Goal: Task Accomplishment & Management: Manage account settings

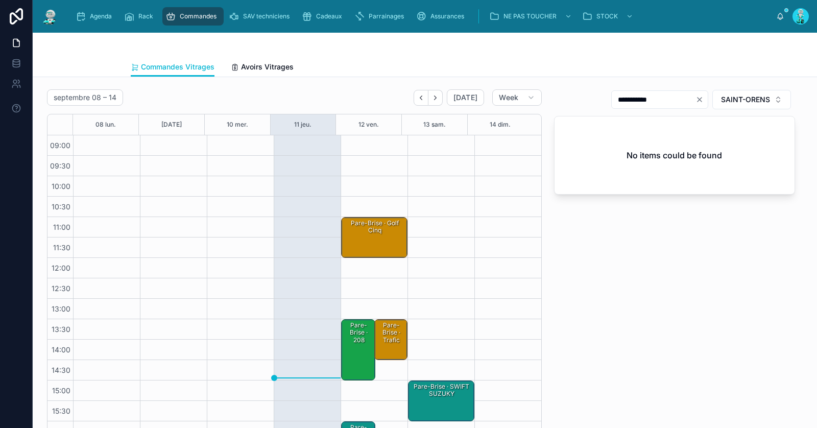
click at [356, 238] on div "Pare-Brise · Golf cinq" at bounding box center [374, 237] width 63 height 39
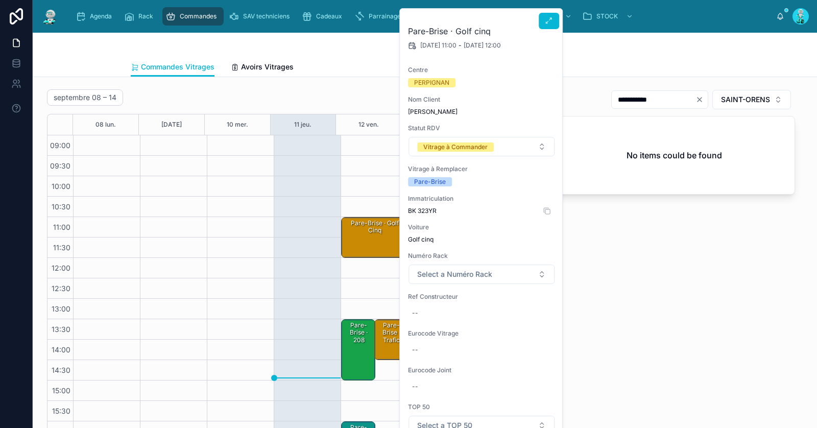
click at [427, 210] on span "BK 323YR" at bounding box center [481, 211] width 147 height 8
copy div "BK 323YR"
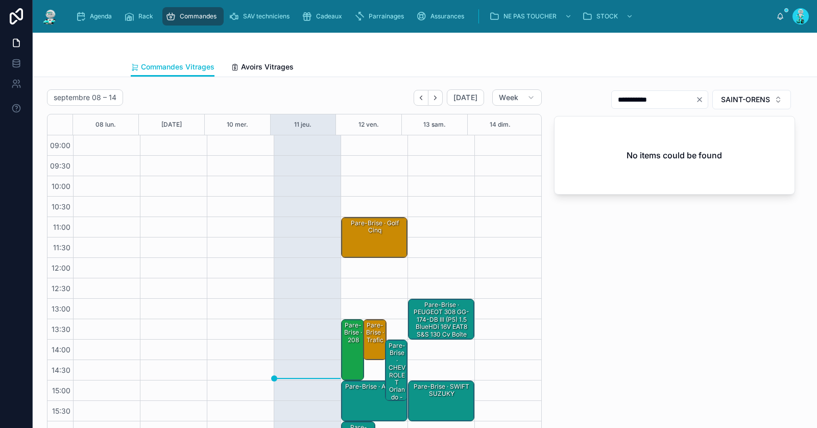
click at [361, 226] on div "Pare-Brise · Golf cinq" at bounding box center [374, 226] width 63 height 17
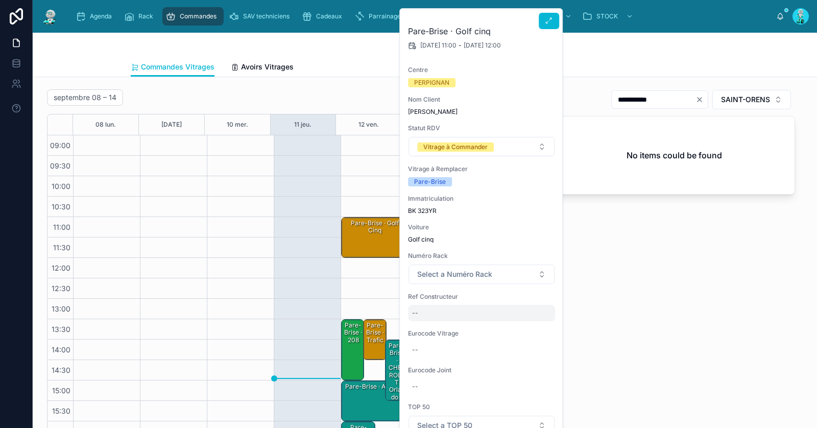
click at [437, 311] on div "--" at bounding box center [481, 313] width 147 height 16
type input "**********"
click button "submit" at bounding box center [537, 326] width 12 height 12
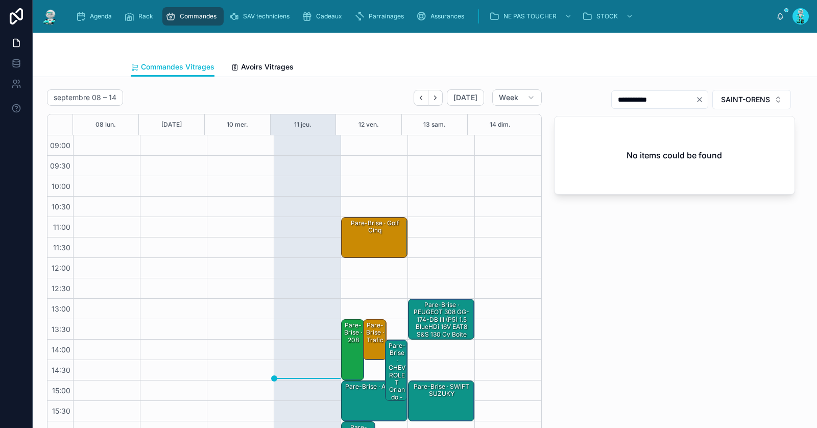
click at [364, 227] on div "Pare-Brise · Golf cinq" at bounding box center [374, 226] width 63 height 17
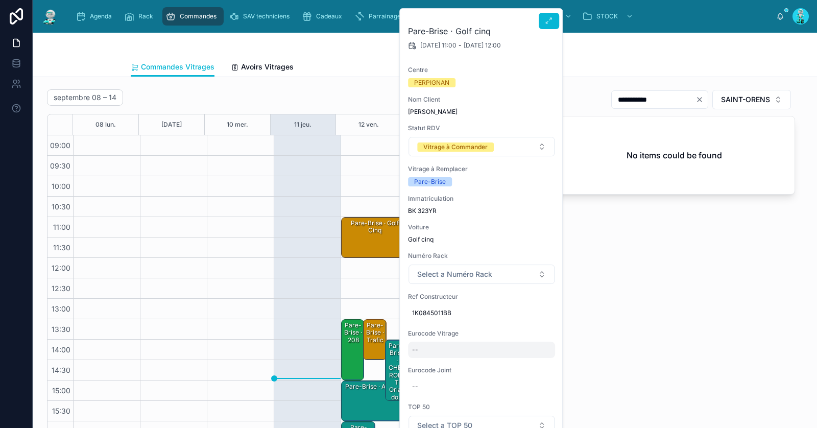
click at [446, 354] on div "--" at bounding box center [481, 350] width 147 height 16
type input "**********"
click at [542, 363] on button "submit" at bounding box center [537, 362] width 12 height 12
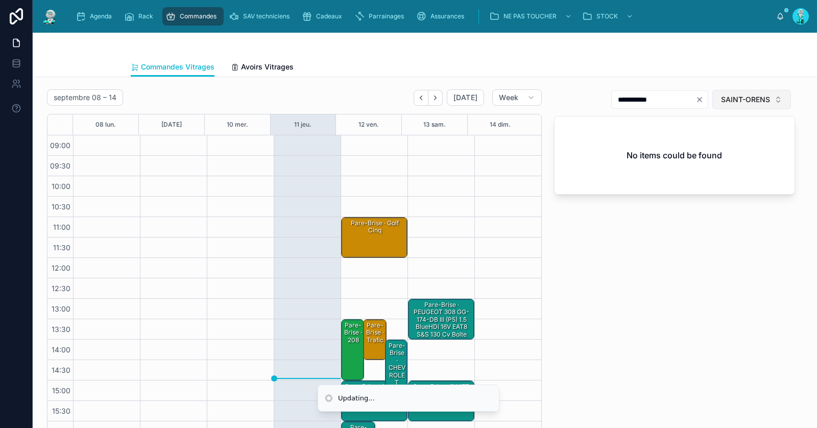
click at [741, 91] on button "SAINT-ORENS" at bounding box center [751, 99] width 79 height 19
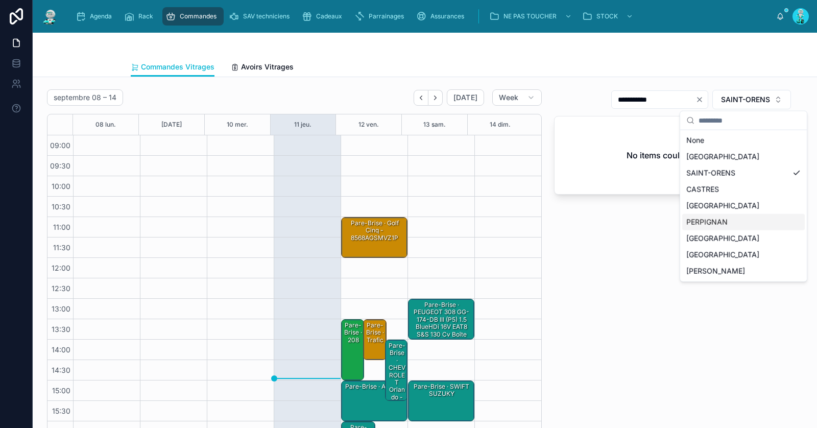
click at [724, 223] on div "PERPIGNAN" at bounding box center [743, 222] width 123 height 16
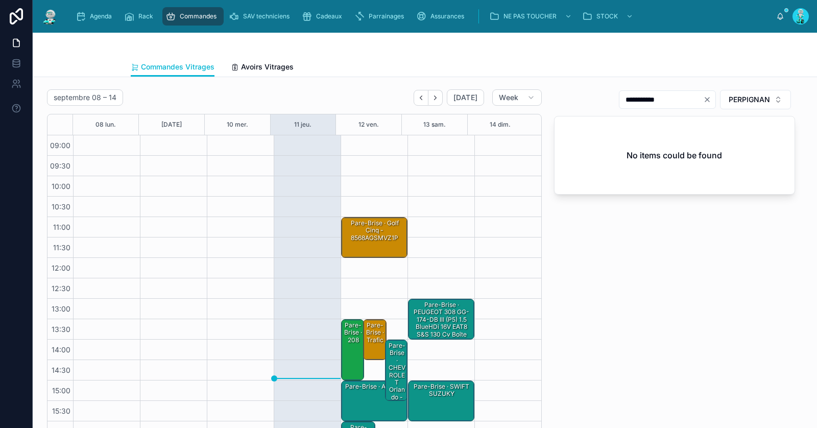
click at [703, 101] on icon "Clear" at bounding box center [707, 99] width 8 height 8
click at [684, 101] on input "text" at bounding box center [673, 99] width 84 height 14
paste input "**********"
type input "*****"
click at [376, 236] on div "Pare-Brise · Golf cinq - 8568AGSMVZ1P" at bounding box center [374, 230] width 63 height 24
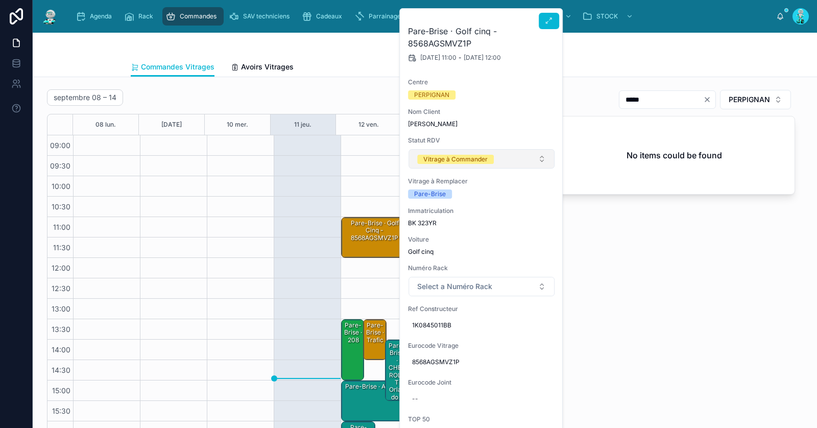
click at [452, 154] on span "Vitrage à Commander" at bounding box center [455, 159] width 77 height 10
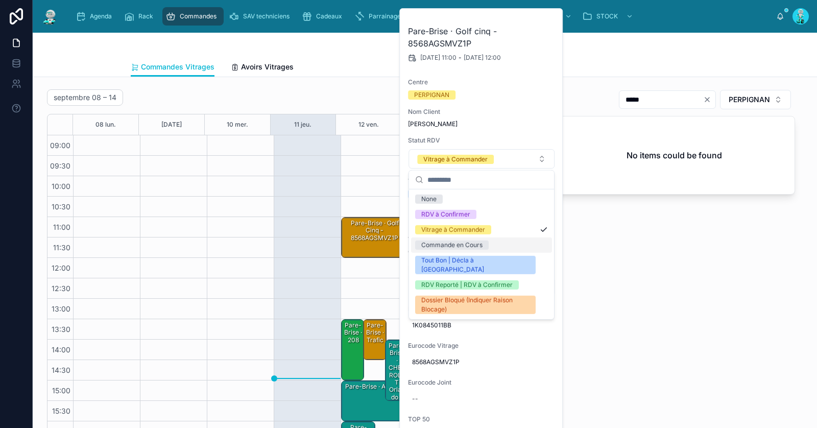
click at [481, 240] on div "Commande en Cours" at bounding box center [451, 244] width 61 height 9
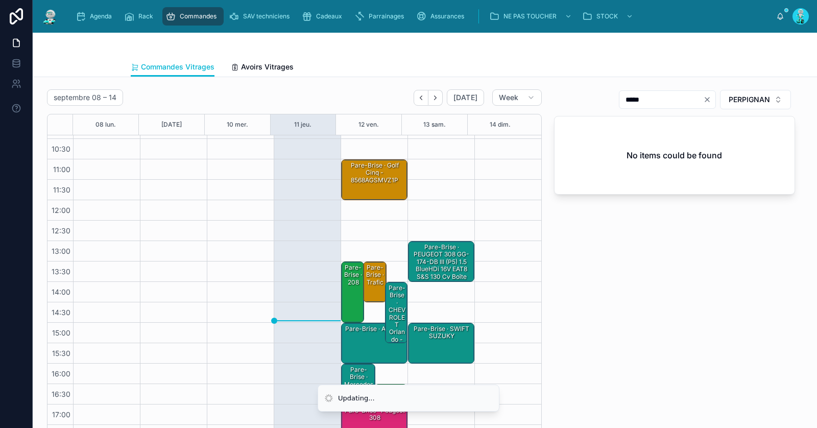
scroll to position [58, 0]
click at [372, 274] on div "Pare-Brise · Trafic" at bounding box center [375, 275] width 20 height 24
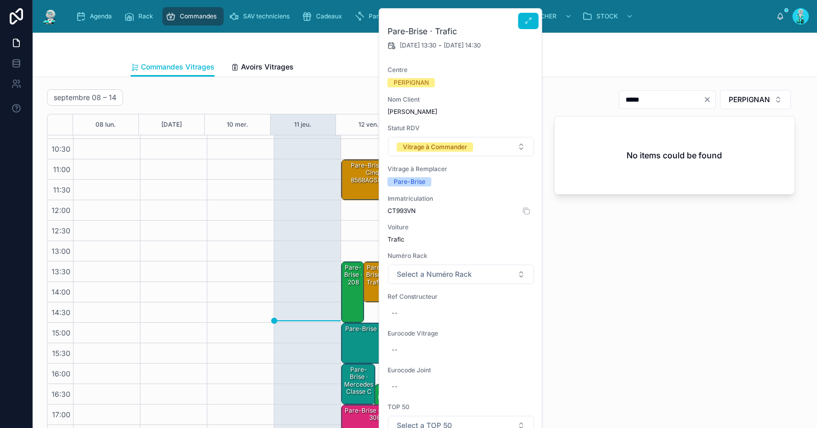
click at [402, 209] on span "CT993VN" at bounding box center [460, 211] width 147 height 8
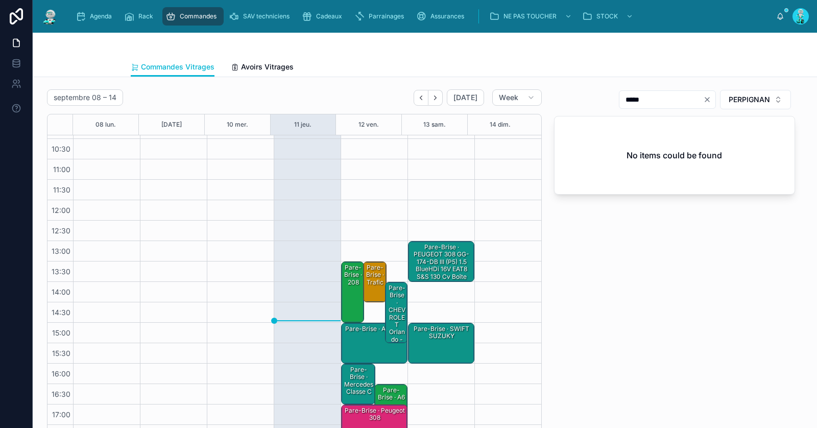
copy div "CT993VN"
click at [367, 277] on div "Pare-Brise · Trafic" at bounding box center [375, 275] width 20 height 24
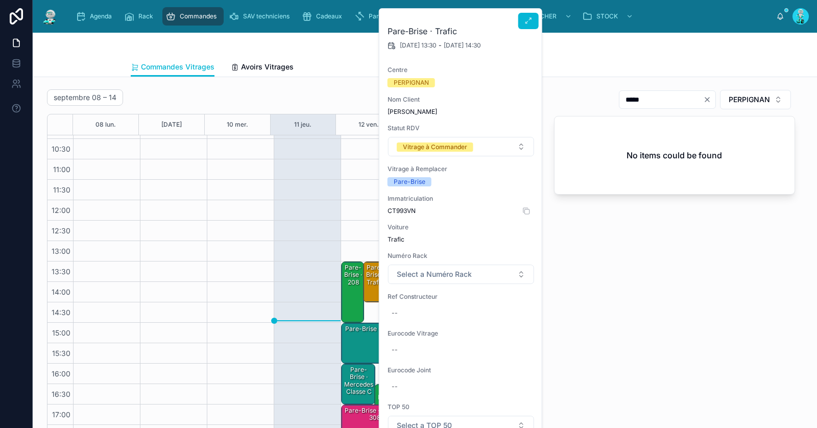
click at [402, 208] on span "CT993VN" at bounding box center [460, 211] width 147 height 8
copy span "CT993VN"
click at [421, 308] on div "--" at bounding box center [460, 313] width 147 height 16
type input "**********"
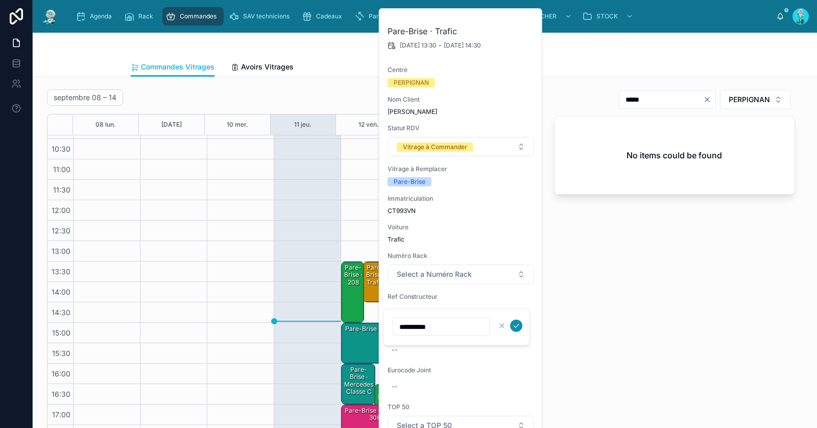
click at [517, 324] on icon "submit" at bounding box center [516, 326] width 8 height 8
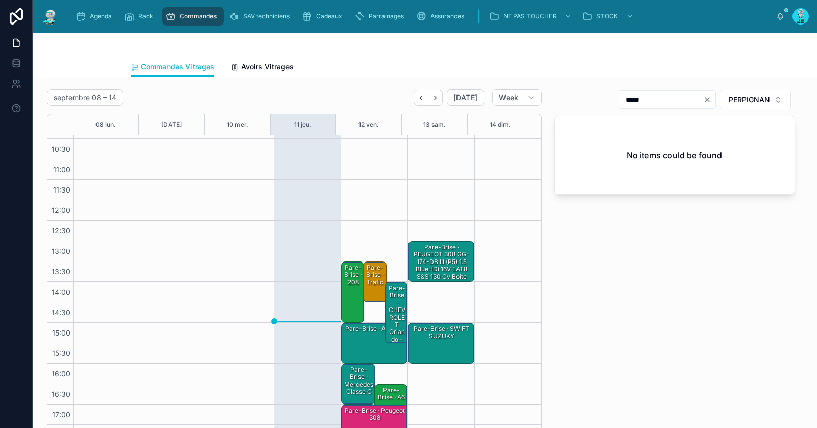
click at [365, 275] on div "Pare-Brise · Trafic" at bounding box center [375, 275] width 20 height 24
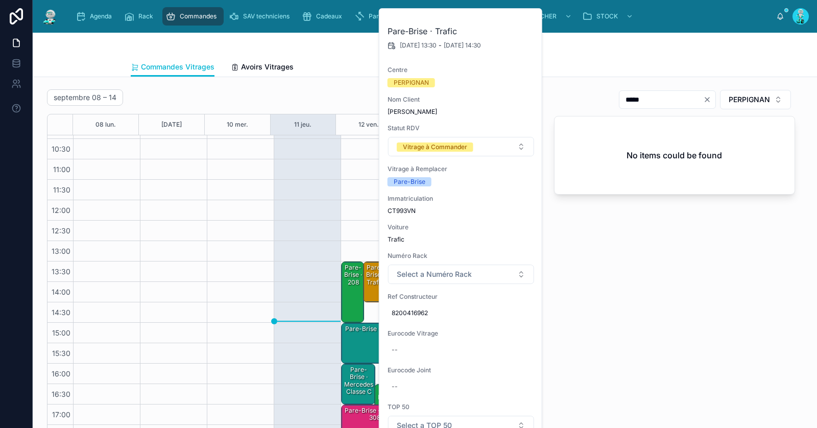
click at [365, 275] on div "Pare-Brise · Trafic" at bounding box center [375, 275] width 20 height 24
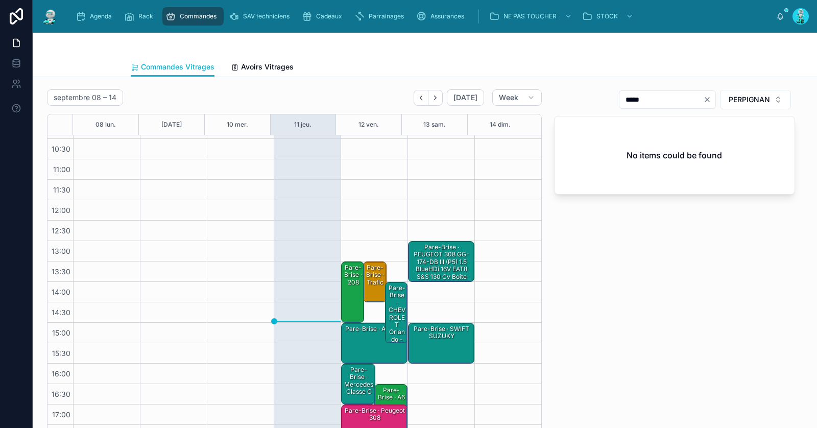
click at [365, 279] on div "Pare-Brise · Trafic" at bounding box center [375, 275] width 20 height 24
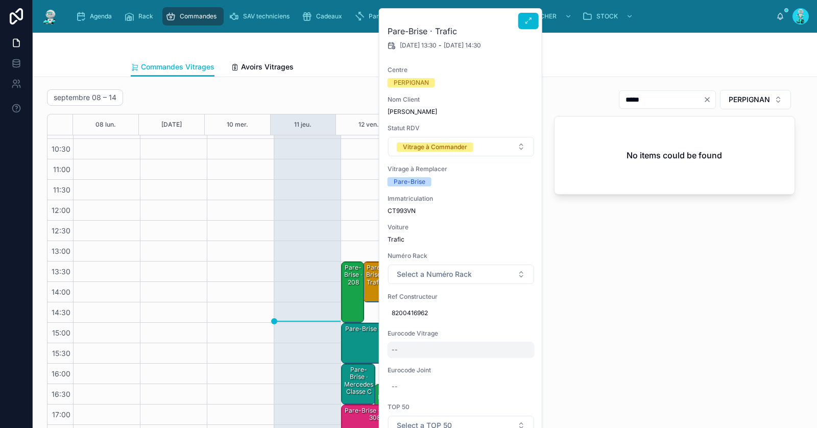
click at [436, 353] on div "--" at bounding box center [460, 350] width 147 height 16
type input "********"
click at [520, 364] on button "submit" at bounding box center [516, 362] width 12 height 12
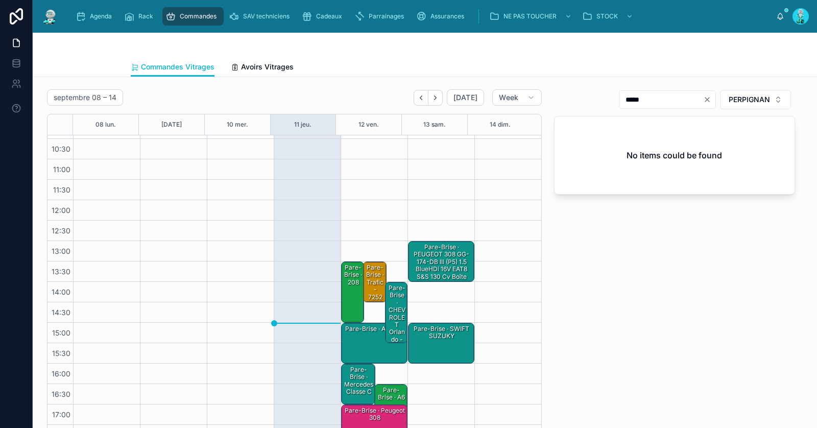
click at [705, 98] on icon "Clear" at bounding box center [707, 99] width 4 height 4
click at [681, 97] on input "text" at bounding box center [673, 99] width 84 height 14
paste input "********"
type input "*****"
click at [365, 275] on div "Pare-Brise · Trafic - 7252ACCV" at bounding box center [375, 286] width 20 height 46
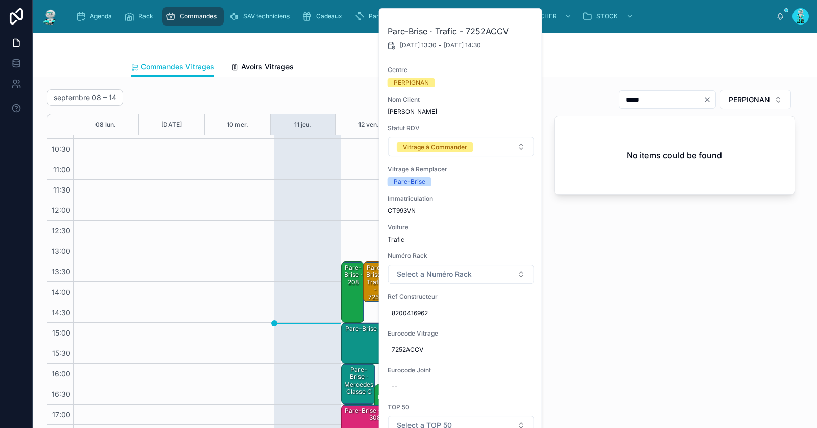
click at [590, 277] on div "***** PERPIGNAN No items could be found" at bounding box center [674, 266] width 253 height 363
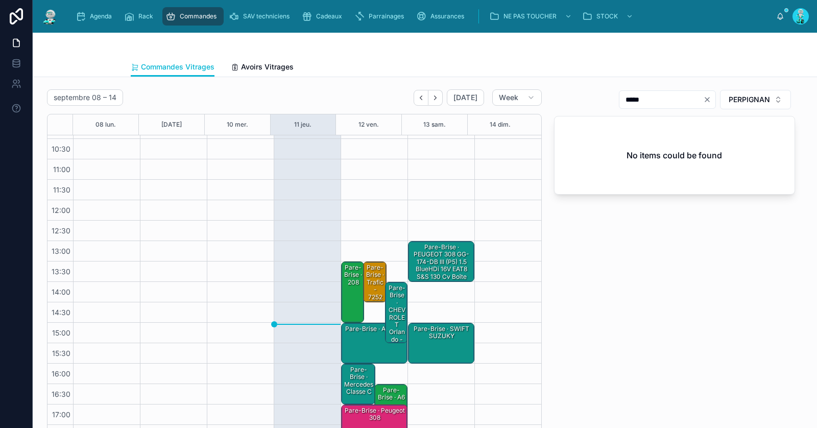
click at [369, 269] on div "Pare-Brise · Trafic - 7252ACCV" at bounding box center [375, 286] width 20 height 46
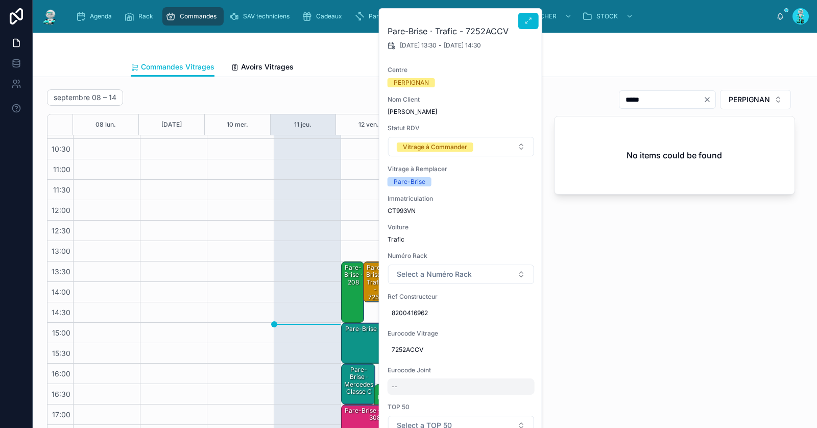
click at [419, 384] on div "--" at bounding box center [460, 386] width 147 height 16
type input "*********"
click at [515, 399] on icon "submit" at bounding box center [516, 399] width 8 height 8
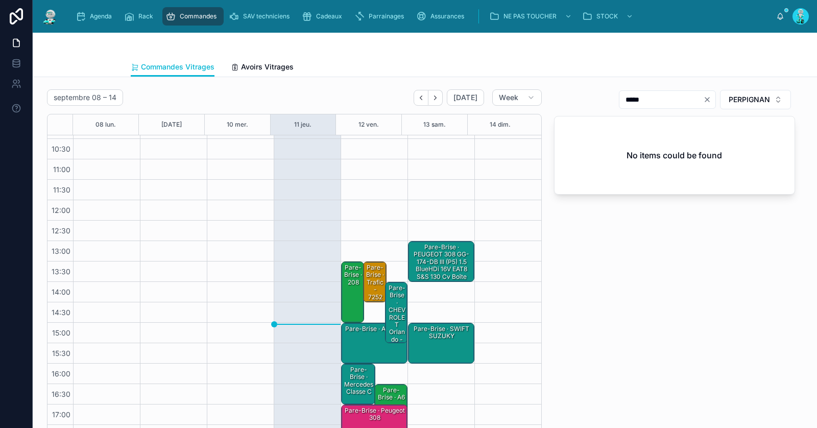
click at [365, 280] on div "Pare-Brise · Trafic - 7252ACCV" at bounding box center [375, 286] width 20 height 46
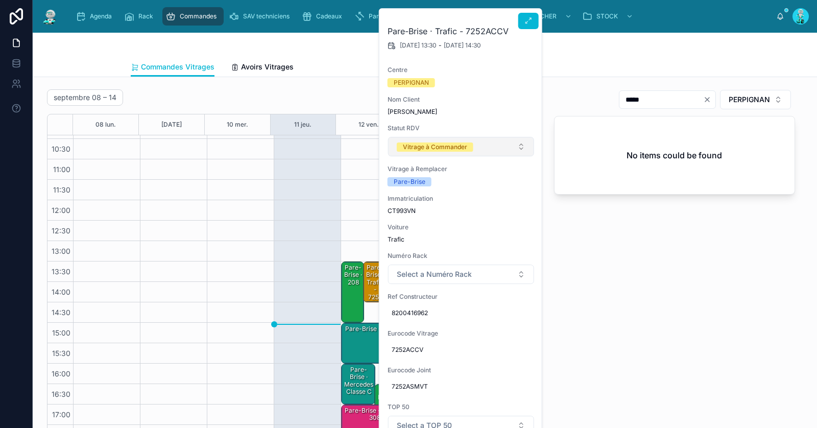
click at [430, 151] on div "Vitrage à Commander" at bounding box center [435, 146] width 64 height 9
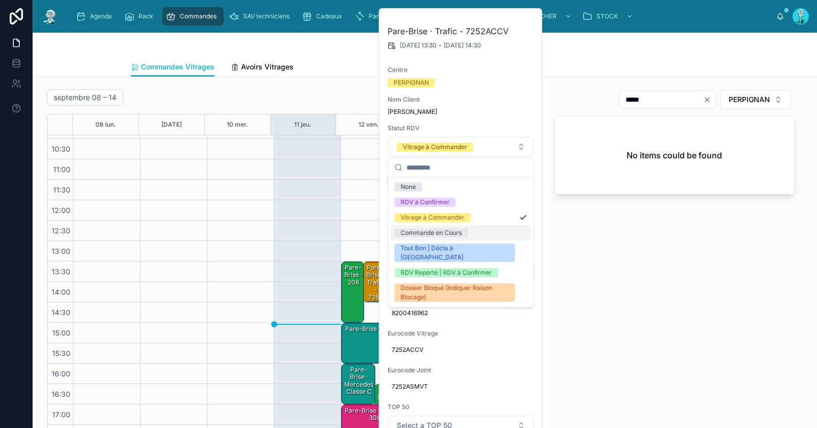
click at [440, 232] on div "Commande en Cours" at bounding box center [430, 232] width 61 height 9
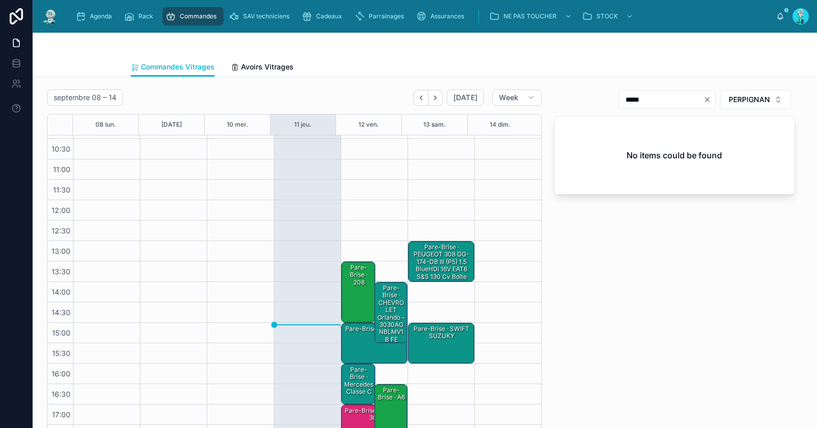
click at [349, 275] on div "Pare-Brise · 208" at bounding box center [359, 275] width 32 height 24
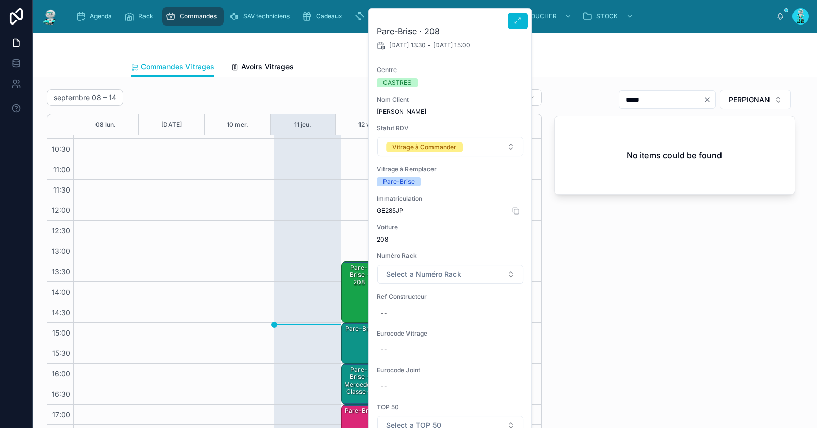
click at [389, 209] on span "GE285JP" at bounding box center [450, 211] width 147 height 8
copy span "GE285JP"
click at [352, 288] on div "Pare-Brise · 208" at bounding box center [359, 291] width 32 height 59
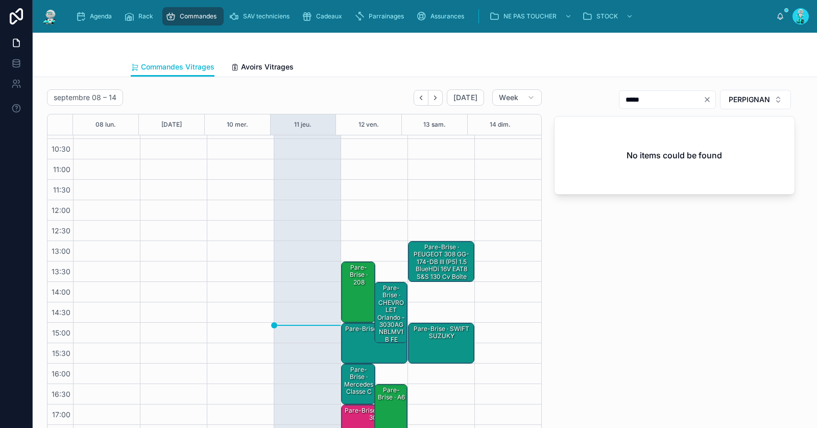
drag, startPoint x: 351, startPoint y: 293, endPoint x: 365, endPoint y: 302, distance: 17.0
click at [352, 293] on div "Pare-Brise · 208" at bounding box center [359, 291] width 32 height 59
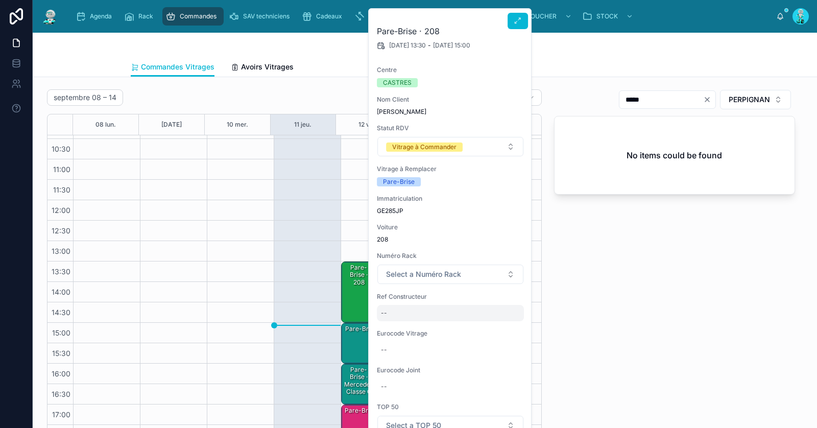
click at [406, 316] on div "--" at bounding box center [450, 313] width 147 height 16
type input "**********"
click at [506, 323] on icon "submit" at bounding box center [505, 326] width 8 height 8
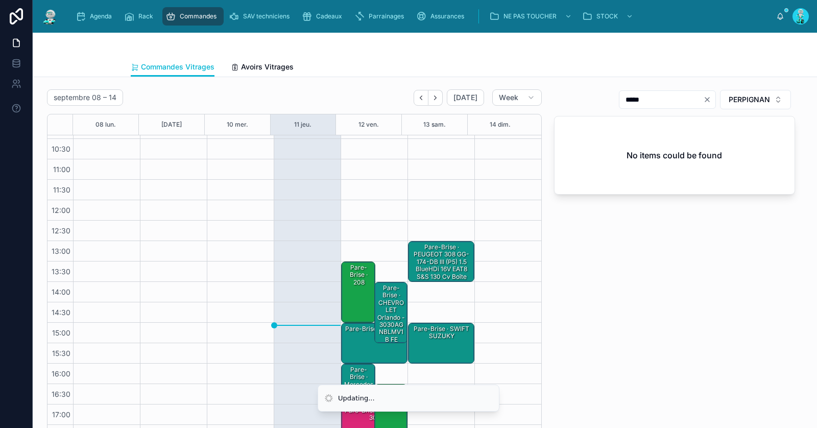
click at [353, 289] on div "Pare-Brise · 208" at bounding box center [359, 291] width 32 height 59
click at [353, 274] on div "Pare-Brise · 208" at bounding box center [359, 275] width 32 height 24
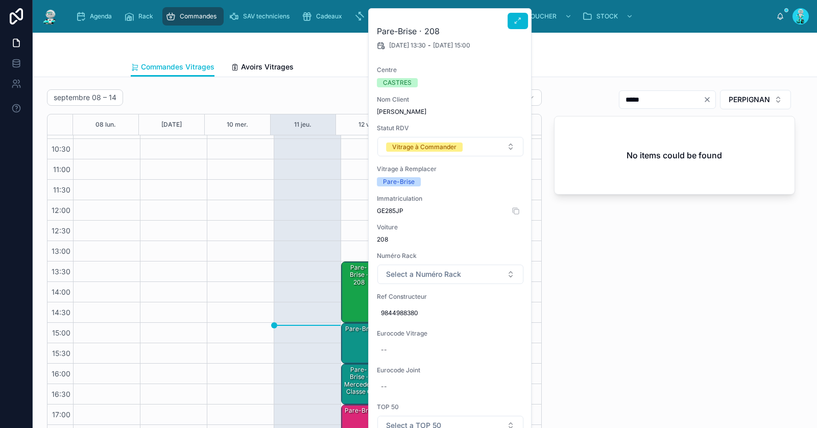
click at [394, 207] on span "GE285JP" at bounding box center [450, 211] width 147 height 8
click at [395, 208] on span "GE285JP" at bounding box center [450, 211] width 147 height 8
copy span "GE285JP"
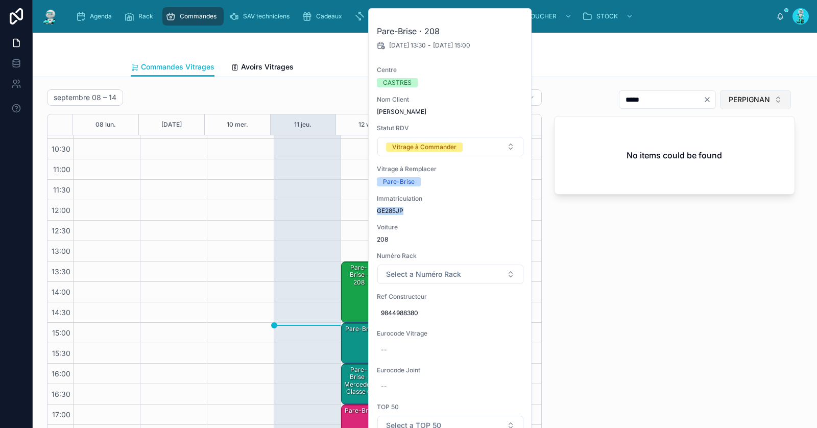
click at [735, 96] on span "PERPIGNAN" at bounding box center [748, 99] width 41 height 10
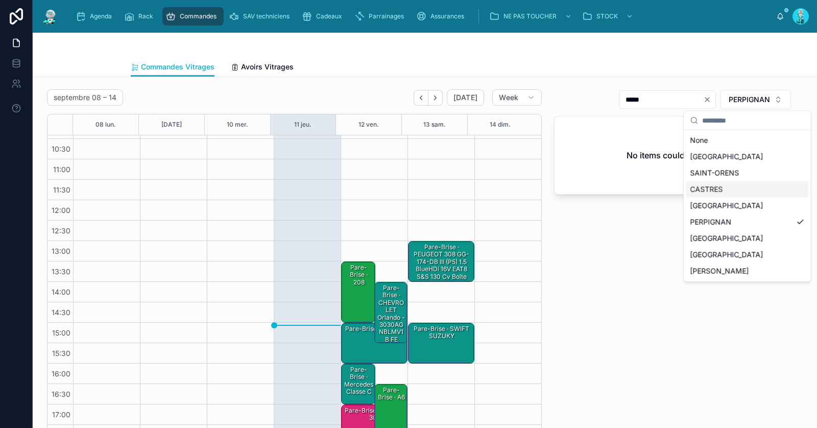
click at [737, 193] on div "CASTRES" at bounding box center [747, 189] width 123 height 16
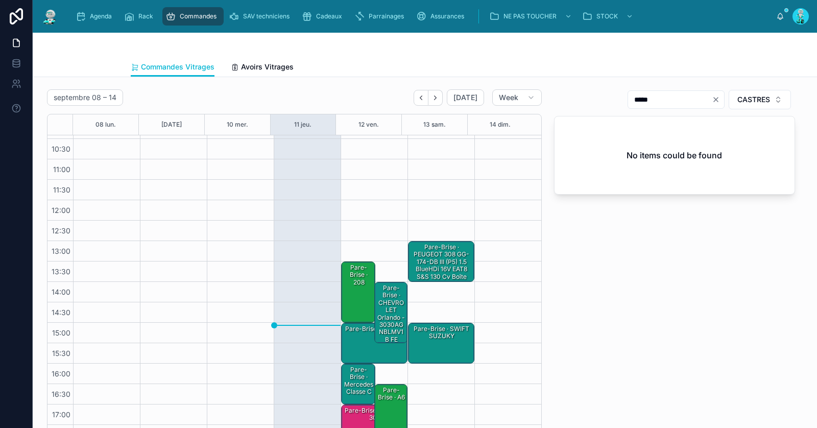
click at [714, 98] on icon "Clear" at bounding box center [716, 99] width 4 height 4
click at [696, 99] on input "text" at bounding box center [682, 99] width 84 height 14
paste input "**********"
type input "**********"
click at [352, 280] on div "Pare-Brise · 208" at bounding box center [359, 275] width 32 height 24
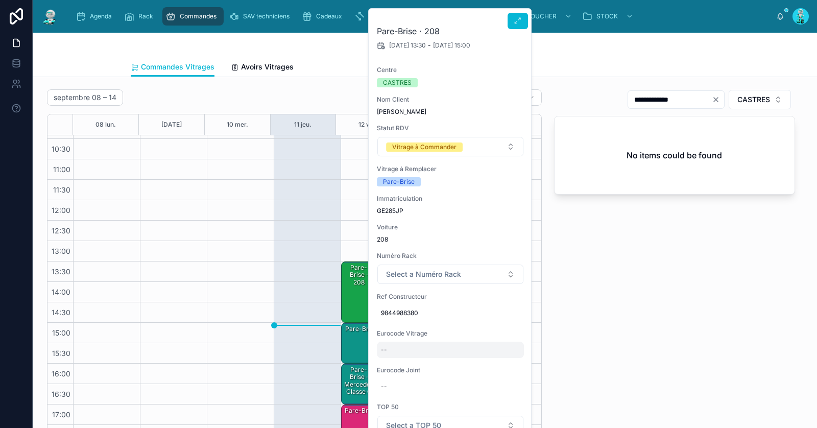
click at [422, 355] on div "--" at bounding box center [450, 350] width 147 height 16
type input "**********"
click at [506, 362] on icon "submit" at bounding box center [505, 363] width 5 height 4
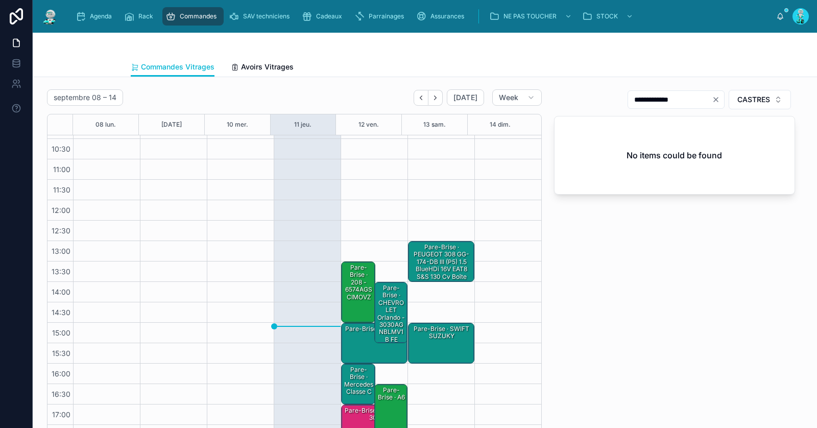
click at [349, 276] on div "Pare-Brise · 208 - 6574AGSCIMOVZ" at bounding box center [359, 282] width 32 height 39
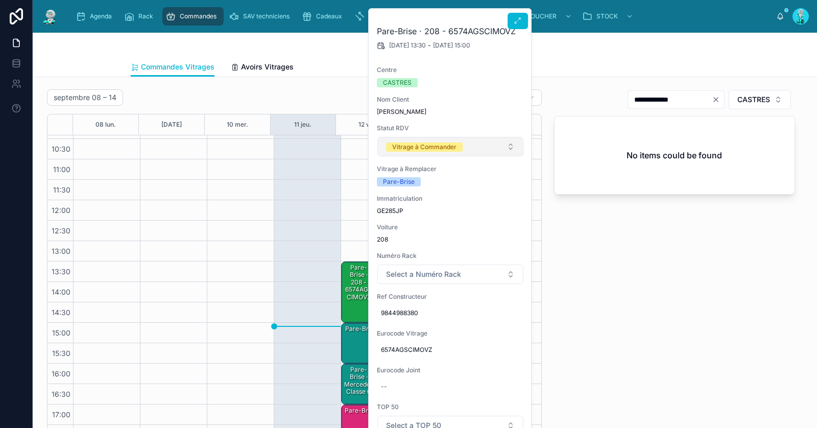
click at [408, 151] on button "Vitrage à Commander" at bounding box center [450, 146] width 146 height 19
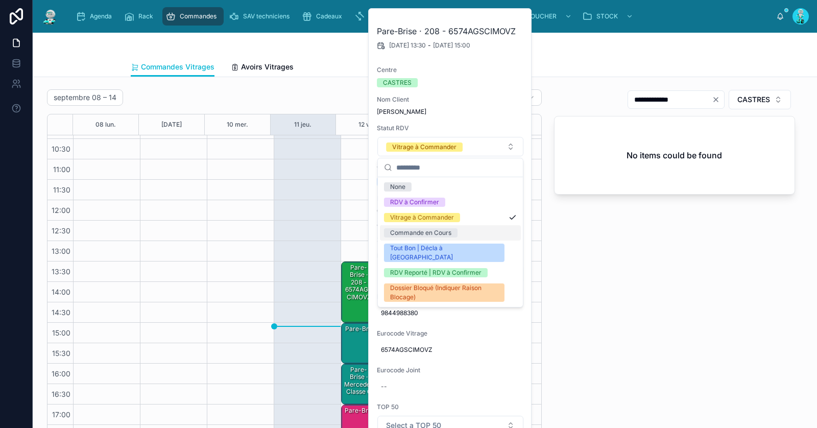
click at [420, 228] on div "Commande en Cours" at bounding box center [420, 232] width 61 height 9
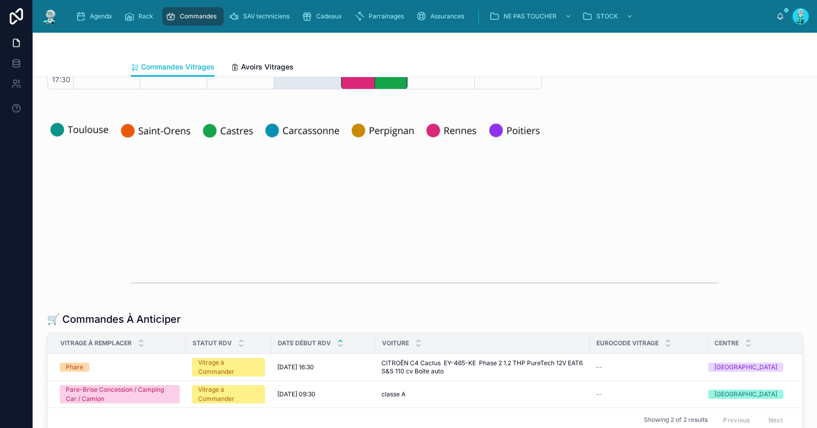
scroll to position [253, 0]
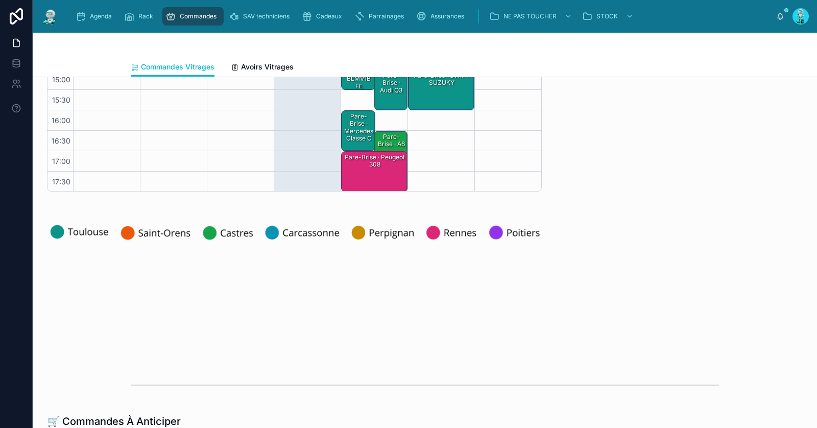
click at [381, 141] on div "Pare-Brise · A6" at bounding box center [391, 140] width 30 height 17
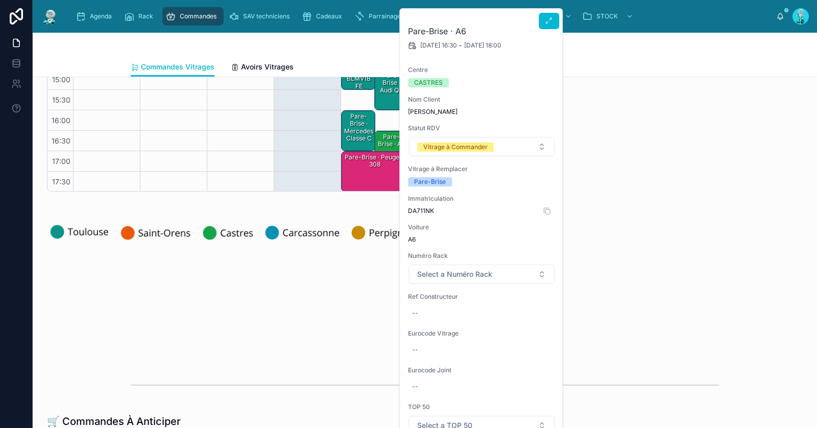
click at [422, 211] on span "DA711NK" at bounding box center [481, 211] width 147 height 8
copy span "DA711NK"
click at [459, 346] on div "--" at bounding box center [481, 350] width 147 height 16
type input "**********"
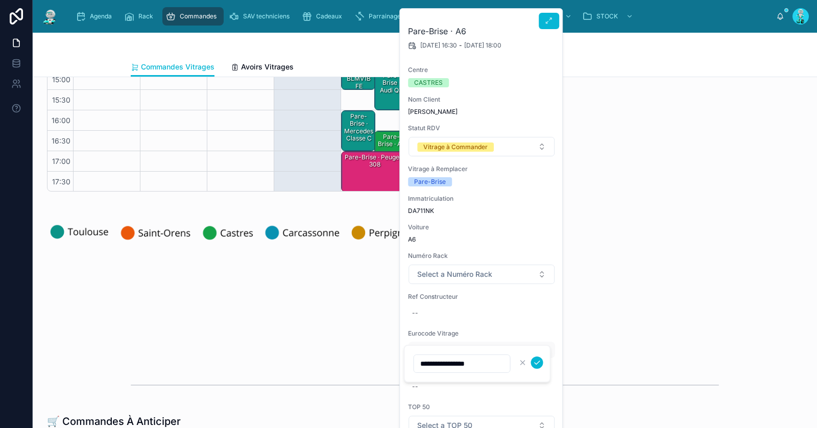
click button "submit" at bounding box center [537, 362] width 12 height 12
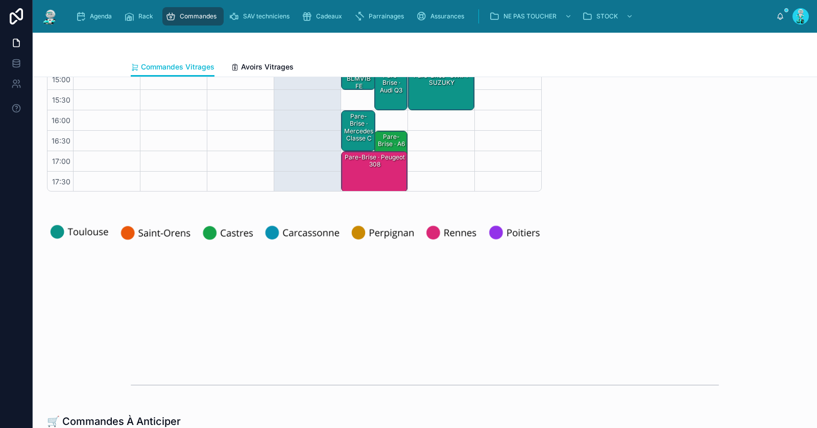
click at [383, 140] on div "Pare-Brise · A6 - 8611AGAMVWZ1W vin" at bounding box center [391, 155] width 30 height 46
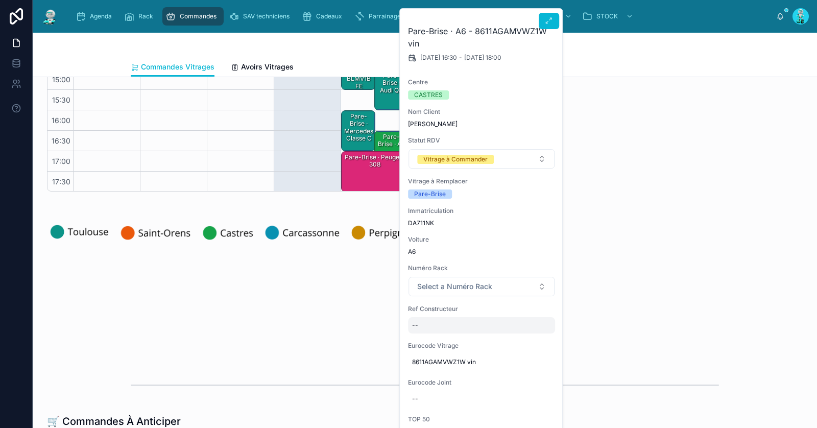
click at [431, 323] on div "--" at bounding box center [481, 325] width 147 height 16
type input "**********"
click at [535, 336] on icon "submit" at bounding box center [537, 338] width 8 height 8
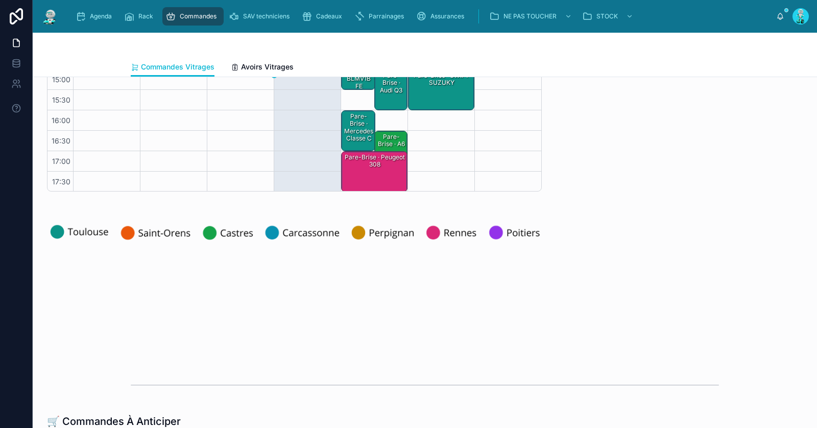
click at [391, 142] on div "Pare-Brise · A6 - 8611AGAMVWZ1W vin" at bounding box center [391, 155] width 30 height 46
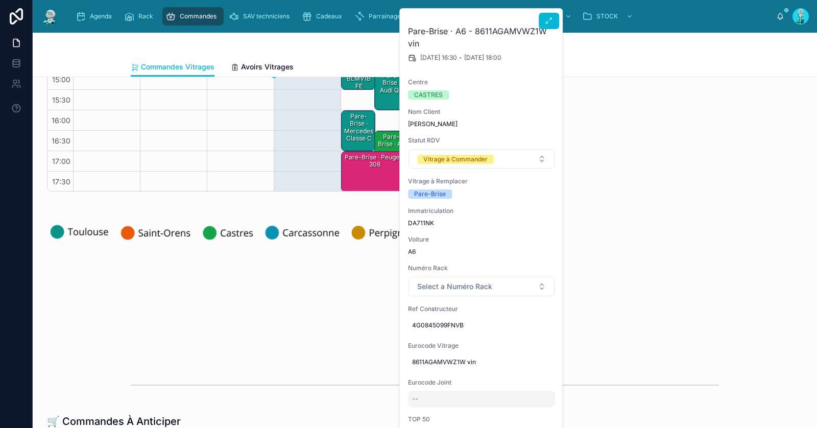
click at [436, 400] on div "--" at bounding box center [481, 399] width 147 height 16
type input "*********"
click at [538, 407] on icon "submit" at bounding box center [536, 408] width 5 height 4
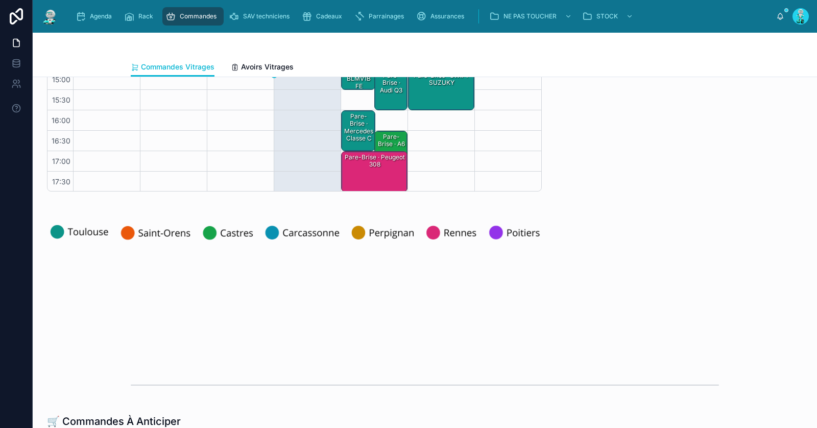
scroll to position [0, 0]
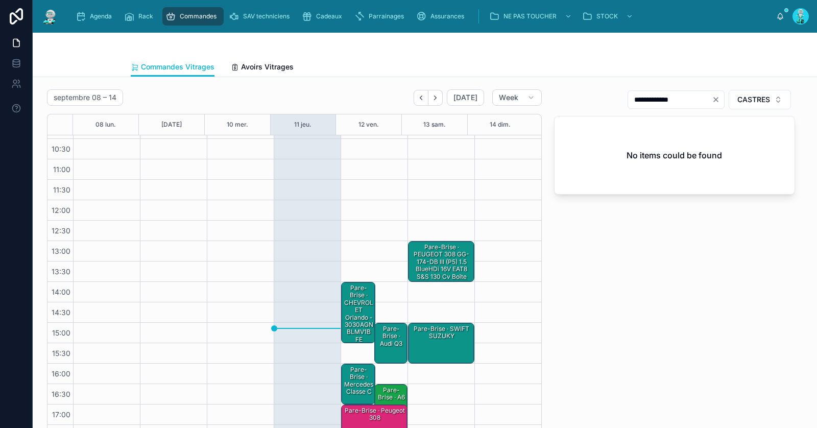
click at [384, 394] on div "Pare-Brise · A6 - 8611AGAMVWZ1W vin" at bounding box center [391, 408] width 30 height 46
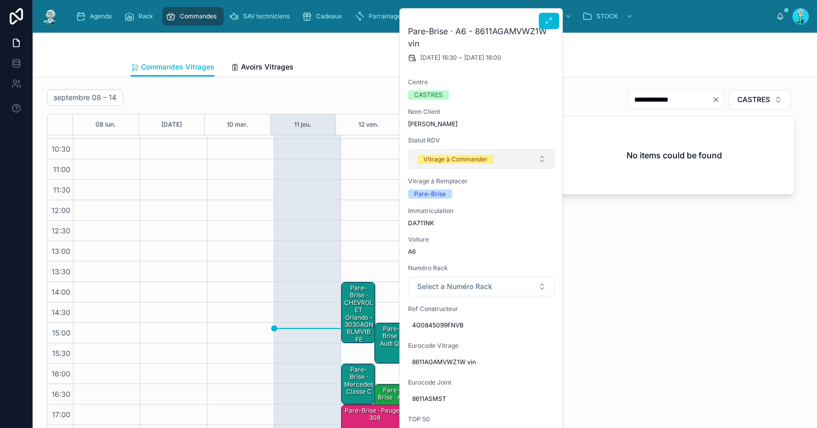
click at [465, 154] on span "Vitrage à Commander" at bounding box center [455, 159] width 77 height 10
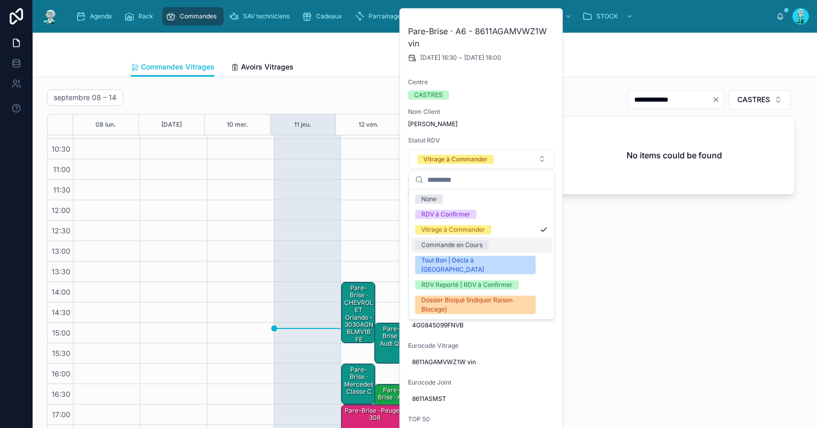
click at [463, 239] on div "Commande en Cours" at bounding box center [481, 244] width 141 height 15
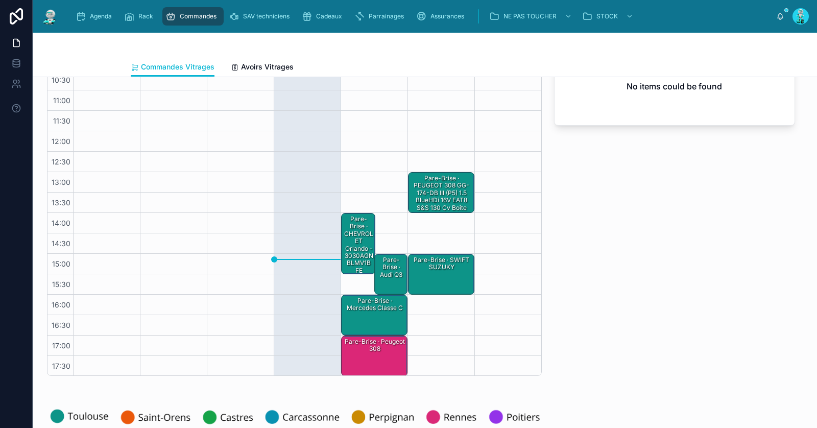
scroll to position [78, 0]
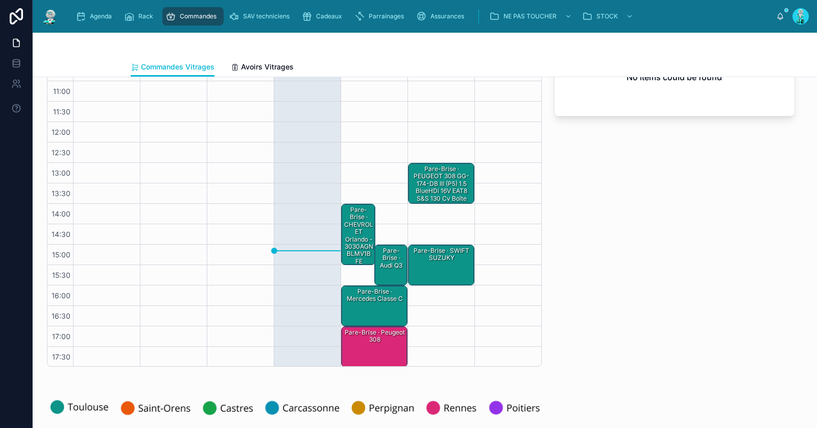
click at [364, 344] on div "Pare-Brise · Peugeot 308" at bounding box center [374, 346] width 63 height 39
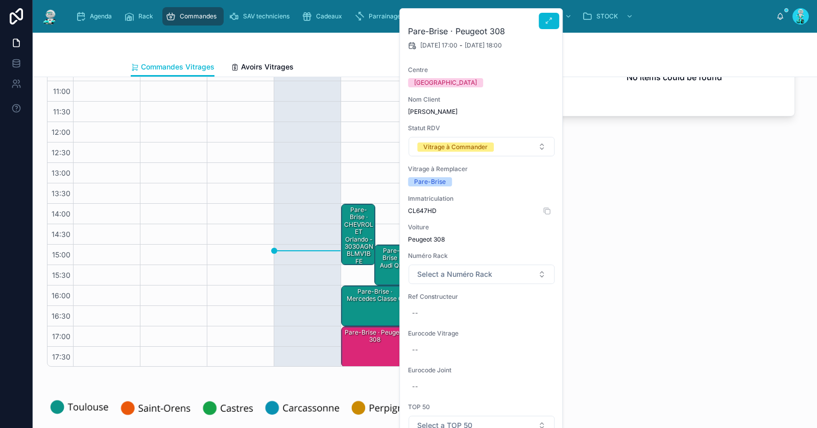
click at [424, 210] on span "CL647HD" at bounding box center [481, 211] width 147 height 8
copy span "CL647HD"
click at [454, 309] on div "--" at bounding box center [481, 313] width 147 height 16
type input "**********"
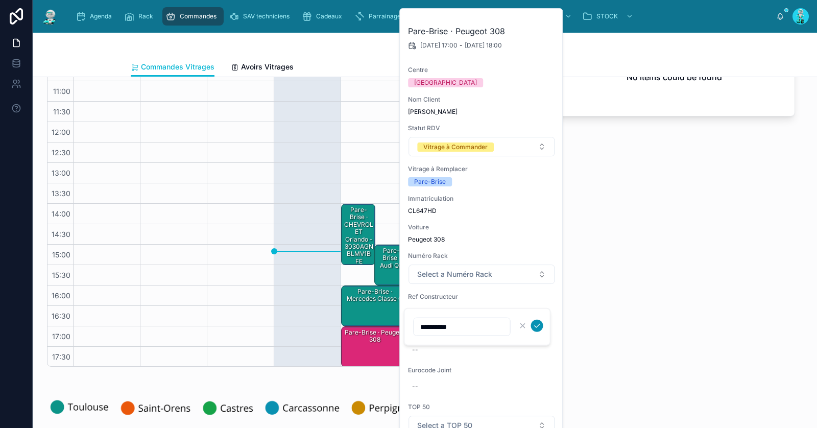
click at [541, 325] on button "submit" at bounding box center [537, 326] width 12 height 12
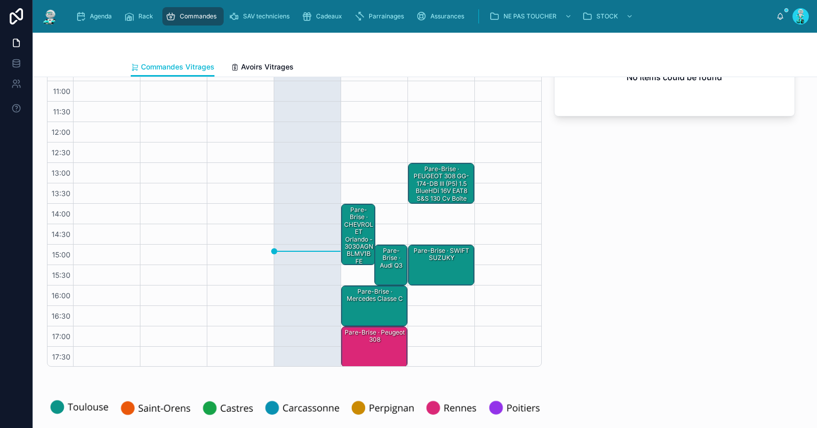
click at [367, 347] on div "Pare-Brise · Peugeot 308" at bounding box center [374, 346] width 63 height 39
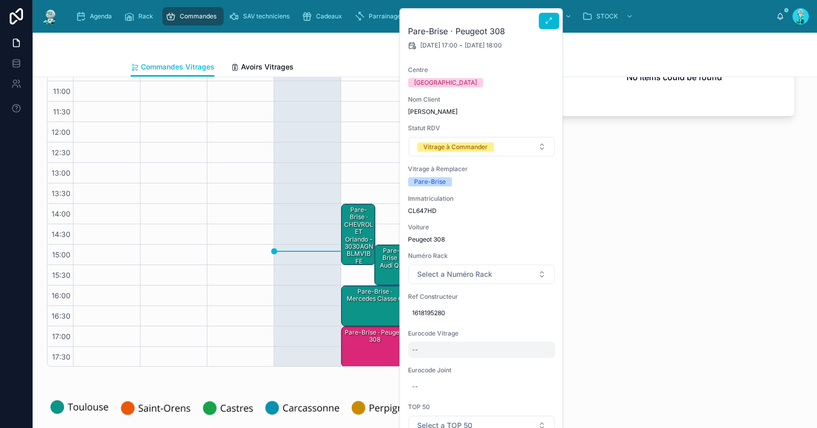
click at [433, 348] on div "--" at bounding box center [481, 350] width 147 height 16
type input "**********"
drag, startPoint x: 535, startPoint y: 361, endPoint x: 539, endPoint y: 356, distance: 6.0
click at [535, 361] on icon "submit" at bounding box center [537, 362] width 8 height 8
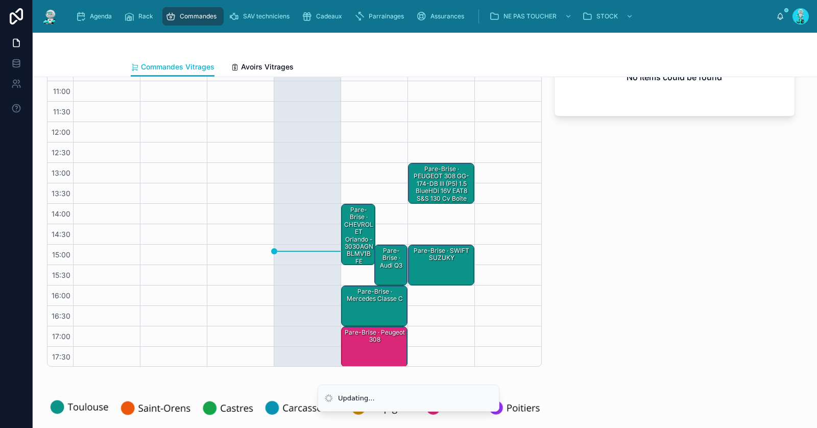
scroll to position [0, 0]
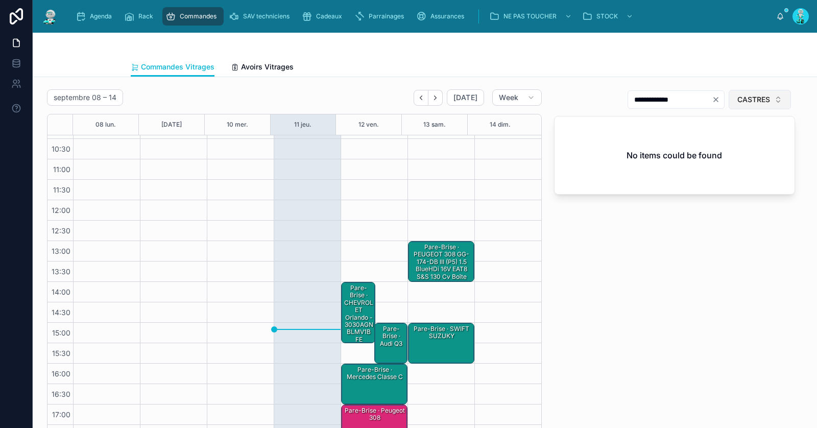
click at [749, 94] on span "CASTRES" at bounding box center [753, 99] width 33 height 10
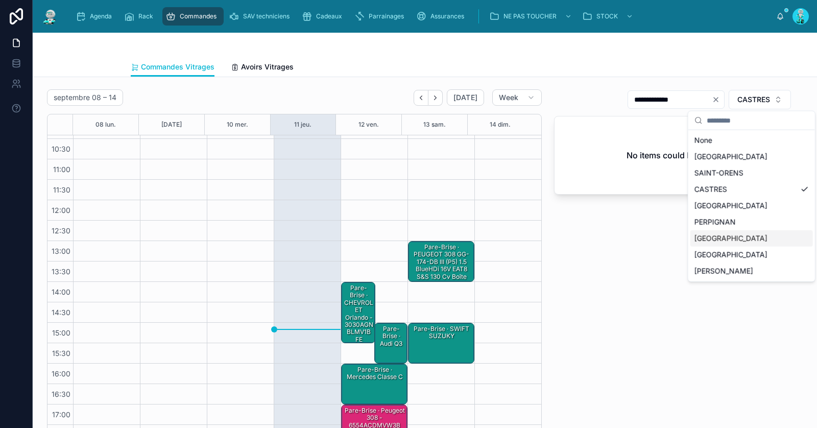
click at [738, 234] on div "RENNES" at bounding box center [751, 238] width 123 height 16
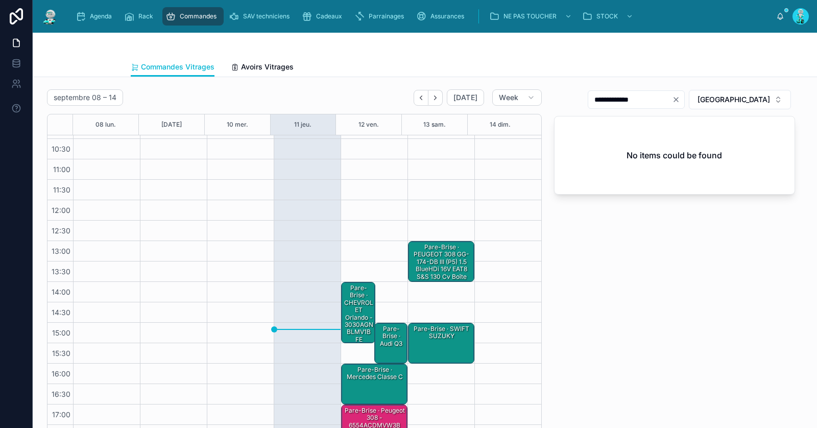
click at [680, 100] on icon "Clear" at bounding box center [676, 99] width 8 height 8
click at [684, 103] on input "text" at bounding box center [642, 99] width 84 height 14
paste input "**********"
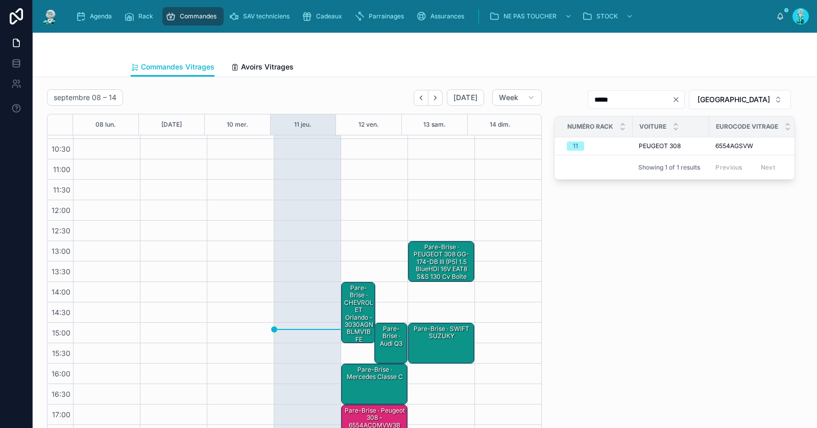
type input "*****"
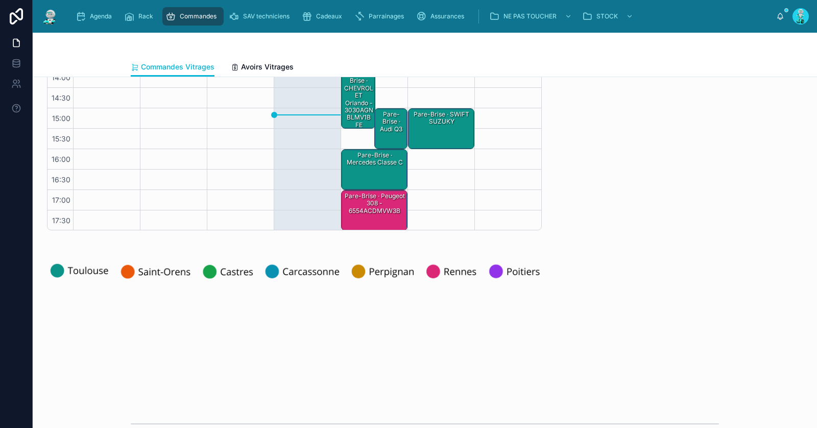
click at [368, 214] on div "Pare-Brise · Peugeot 308 - 6554ACDMVW3B" at bounding box center [374, 210] width 63 height 39
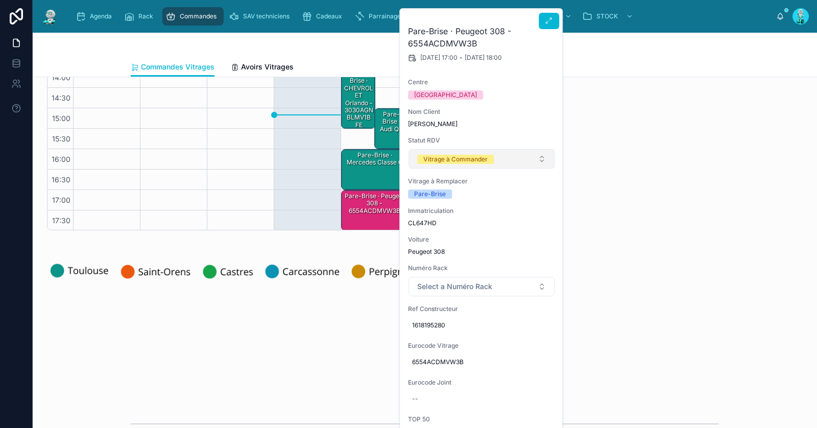
click at [452, 152] on button "Vitrage à Commander" at bounding box center [481, 158] width 146 height 19
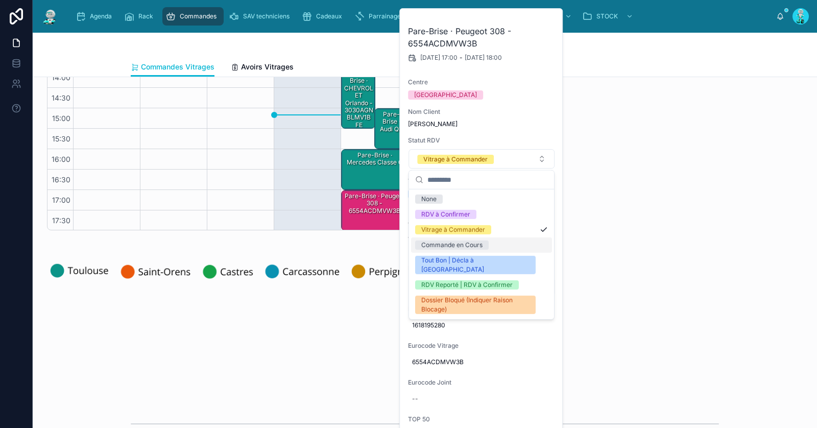
click at [455, 243] on div "Commande en Cours" at bounding box center [451, 244] width 61 height 9
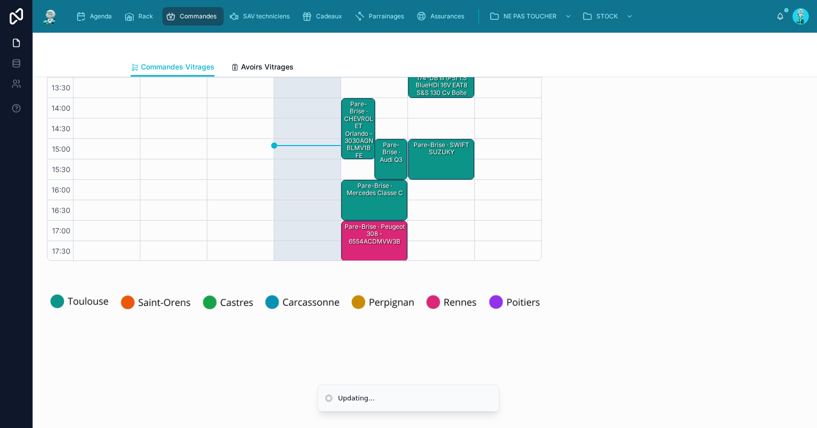
scroll to position [24, 0]
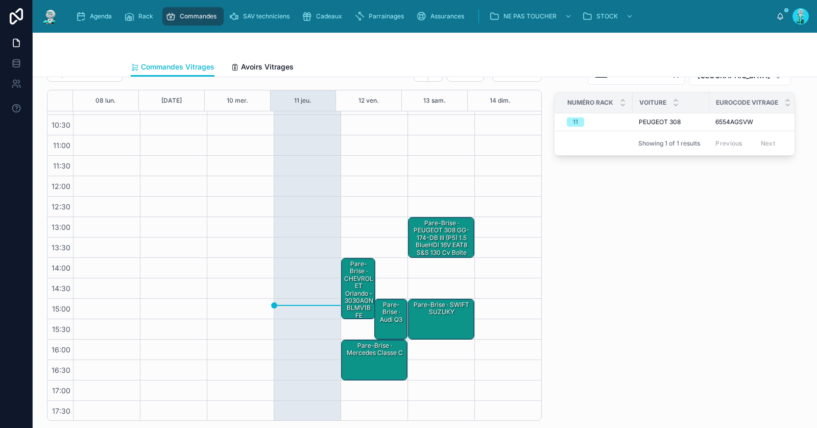
click at [359, 282] on div "Pare-Brise · CHEVROLET Orlando - 3030AGNBLMV1B FE" at bounding box center [359, 289] width 32 height 61
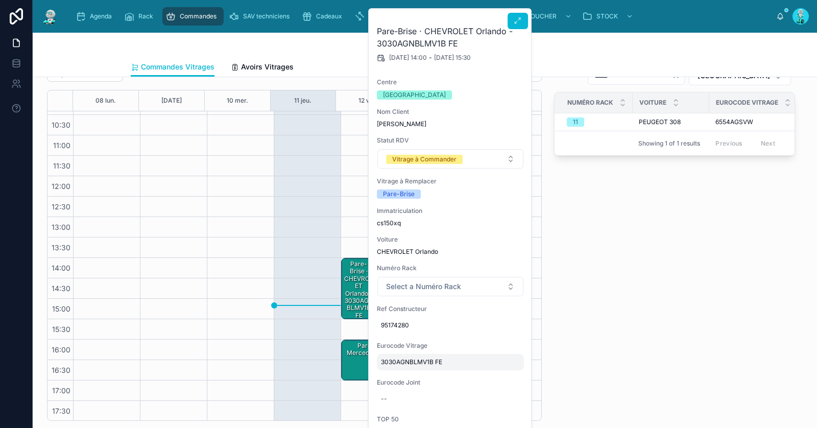
click at [396, 361] on span "3030AGNBLMV1B FE" at bounding box center [450, 362] width 139 height 8
click at [409, 373] on input "**********" at bounding box center [430, 376] width 96 height 14
click at [595, 245] on div "***** RENNES Numéro Rack Voiture Eurocode Vitrage Centre Statut RDV 11 PEUGEOT …" at bounding box center [674, 242] width 253 height 363
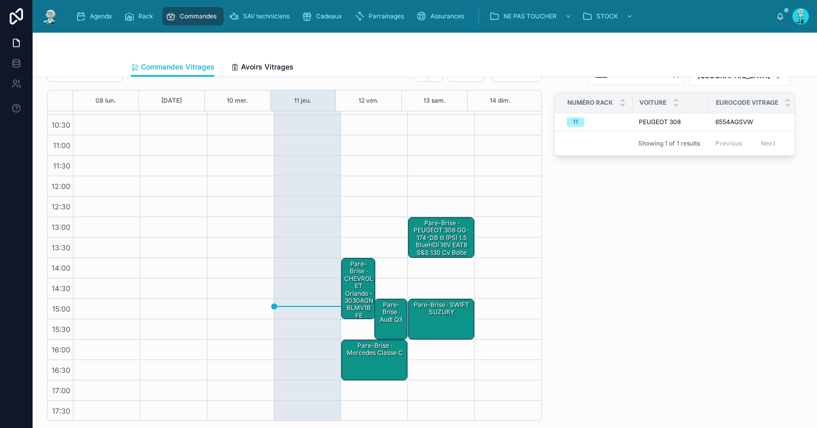
drag, startPoint x: 353, startPoint y: 285, endPoint x: 364, endPoint y: 285, distance: 10.7
click at [354, 285] on div "Pare-Brise · CHEVROLET Orlando - 3030AGNBLMV1B FE" at bounding box center [359, 289] width 32 height 61
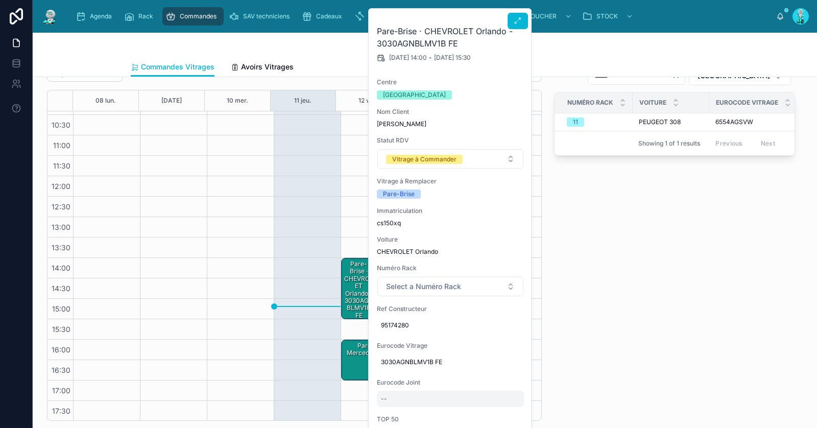
click at [427, 399] on div "--" at bounding box center [450, 399] width 147 height 16
type input "********"
click at [507, 407] on icon "submit" at bounding box center [505, 408] width 5 height 4
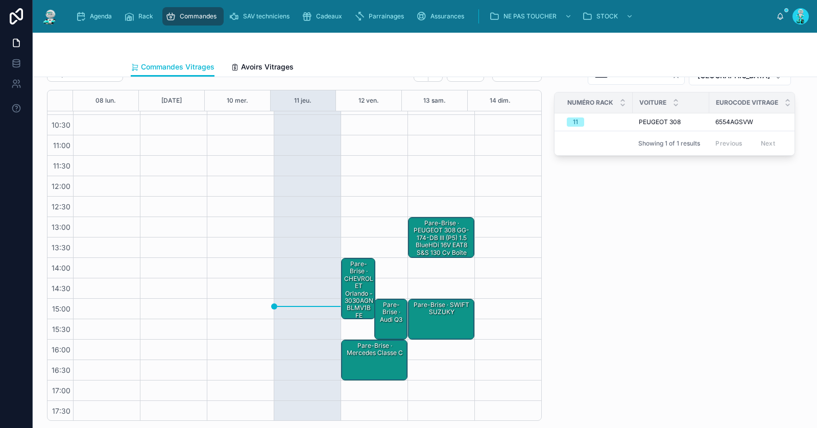
click at [350, 281] on div "Pare-Brise · CHEVROLET Orlando - 3030AGNBLMV1B FE" at bounding box center [359, 289] width 32 height 61
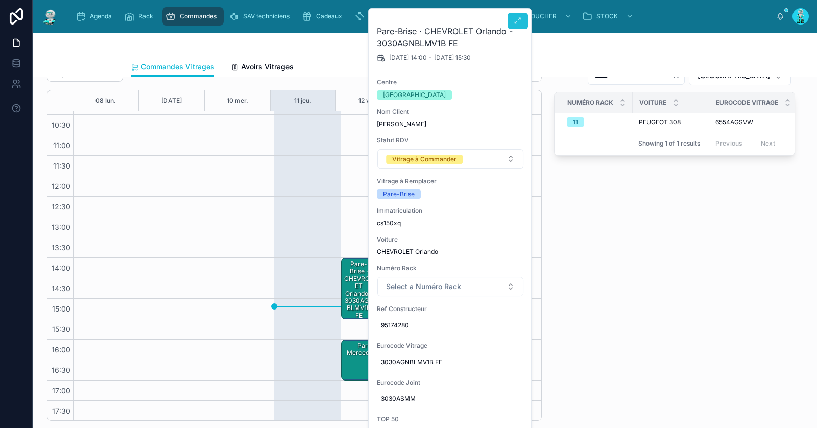
click at [518, 25] on icon at bounding box center [518, 21] width 8 height 8
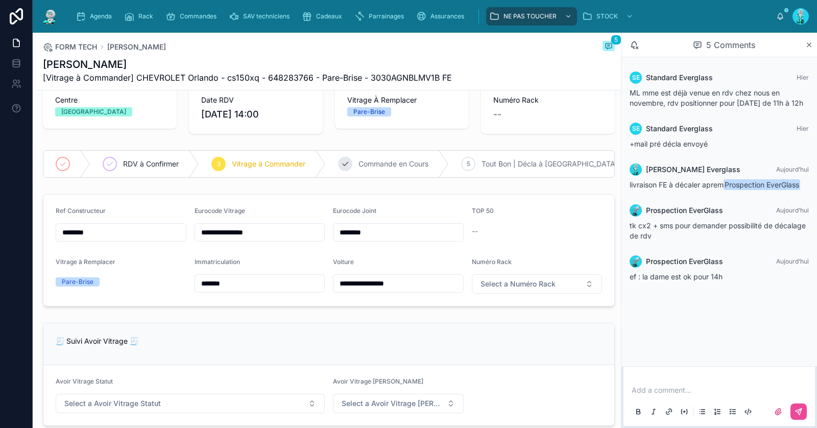
click at [385, 159] on span "Commande en Cours" at bounding box center [393, 164] width 70 height 10
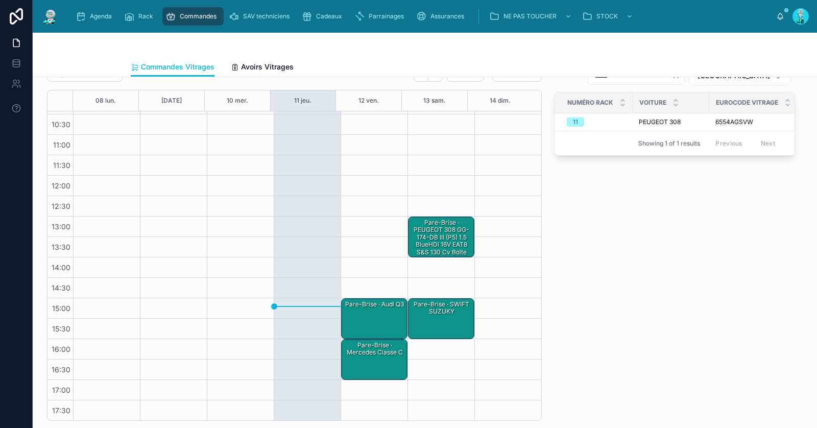
scroll to position [58, 0]
click at [354, 310] on div "Pare-Brise · audi Q3" at bounding box center [374, 319] width 63 height 39
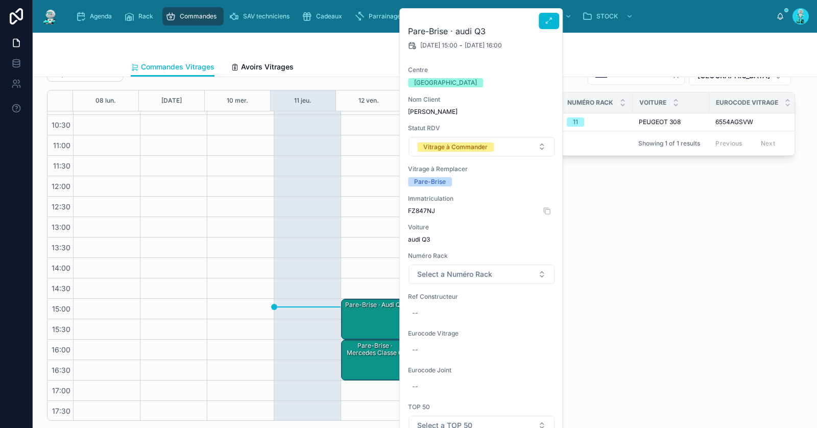
click at [423, 211] on span "FZ847NJ" at bounding box center [481, 211] width 147 height 8
copy span "FZ847NJ"
click at [436, 308] on div "--" at bounding box center [481, 313] width 147 height 16
type input "**********"
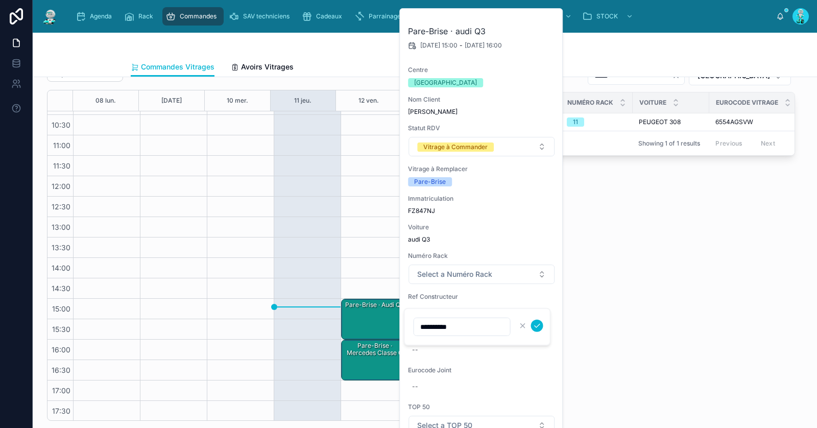
click at [539, 324] on icon "submit" at bounding box center [536, 326] width 5 height 4
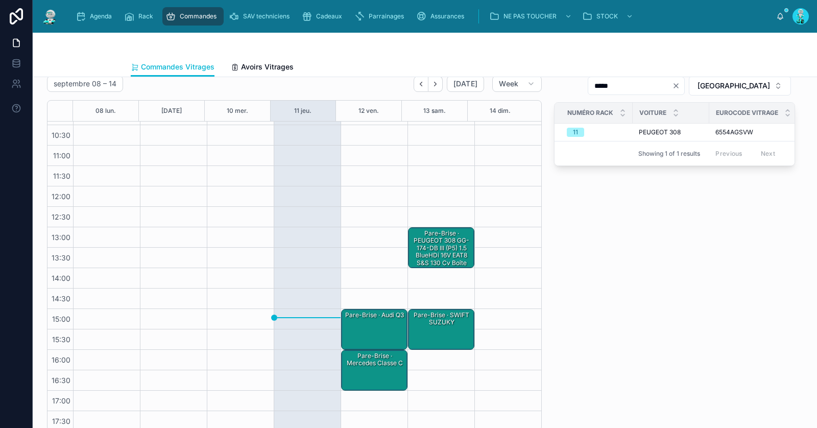
scroll to position [0, 0]
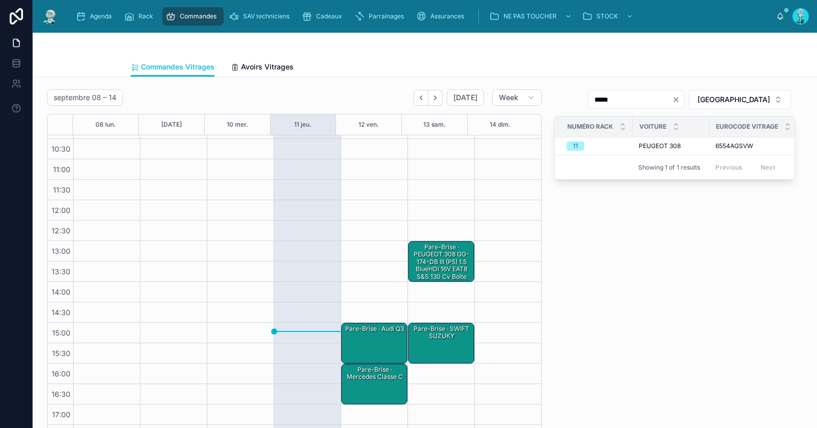
click at [356, 338] on div "Pare-Brise · audi Q3" at bounding box center [374, 343] width 63 height 39
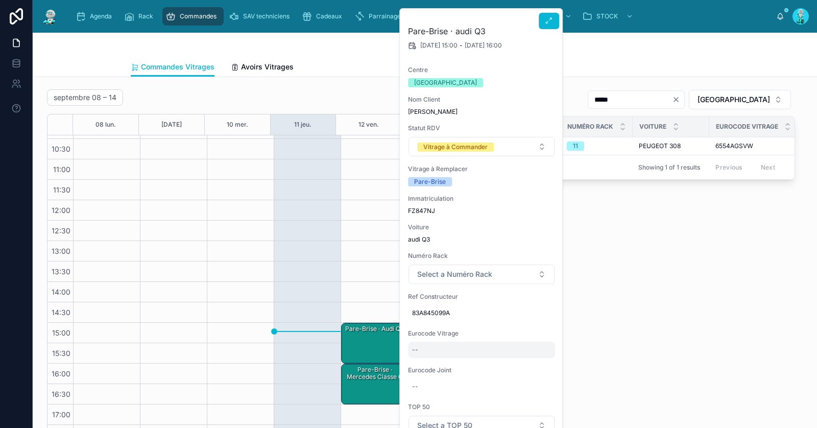
click at [458, 348] on div "--" at bounding box center [481, 350] width 147 height 16
type input "**********"
click at [538, 362] on icon "submit" at bounding box center [537, 362] width 8 height 8
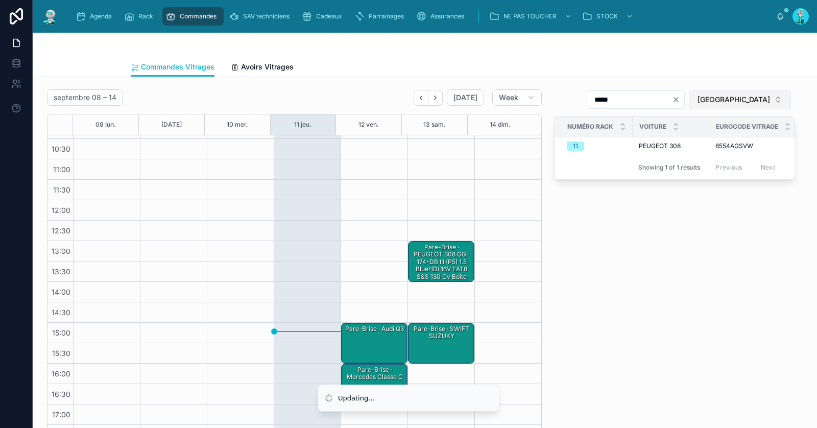
click at [750, 96] on span "RENNES" at bounding box center [733, 99] width 72 height 10
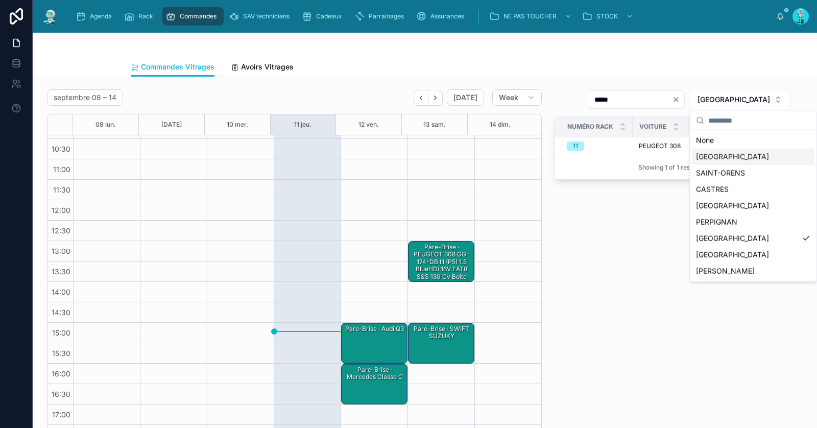
click at [740, 152] on div "TOULOUSE" at bounding box center [753, 157] width 123 height 16
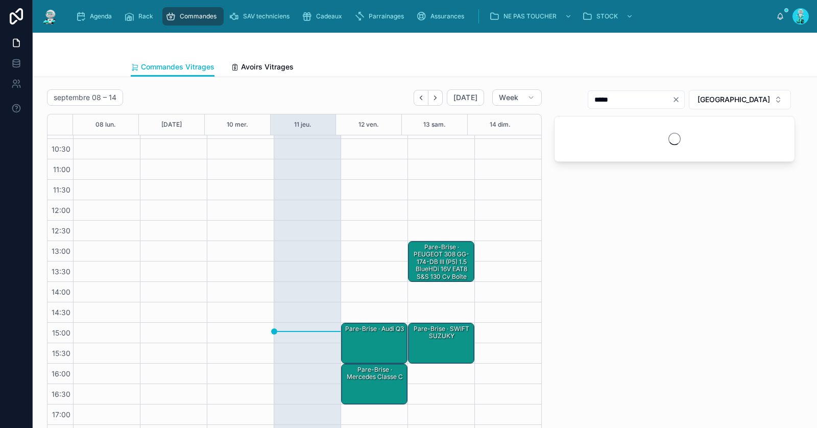
click at [680, 99] on icon "Clear" at bounding box center [676, 99] width 8 height 8
click at [684, 101] on input "text" at bounding box center [642, 99] width 84 height 14
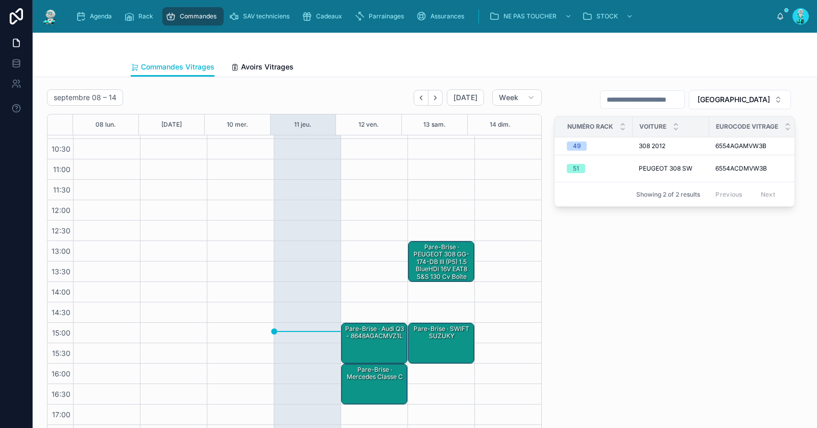
paste input "**********"
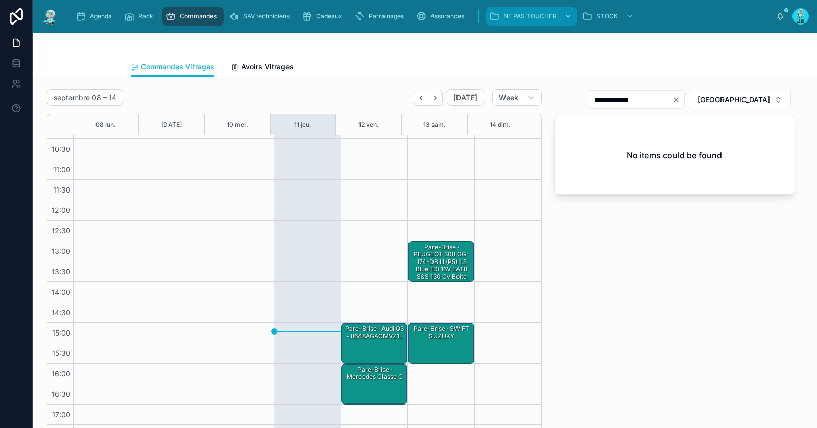
type input "**********"
click at [368, 339] on div "Pare-Brise · audi Q3 - 8648AGACMVZ1L" at bounding box center [374, 343] width 63 height 39
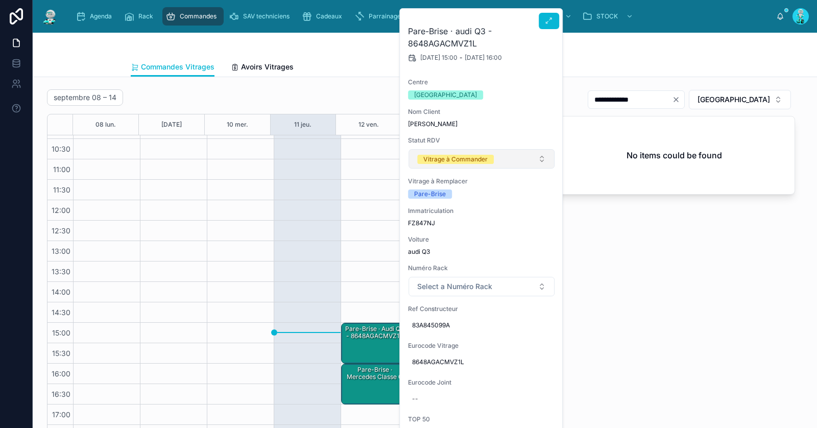
click at [466, 162] on div "Vitrage à Commander" at bounding box center [455, 159] width 64 height 9
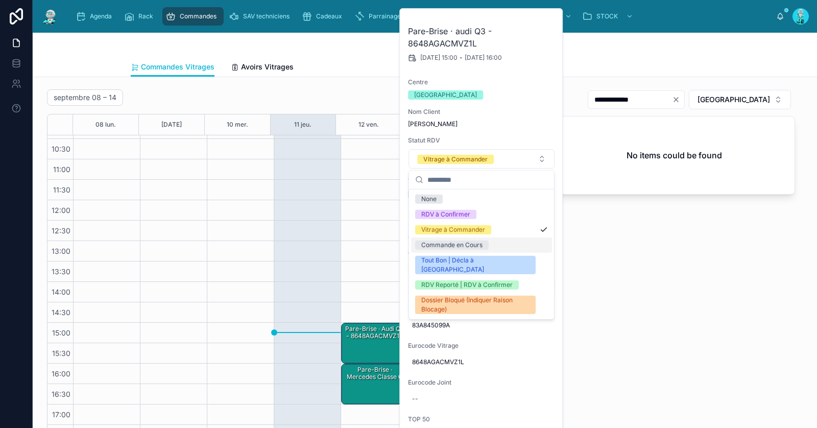
click at [479, 247] on div "Commande en Cours" at bounding box center [451, 244] width 61 height 9
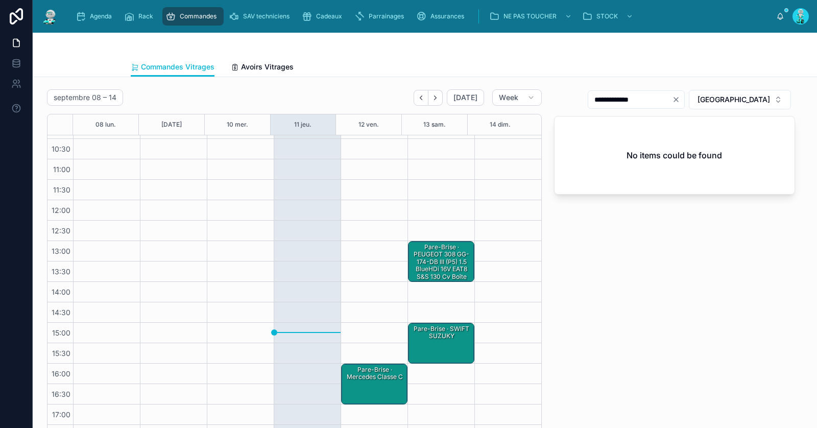
click at [375, 377] on div "Pare-Brise · Mercedes classe C" at bounding box center [374, 373] width 63 height 17
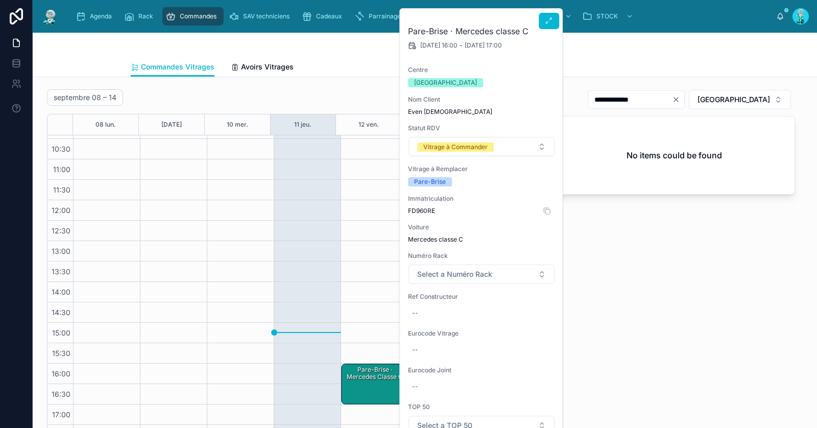
click at [425, 210] on span "FD960RE" at bounding box center [481, 211] width 147 height 8
copy span "FD960RE"
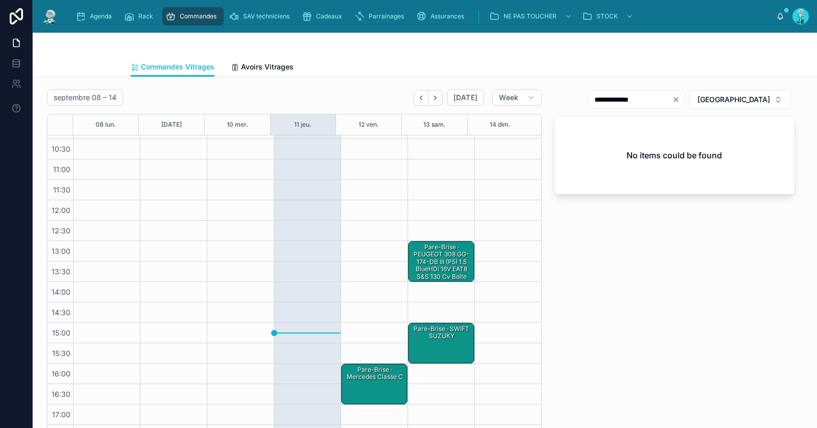
click at [368, 378] on div "Pare-Brise · Mercedes classe C" at bounding box center [374, 373] width 63 height 17
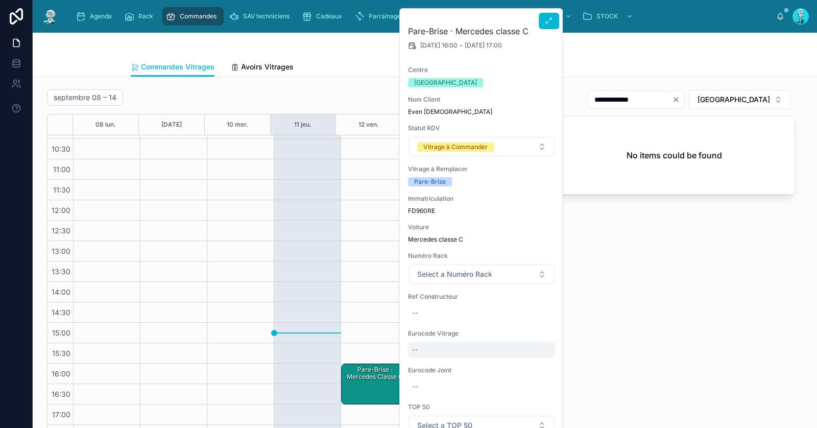
click at [415, 346] on div "--" at bounding box center [415, 350] width 6 height 8
click at [451, 316] on div "--" at bounding box center [481, 313] width 147 height 16
type input "**********"
click at [531, 328] on button "submit" at bounding box center [537, 326] width 12 height 12
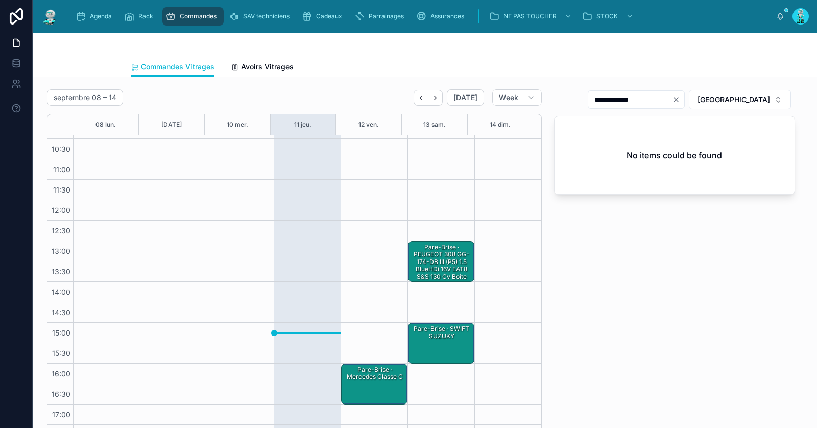
click at [374, 389] on div "Pare-Brise · Mercedes classe C" at bounding box center [374, 383] width 63 height 39
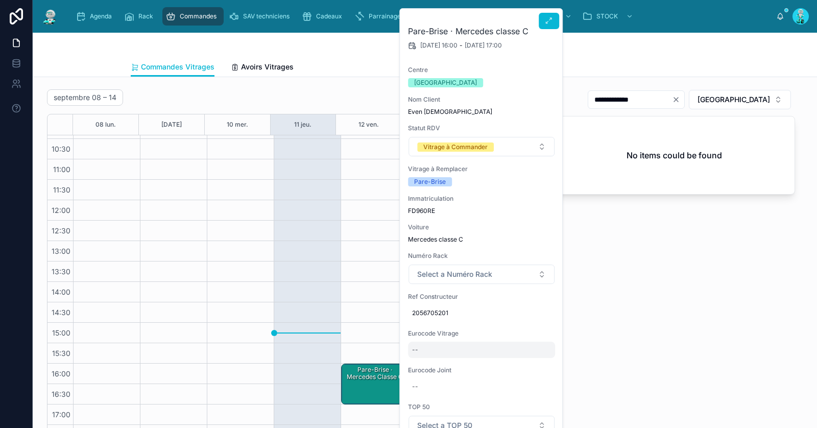
click at [430, 349] on div "--" at bounding box center [481, 350] width 147 height 16
click at [427, 364] on input "**********" at bounding box center [462, 363] width 96 height 14
type input "**********"
click button "submit" at bounding box center [537, 362] width 12 height 12
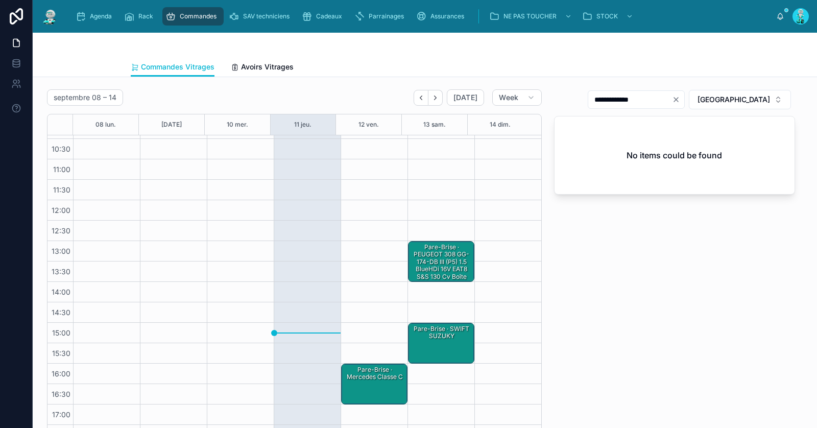
click at [680, 99] on icon "Clear" at bounding box center [676, 99] width 8 height 8
paste input "**********"
click at [684, 100] on input "text" at bounding box center [642, 99] width 84 height 14
type input "**********"
click at [368, 382] on div "Pare-Brise · Mercedes classe C - 5395AGAACMVZ3L" at bounding box center [374, 377] width 63 height 24
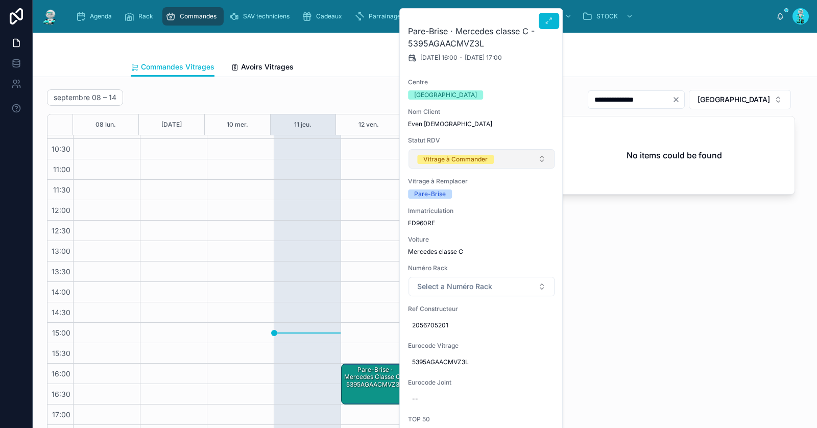
click at [478, 164] on button "Vitrage à Commander" at bounding box center [481, 158] width 146 height 19
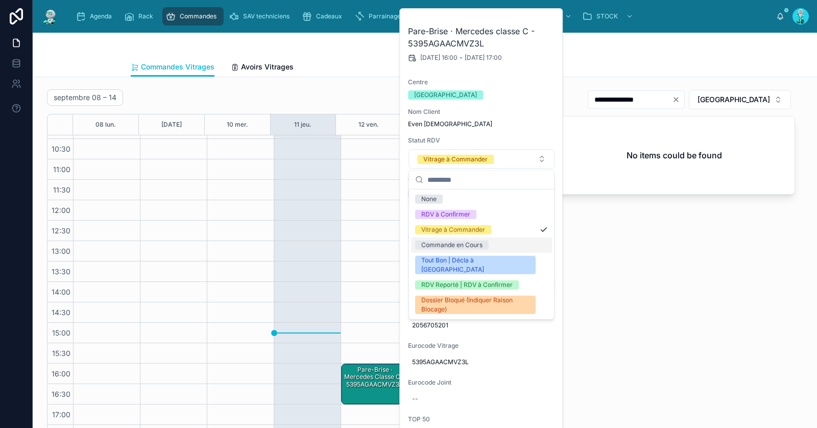
click at [477, 242] on div "Commande en Cours" at bounding box center [451, 244] width 61 height 9
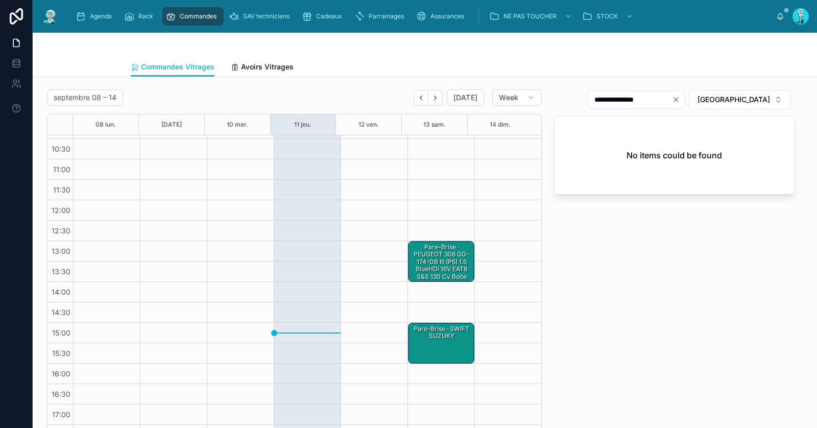
click at [433, 269] on div "Pare-Brise · PEUGEOT 308 GG-174-DB III (P5) 1.5 BlueHDi 16V EAT8 S&S 130 cv Boî…" at bounding box center [441, 265] width 63 height 46
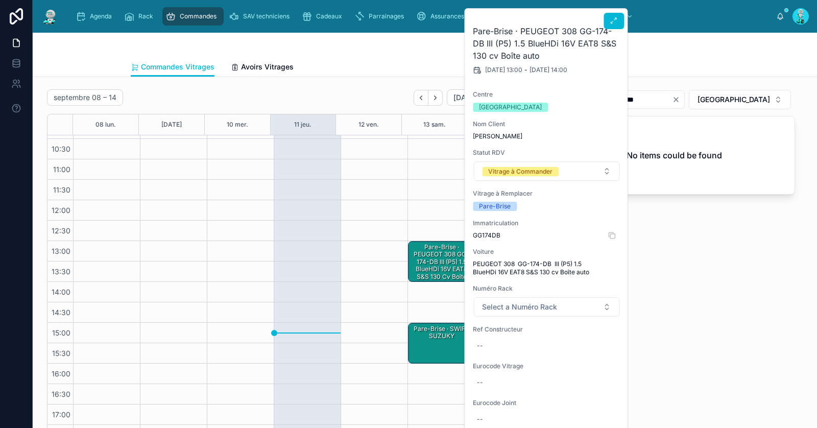
click at [488, 237] on span "GG174DB" at bounding box center [546, 235] width 147 height 8
click at [485, 234] on span "GG174DB" at bounding box center [546, 235] width 147 height 8
copy span "GG174DB"
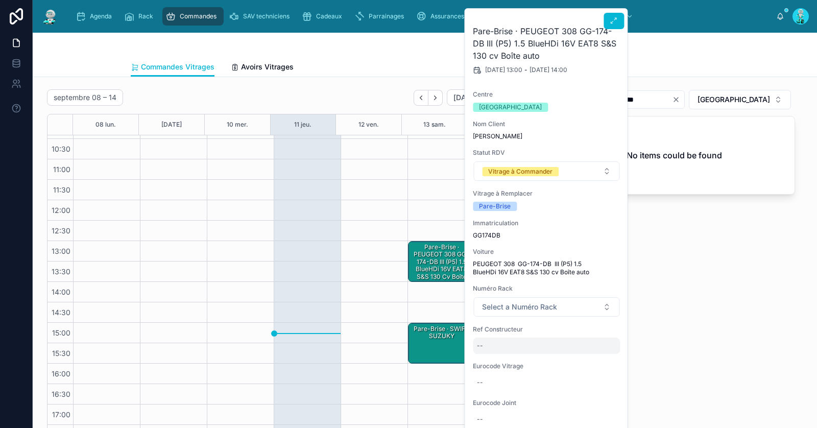
click at [508, 344] on div "--" at bounding box center [546, 345] width 147 height 16
type input "**********"
click at [596, 356] on button "submit" at bounding box center [602, 358] width 12 height 12
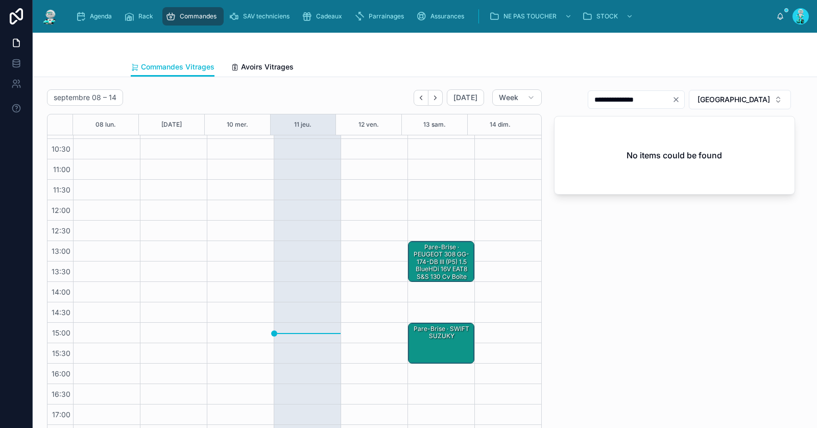
click at [434, 261] on div "Pare-Brise · PEUGEOT 308 GG-174-DB III (P5) 1.5 BlueHDi 16V EAT8 S&S 130 cv Boî…" at bounding box center [441, 265] width 63 height 46
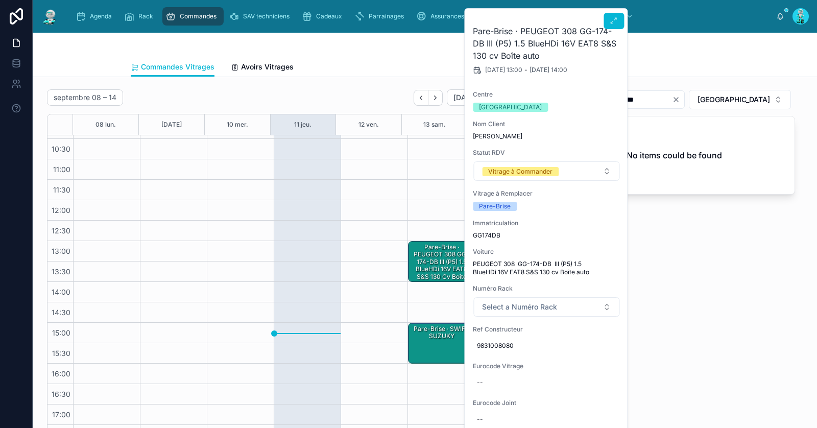
click at [513, 393] on div "Pare-Brise · PEUGEOT 308 GG-174-DB III (P5) 1.5 BlueHDi 16V EAT8 S&S 130 cv Boî…" at bounding box center [546, 301] width 163 height 585
click at [513, 385] on div "--" at bounding box center [546, 382] width 147 height 16
type input "**********"
click at [600, 393] on icon "submit" at bounding box center [602, 395] width 8 height 8
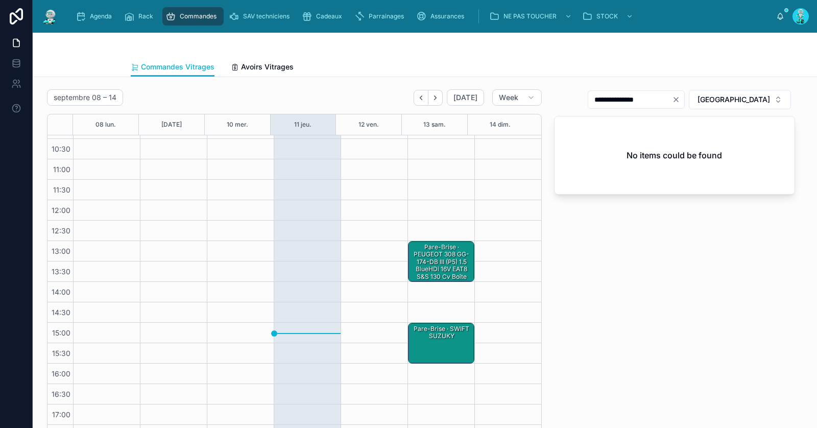
click at [678, 97] on icon "Clear" at bounding box center [676, 99] width 4 height 4
click at [681, 95] on input "text" at bounding box center [642, 99] width 84 height 14
paste input "**********"
type input "*****"
click at [433, 266] on div "Pare-Brise · PEUGEOT 308 GG-174-DB III (P5) 1.5 BlueHDi 16V EAT8 S&S 130 cv Boî…" at bounding box center [441, 265] width 63 height 46
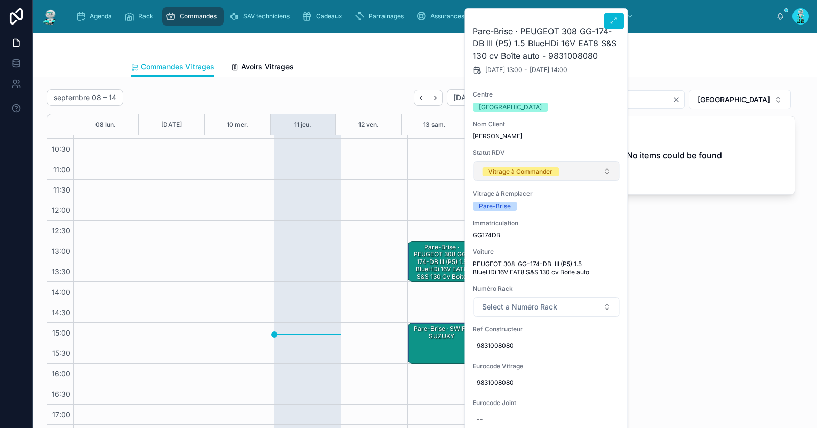
click at [510, 176] on button "Vitrage à Commander" at bounding box center [546, 170] width 146 height 19
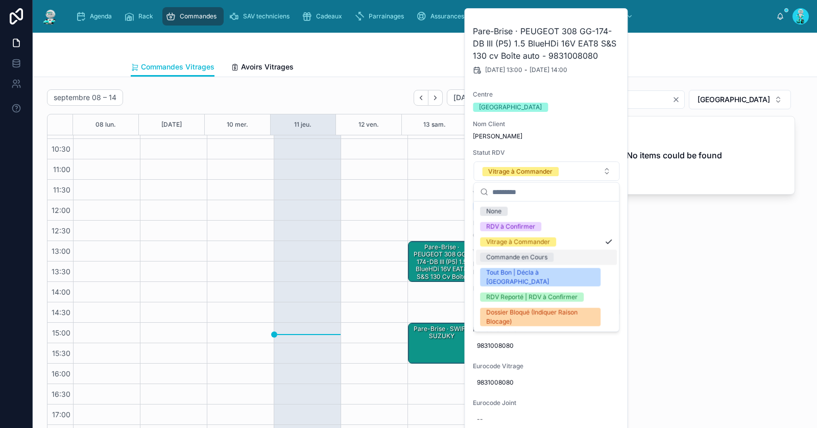
click at [521, 254] on div "Commande en Cours" at bounding box center [516, 257] width 61 height 9
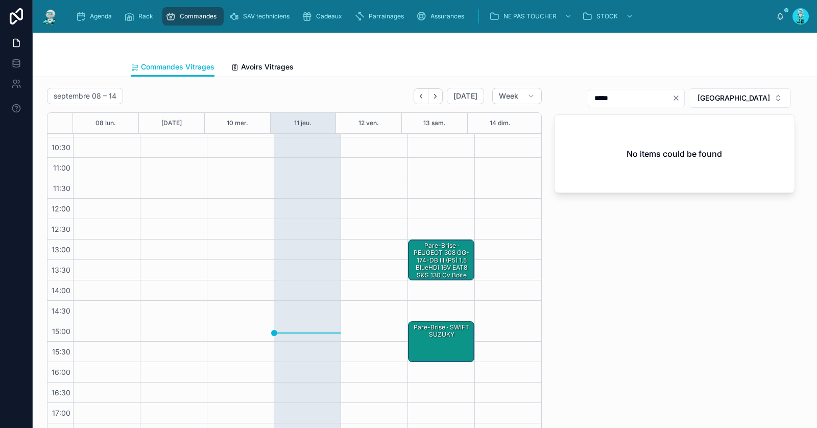
scroll to position [2, 0]
click at [433, 347] on div "Pare-Brise · SWIFT SUZUKY" at bounding box center [441, 341] width 63 height 39
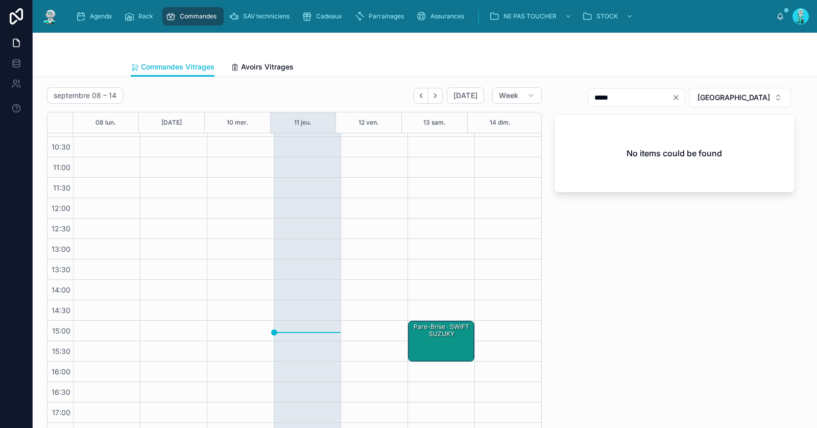
click at [435, 336] on div "Pare-Brise · SWIFT SUZUKY" at bounding box center [441, 330] width 63 height 17
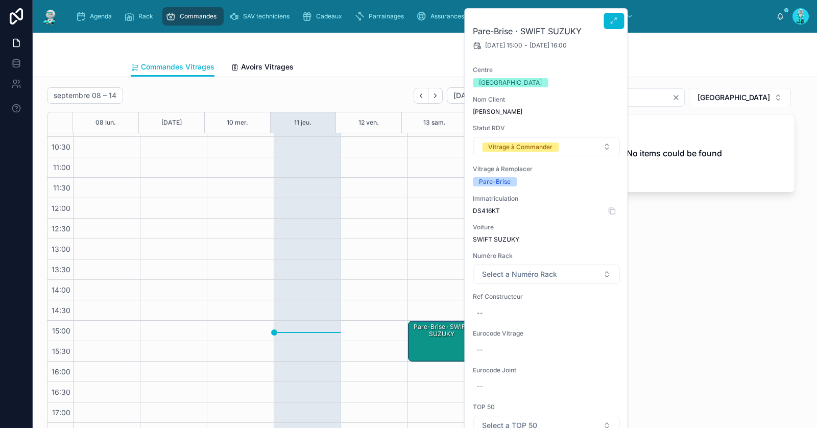
click at [485, 210] on span "DS416KT" at bounding box center [546, 211] width 147 height 8
click at [715, 90] on button "TOULOUSE" at bounding box center [740, 97] width 102 height 19
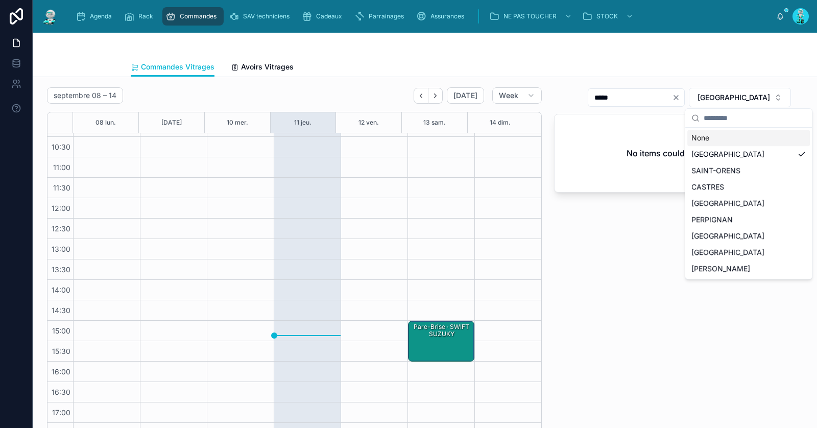
click at [680, 94] on icon "Clear" at bounding box center [676, 97] width 8 height 8
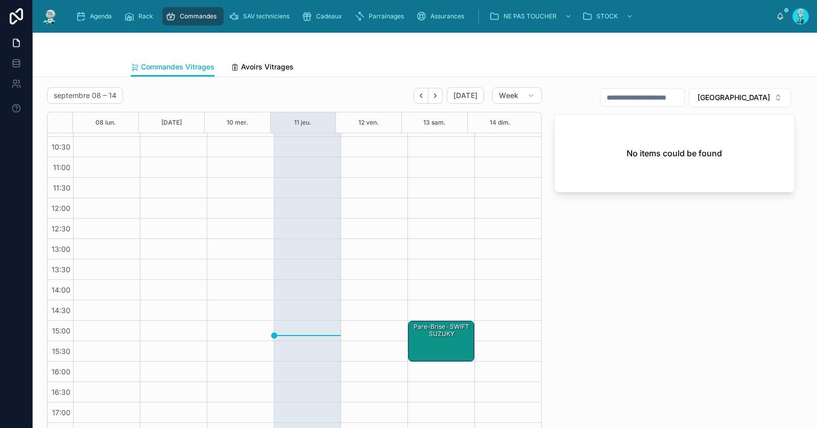
click at [684, 97] on input "text" at bounding box center [642, 97] width 84 height 14
paste input "*******"
type input "*******"
click at [436, 332] on div "Pare-Brise · SWIFT SUZUKY" at bounding box center [441, 330] width 63 height 17
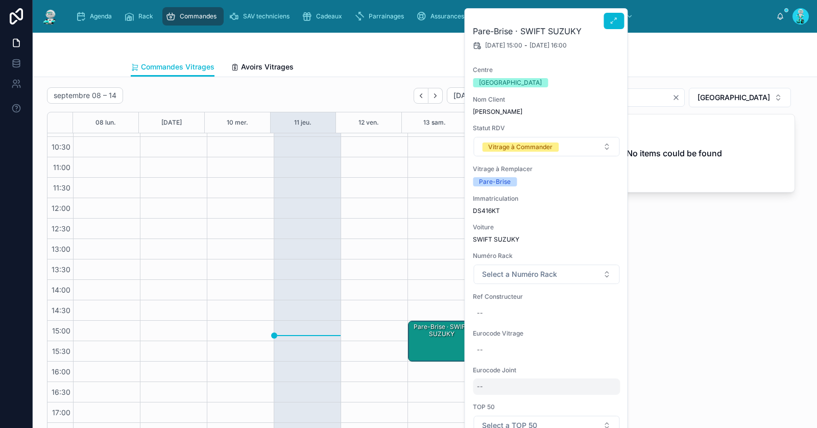
click at [493, 380] on div "--" at bounding box center [546, 386] width 147 height 16
click at [603, 397] on icon "submit" at bounding box center [602, 399] width 8 height 8
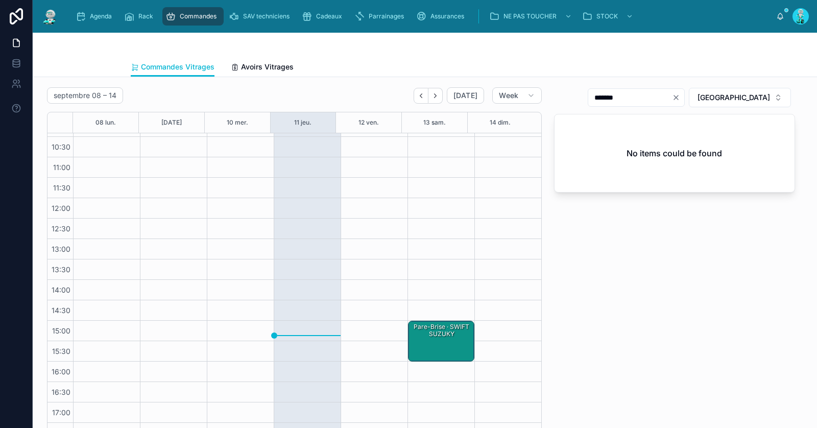
drag, startPoint x: 436, startPoint y: 336, endPoint x: 464, endPoint y: 339, distance: 27.2
click at [437, 336] on div "Pare-Brise · SWIFT SUZUKY" at bounding box center [441, 330] width 63 height 17
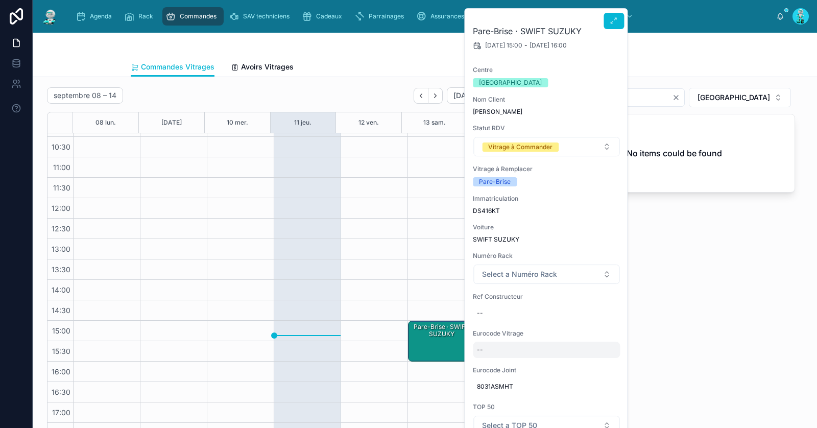
click at [508, 353] on div "--" at bounding box center [546, 350] width 147 height 16
type input "*******"
click at [603, 363] on icon "submit" at bounding box center [602, 362] width 8 height 8
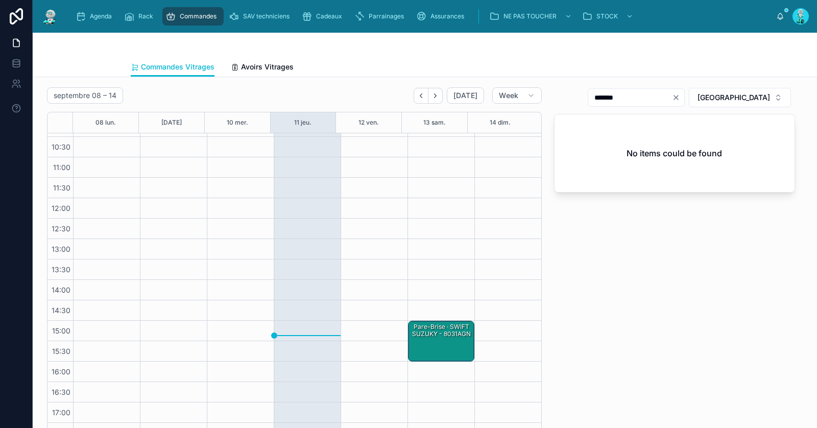
click at [430, 335] on div "Pare-Brise · SWIFT SUZUKY - 8031AGN" at bounding box center [441, 330] width 63 height 17
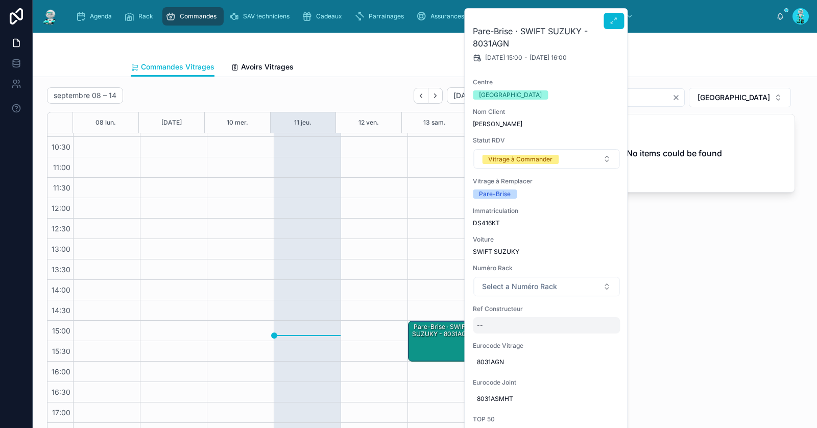
click at [503, 331] on div "--" at bounding box center [546, 325] width 147 height 16
type input "**********"
click at [602, 339] on icon "submit" at bounding box center [602, 338] width 8 height 8
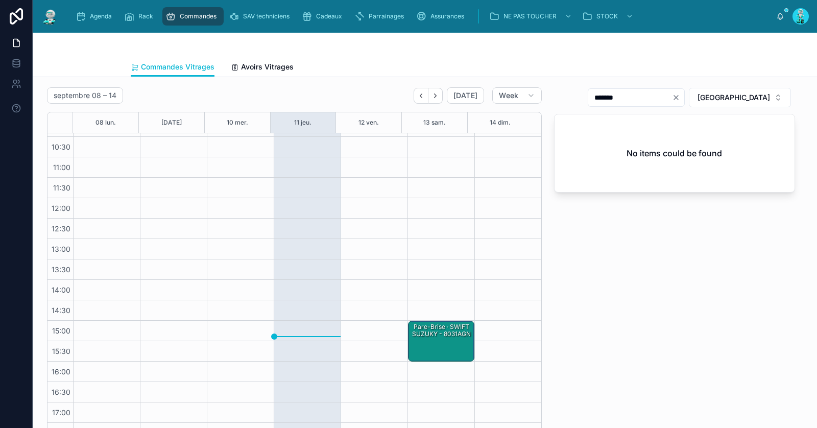
click at [434, 336] on div "Pare-Brise · SWIFT SUZUKY - 8031AGN" at bounding box center [441, 330] width 63 height 17
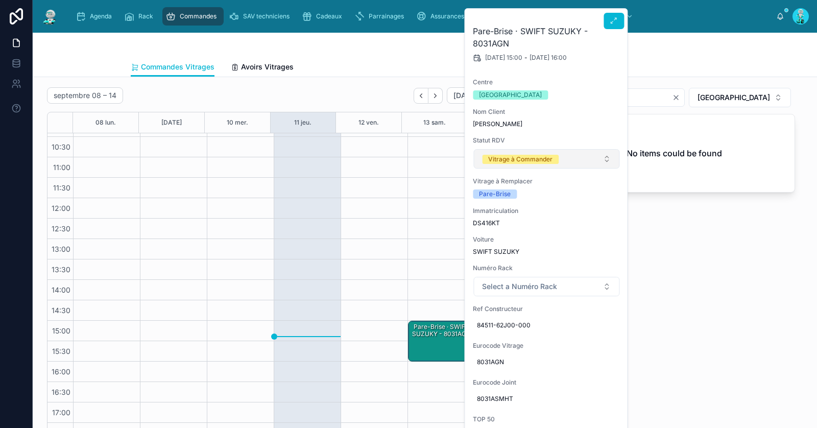
click at [530, 155] on div "Vitrage à Commander" at bounding box center [520, 159] width 64 height 9
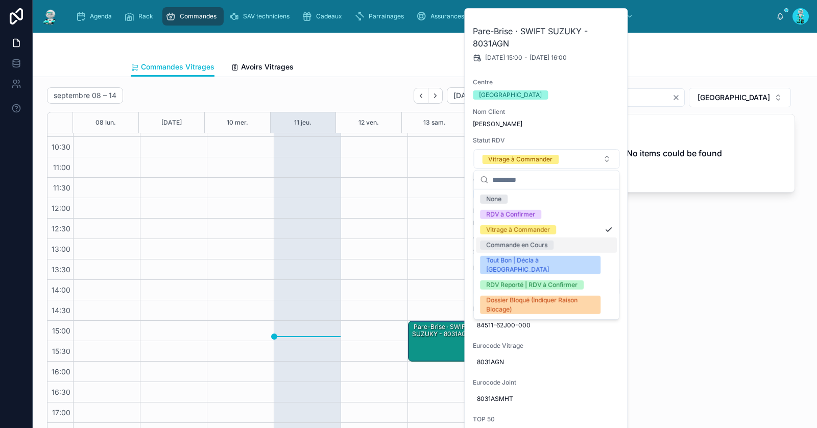
click at [539, 247] on div "Commande en Cours" at bounding box center [516, 244] width 61 height 9
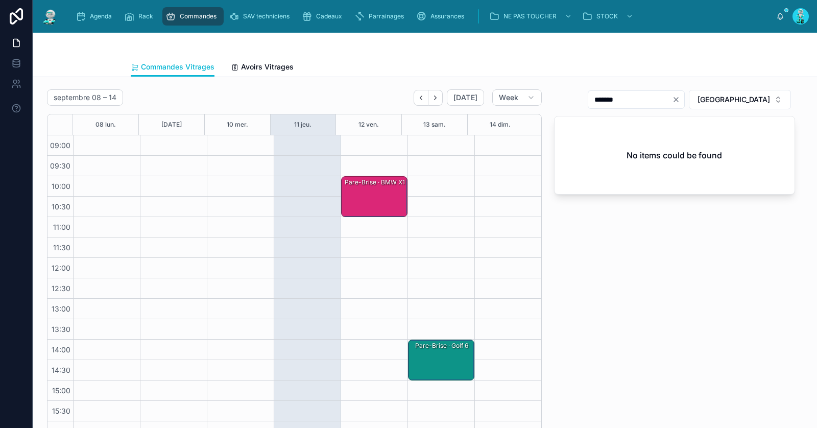
click at [368, 200] on div "Pare-Brise · BMW X1" at bounding box center [374, 196] width 63 height 39
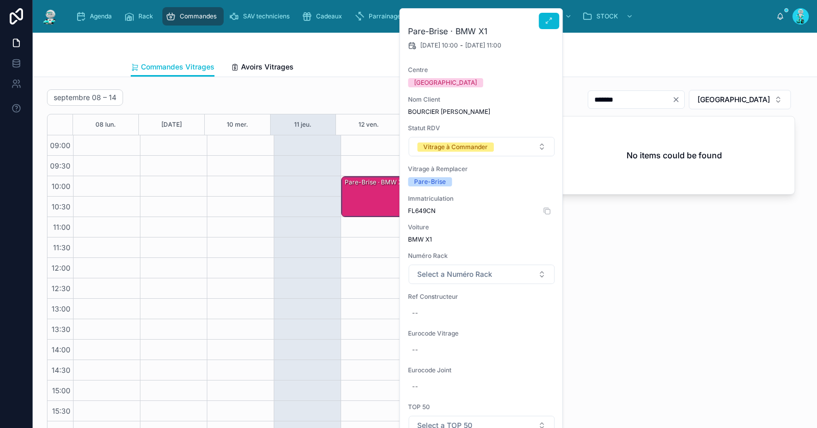
click at [427, 208] on span "FL649CN" at bounding box center [481, 211] width 147 height 8
click at [748, 97] on span "TOULOUSE" at bounding box center [733, 99] width 72 height 10
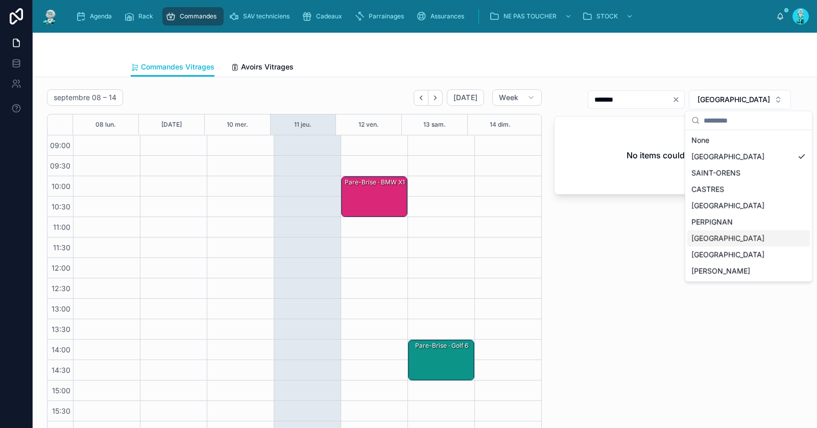
click at [747, 240] on div "RENNES" at bounding box center [748, 238] width 123 height 16
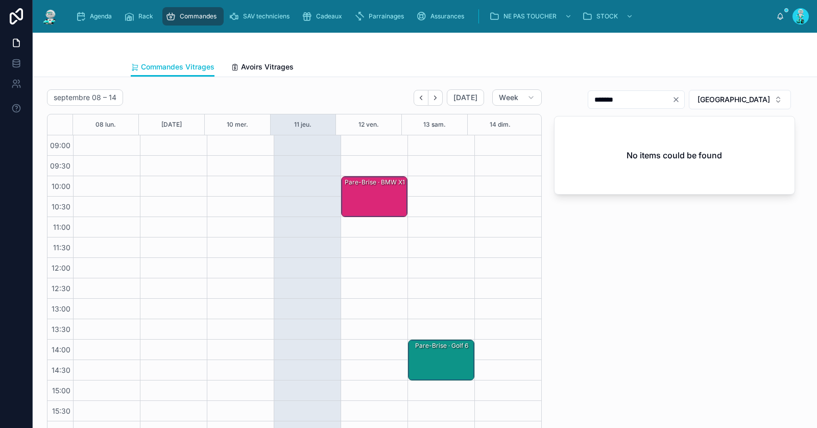
click at [680, 95] on icon "Clear" at bounding box center [676, 99] width 8 height 8
click at [684, 96] on input "text" at bounding box center [642, 99] width 84 height 14
paste input "**********"
type input "**********"
click at [371, 199] on div "Pare-Brise · BMW X1" at bounding box center [374, 196] width 63 height 39
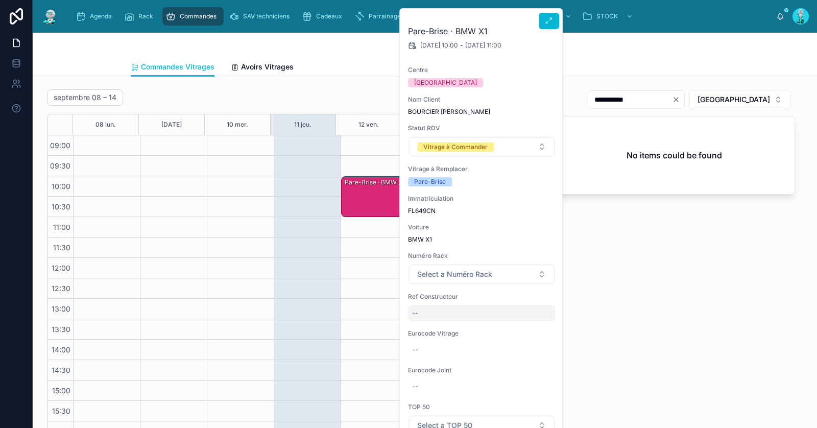
click at [448, 314] on div "--" at bounding box center [481, 313] width 147 height 16
type input "**********"
click at [539, 326] on icon "submit" at bounding box center [537, 326] width 8 height 8
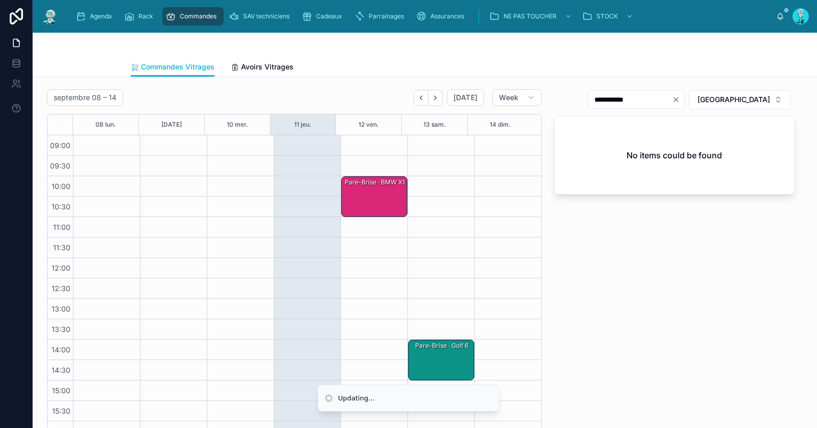
click at [650, 95] on input "**********" at bounding box center [630, 99] width 84 height 14
drag, startPoint x: 642, startPoint y: 97, endPoint x: 677, endPoint y: 97, distance: 35.2
click at [672, 97] on input "**********" at bounding box center [630, 99] width 84 height 14
type input "*****"
click at [373, 199] on div "Pare-Brise · BMW X1" at bounding box center [374, 196] width 63 height 39
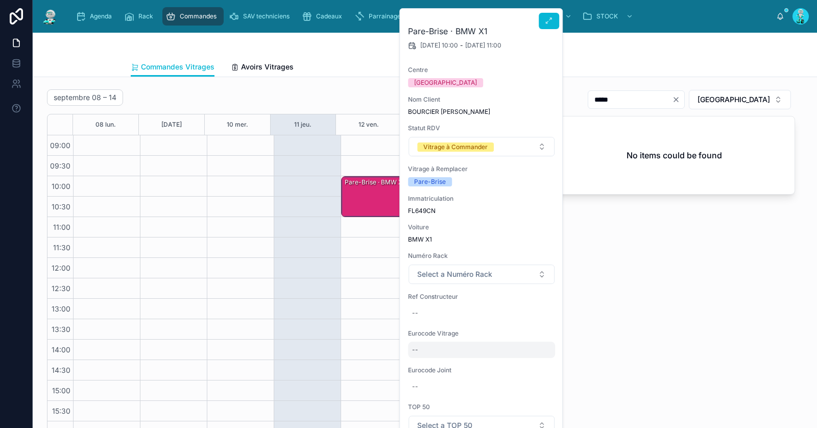
click at [435, 353] on div "--" at bounding box center [481, 350] width 147 height 16
type input "**********"
click at [540, 365] on icon "submit" at bounding box center [537, 362] width 8 height 8
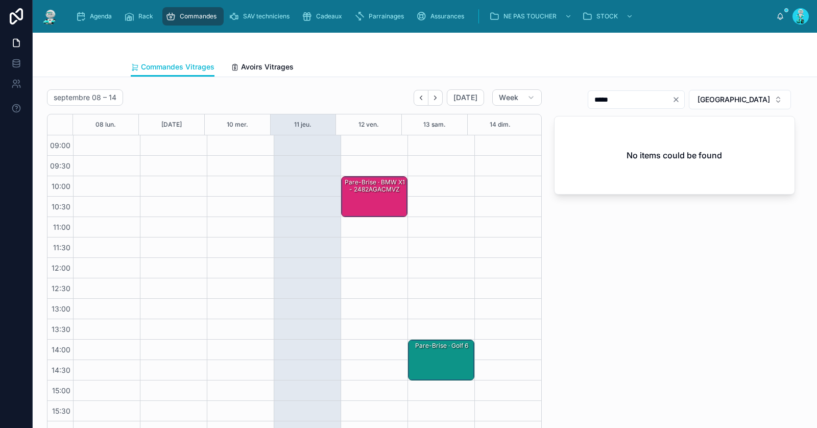
click at [372, 203] on div "Pare-Brise · BMW X1 - 2482AGACMVZ" at bounding box center [374, 196] width 63 height 39
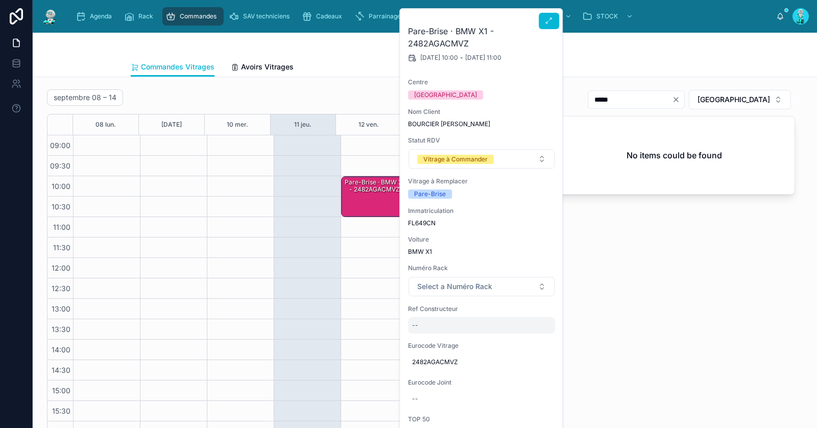
click at [443, 325] on div "--" at bounding box center [481, 325] width 147 height 16
type input "**********"
click at [536, 336] on icon "submit" at bounding box center [537, 338] width 8 height 8
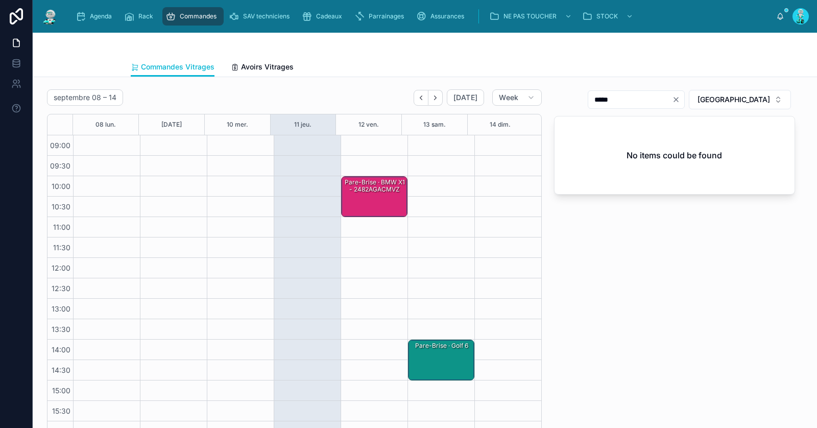
click at [368, 195] on div "Pare-Brise · BMW X1 - 2482AGACMVZ" at bounding box center [374, 196] width 63 height 39
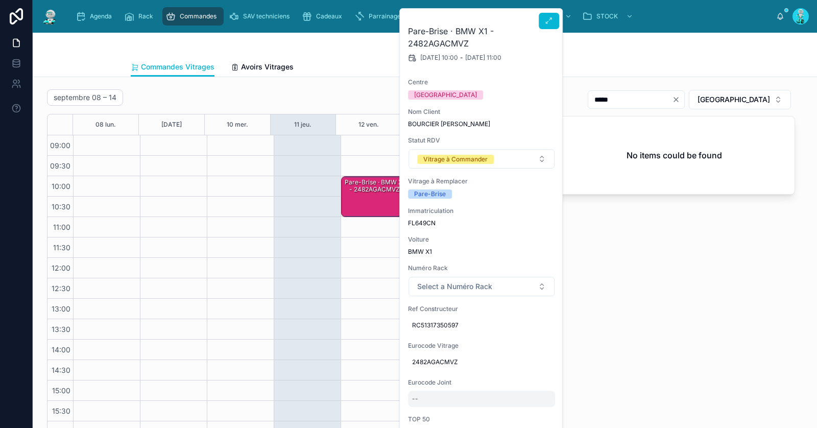
click at [434, 397] on div "--" at bounding box center [481, 399] width 147 height 16
type input "*********"
click at [533, 407] on icon "submit" at bounding box center [537, 408] width 8 height 8
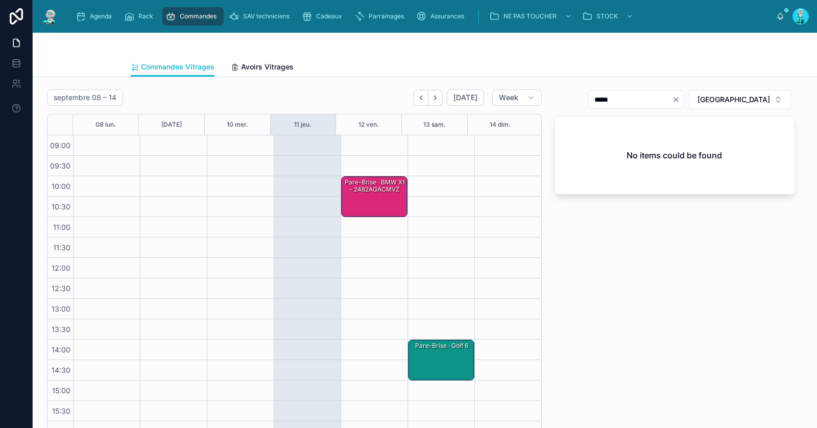
click at [368, 196] on div "Pare-Brise · BMW X1 - 2482AGACMVZ" at bounding box center [374, 196] width 63 height 39
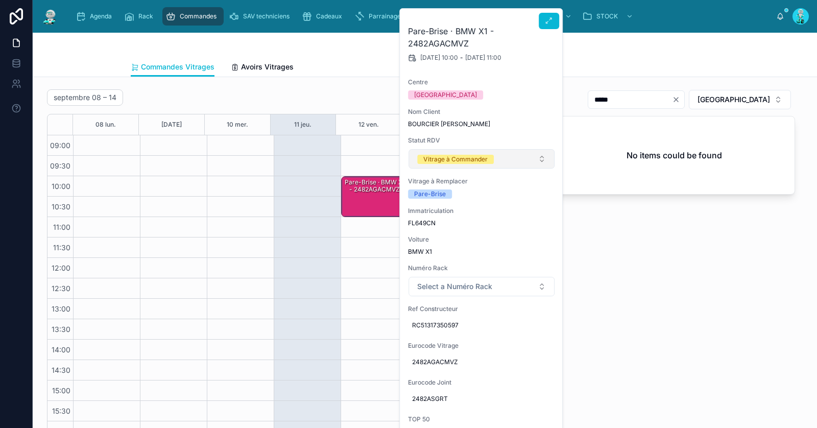
click at [436, 159] on div "Vitrage à Commander" at bounding box center [455, 159] width 64 height 9
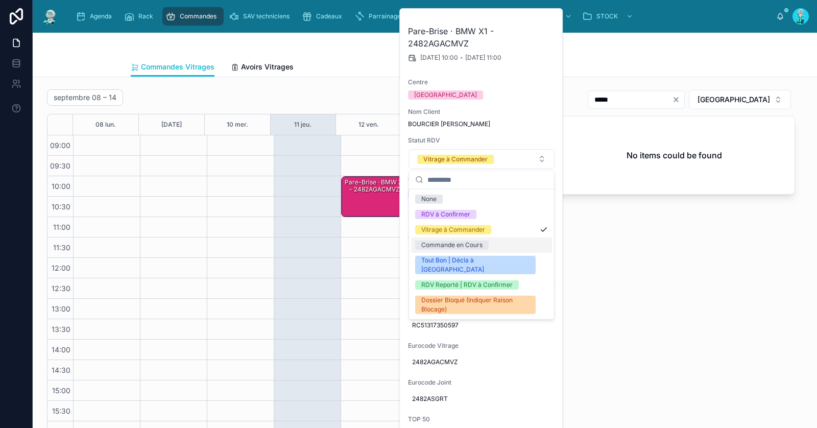
click at [449, 242] on div "Commande en Cours" at bounding box center [451, 244] width 61 height 9
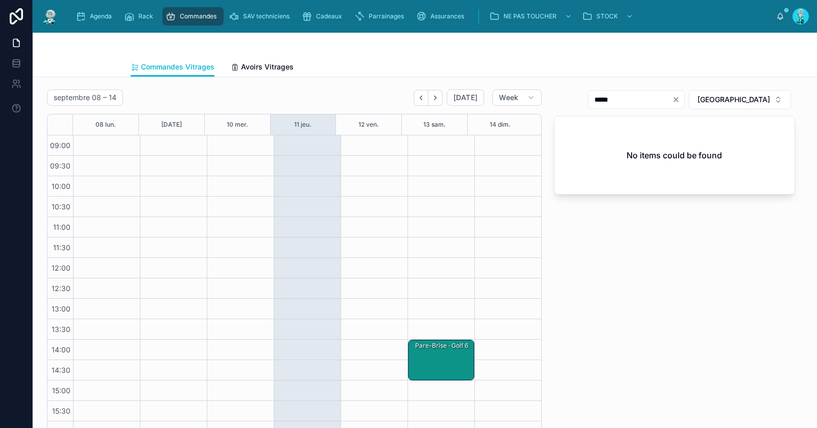
scroll to position [58, 0]
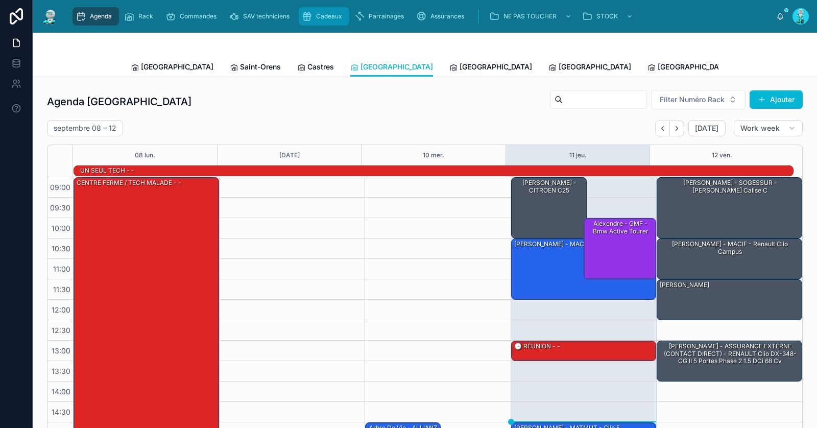
scroll to position [2, 0]
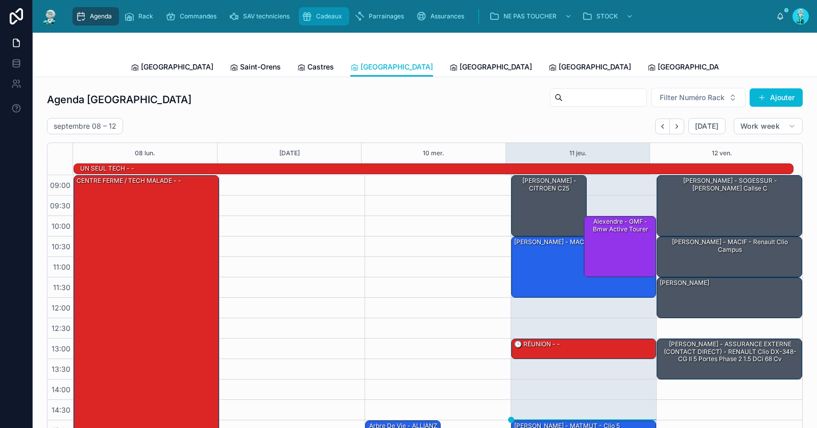
click at [331, 15] on span "Cadeaux" at bounding box center [329, 16] width 26 height 8
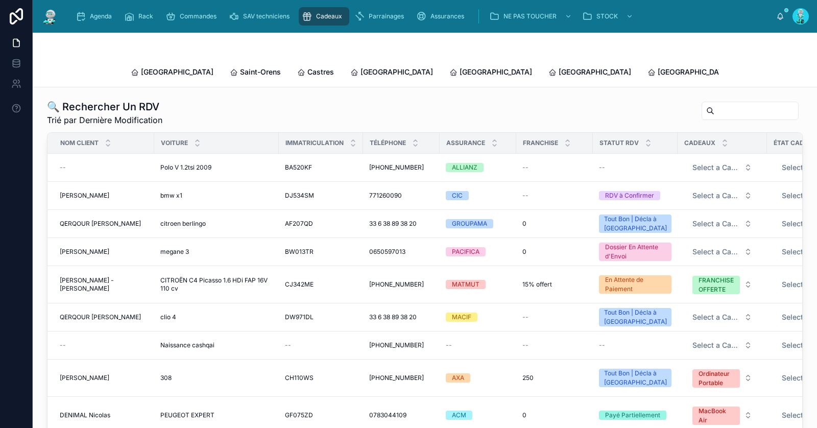
click at [710, 102] on div at bounding box center [749, 111] width 97 height 18
click at [714, 104] on input "text" at bounding box center [756, 111] width 84 height 14
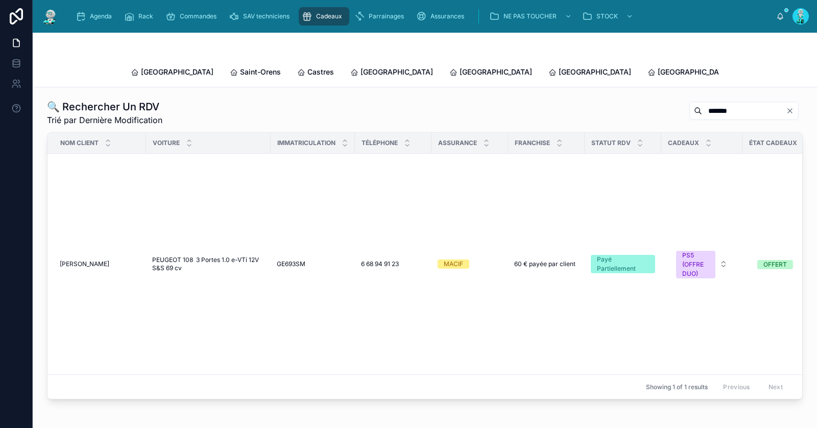
scroll to position [0, 131]
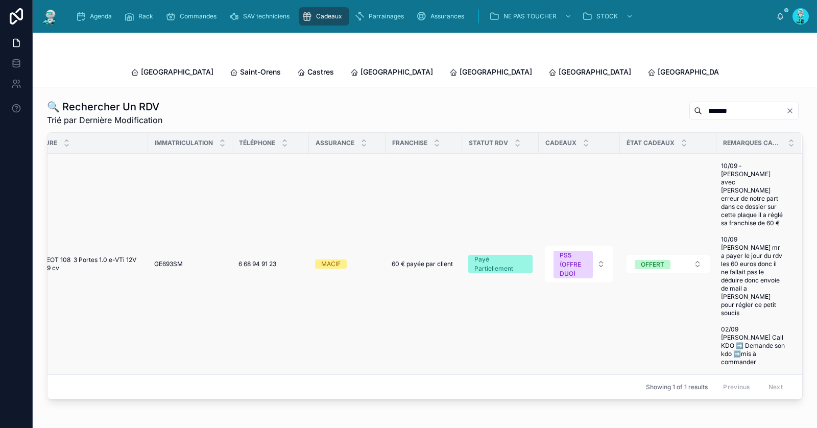
type input "*******"
click at [85, 256] on span "PEUGEOT 108 3 Portes 1.0 e-VTi 12V S&S 69 cv" at bounding box center [86, 264] width 112 height 16
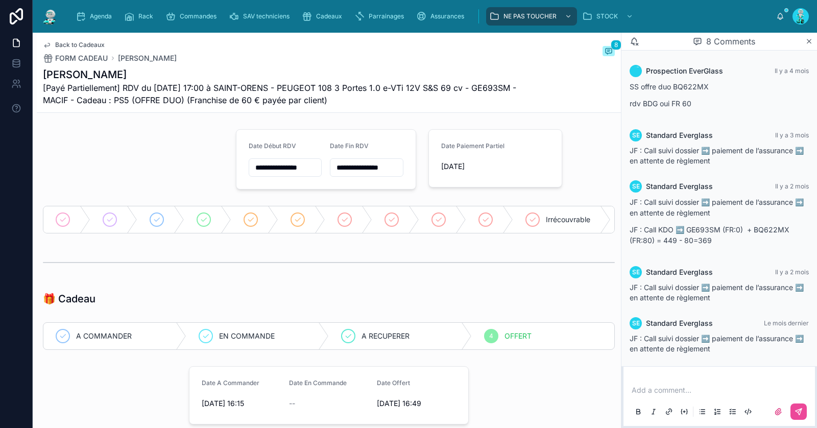
scroll to position [154, 0]
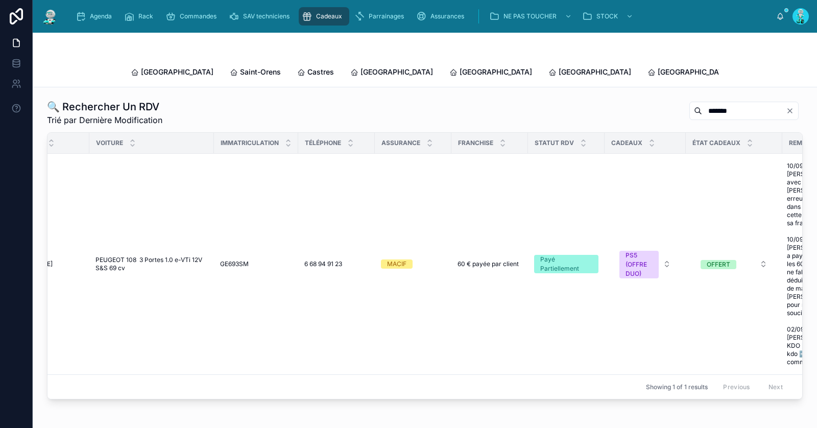
scroll to position [0, 131]
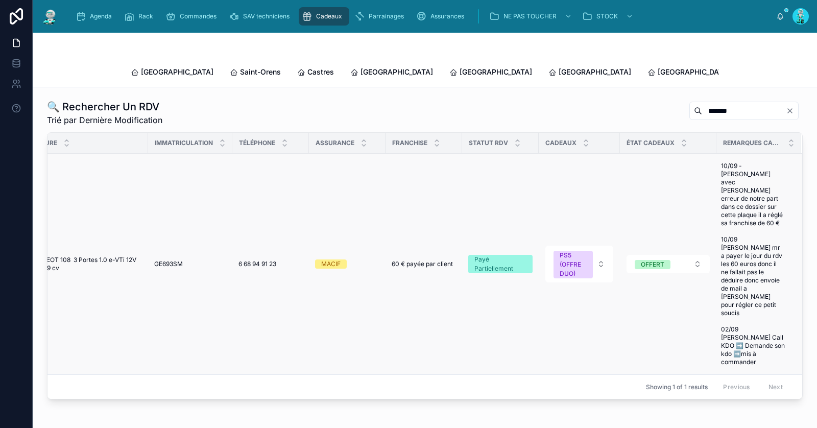
click at [91, 256] on span "PEUGEOT 108 3 Portes 1.0 e-VTi 12V S&S 69 cv" at bounding box center [86, 264] width 112 height 16
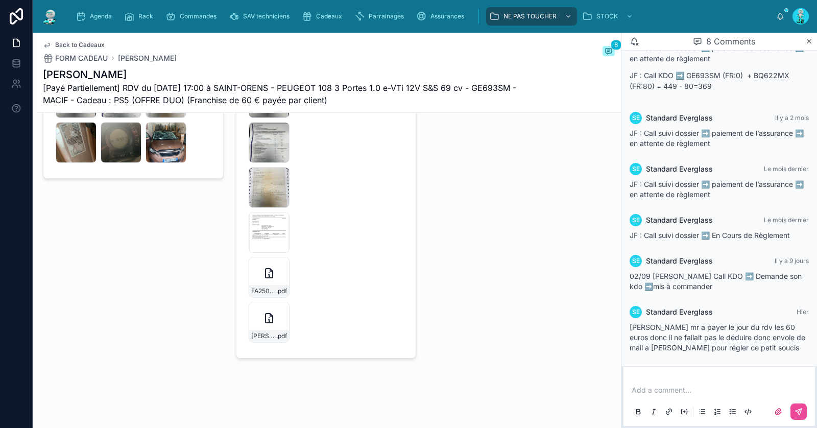
scroll to position [2225, 0]
click at [265, 322] on icon at bounding box center [269, 318] width 12 height 12
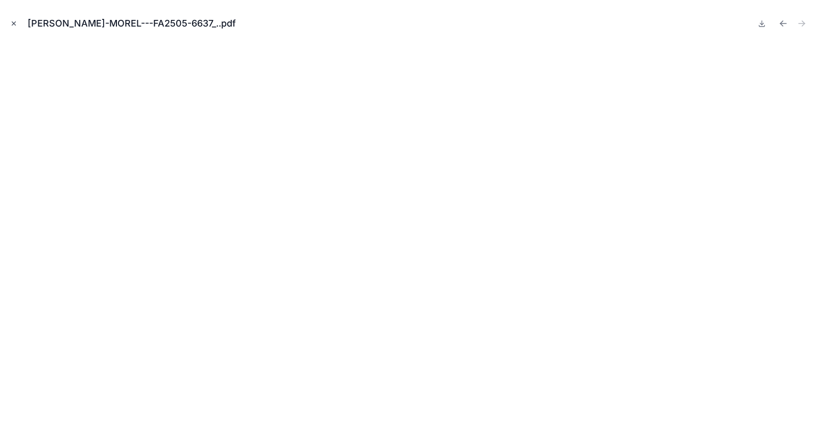
click at [16, 20] on icon "Close modal" at bounding box center [13, 23] width 7 height 7
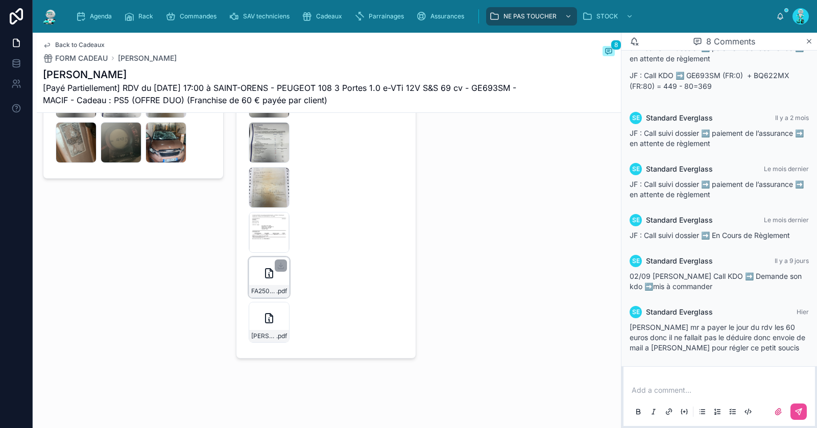
click at [256, 275] on div "FA2505-6637-(2) .pdf" at bounding box center [269, 277] width 41 height 41
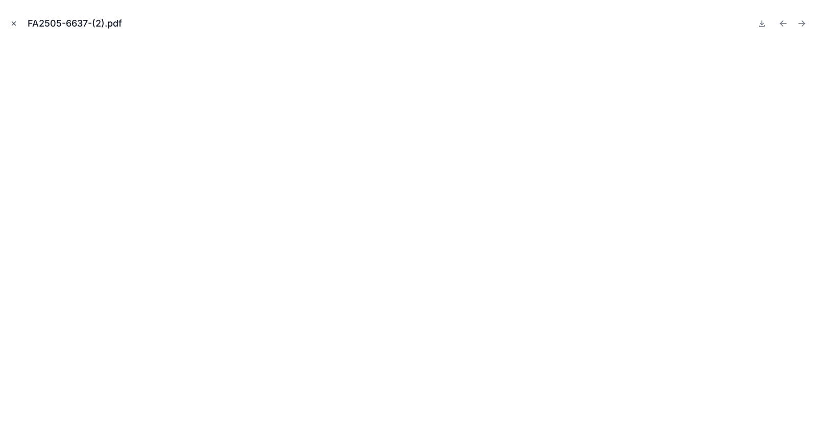
click at [15, 19] on button "Close modal" at bounding box center [13, 23] width 11 height 11
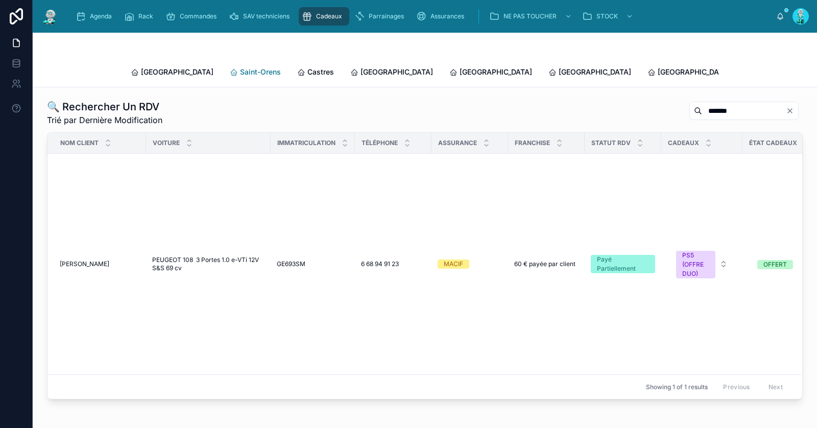
click at [240, 67] on span "Saint-Orens" at bounding box center [260, 72] width 41 height 10
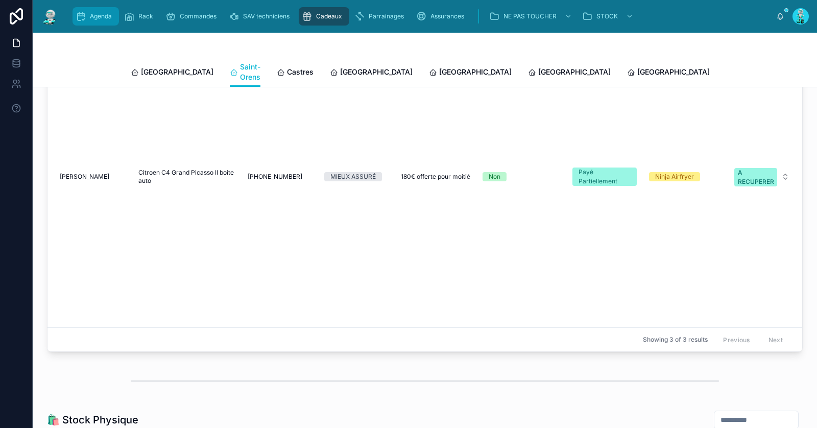
click at [101, 24] on div "Agenda" at bounding box center [96, 16] width 40 height 16
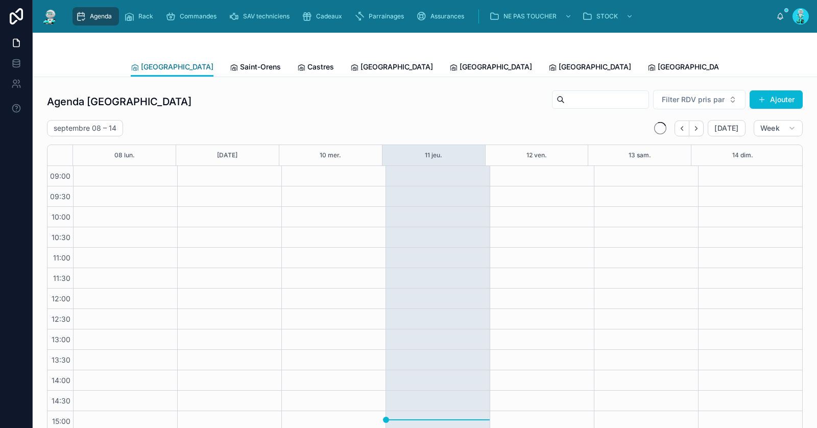
scroll to position [88, 0]
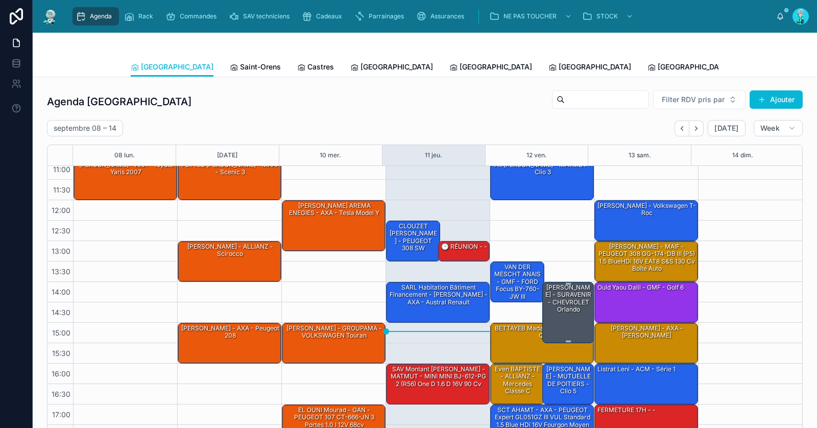
click at [552, 310] on div "JEHANNO Lydie - SURAVENIR - CHEVROLET Orlando" at bounding box center [568, 299] width 49 height 32
drag, startPoint x: 734, startPoint y: 20, endPoint x: 733, endPoint y: 31, distance: 11.2
click at [734, 20] on div "Agenda Rack Commandes SAV techniciens Cadeaux Parrainages Assurances NE PAS TOU…" at bounding box center [421, 16] width 709 height 22
drag, startPoint x: 562, startPoint y: 314, endPoint x: 577, endPoint y: 287, distance: 30.8
click at [562, 314] on div "JEHANNO Lydie - SURAVENIR - CHEVROLET Orlando" at bounding box center [568, 299] width 49 height 32
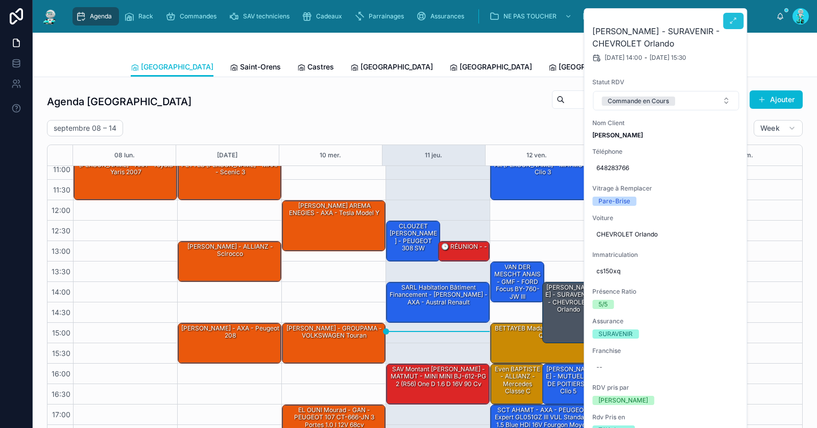
click at [731, 23] on icon at bounding box center [733, 21] width 8 height 8
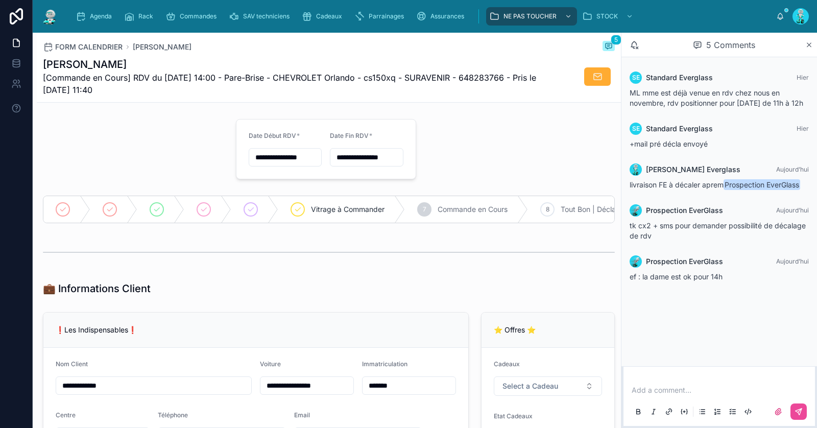
click at [688, 393] on p at bounding box center [720, 390] width 179 height 10
click at [800, 405] on button at bounding box center [798, 411] width 16 height 16
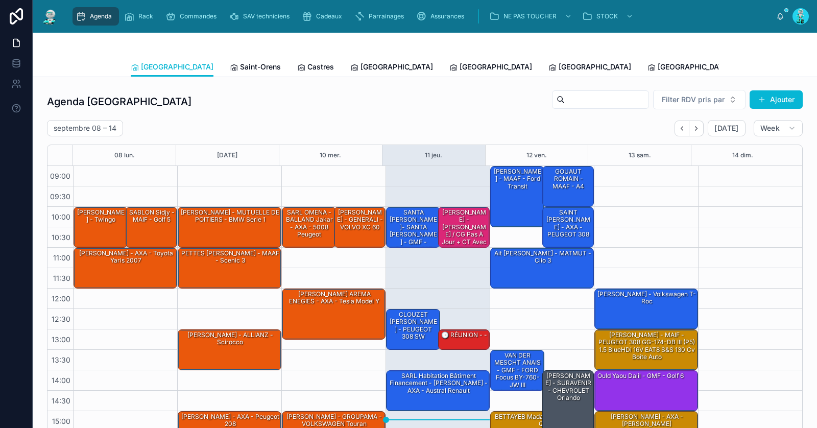
scroll to position [88, 0]
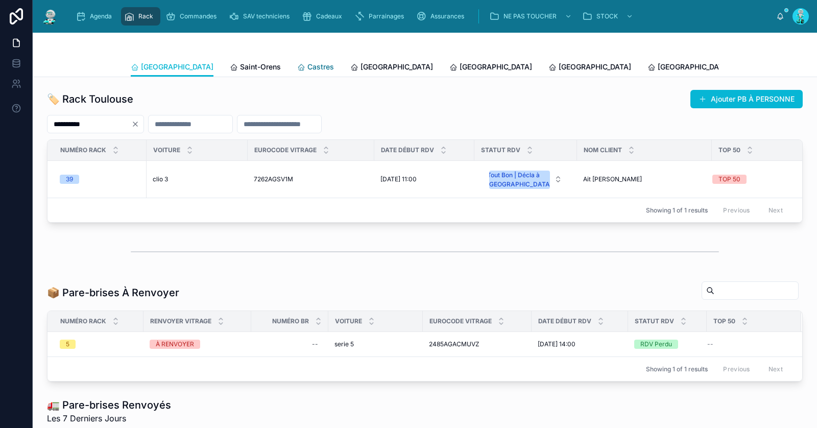
click at [307, 68] on span "Castres" at bounding box center [320, 67] width 27 height 10
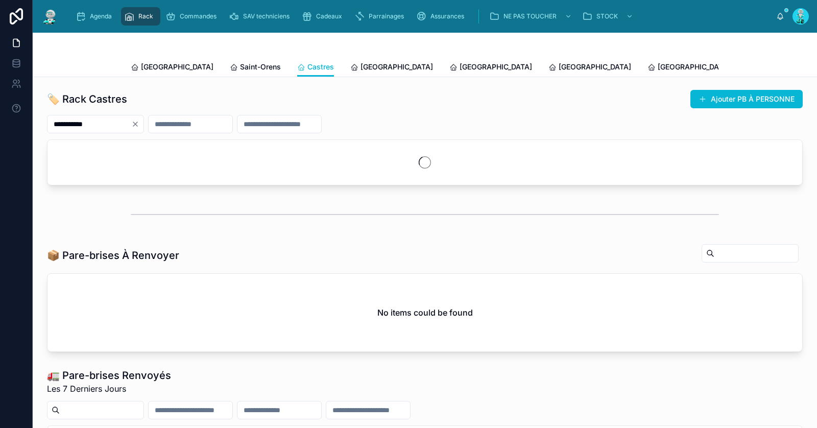
click at [139, 125] on icon "Clear" at bounding box center [135, 124] width 8 height 8
click at [131, 125] on input "text" at bounding box center [89, 124] width 84 height 14
paste input "**********"
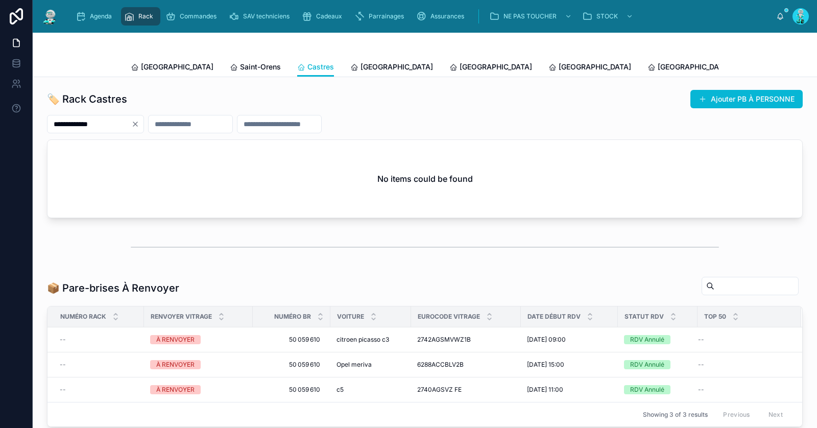
type input "**********"
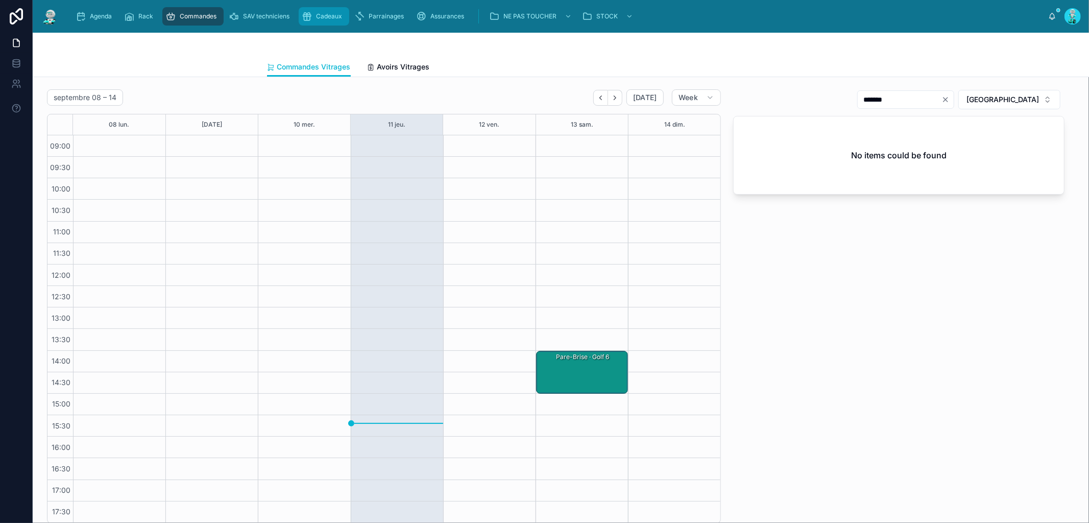
click at [326, 13] on span "Cadeaux" at bounding box center [329, 16] width 26 height 8
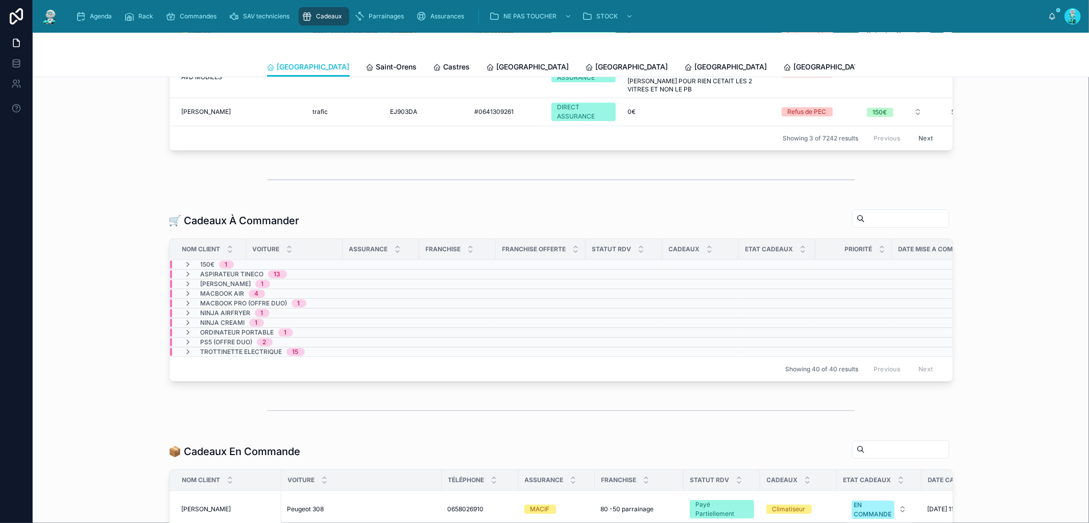
scroll to position [123, 0]
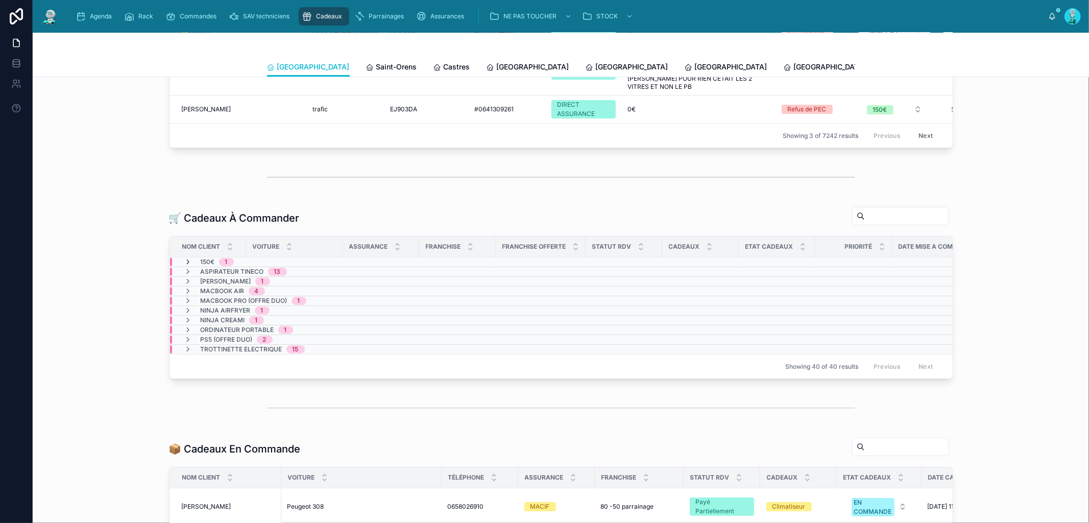
click at [186, 260] on icon at bounding box center [188, 262] width 8 height 8
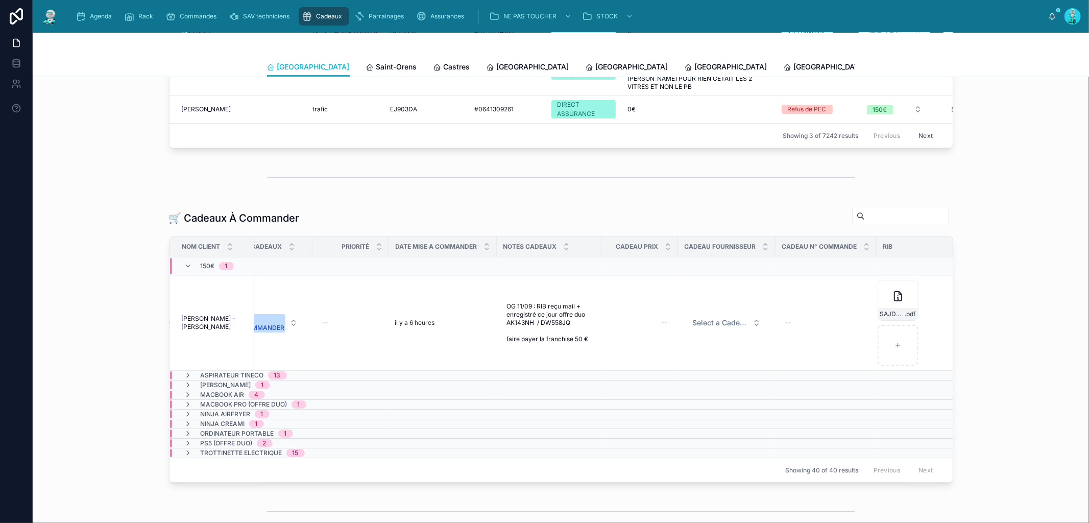
scroll to position [0, 521]
click at [184, 266] on icon at bounding box center [188, 266] width 8 height 8
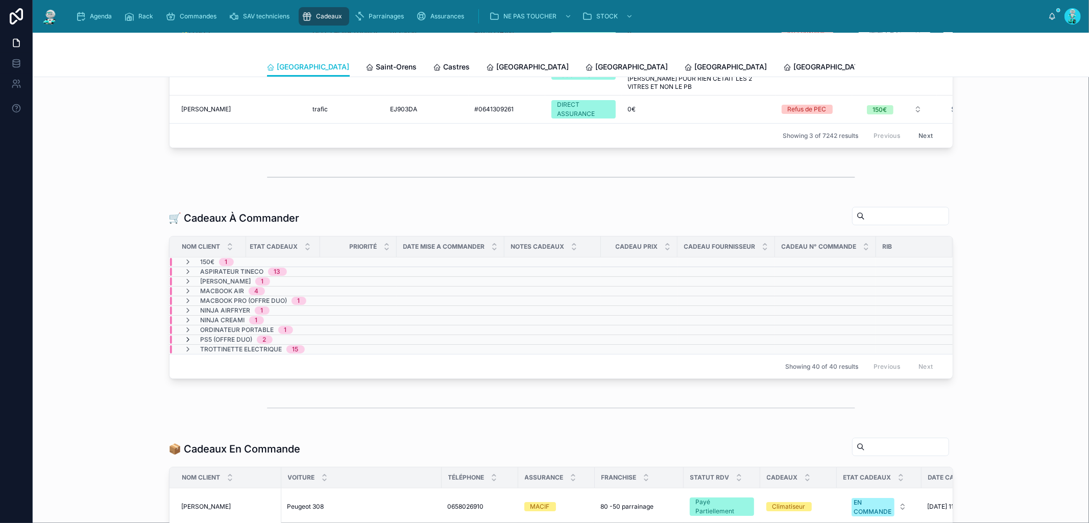
click at [186, 338] on icon at bounding box center [188, 339] width 8 height 8
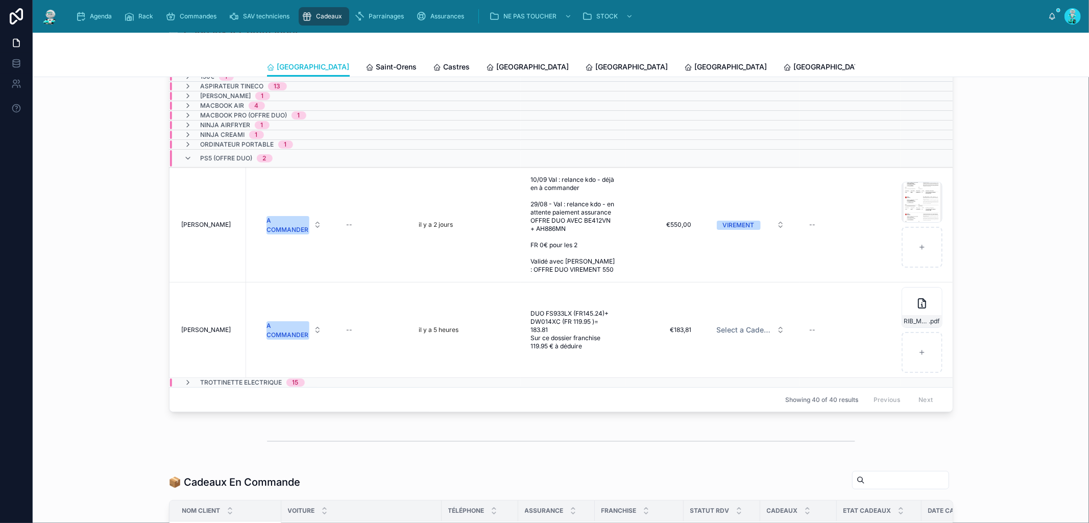
scroll to position [307, 0]
click at [94, 20] on span "Agenda" at bounding box center [101, 16] width 22 height 8
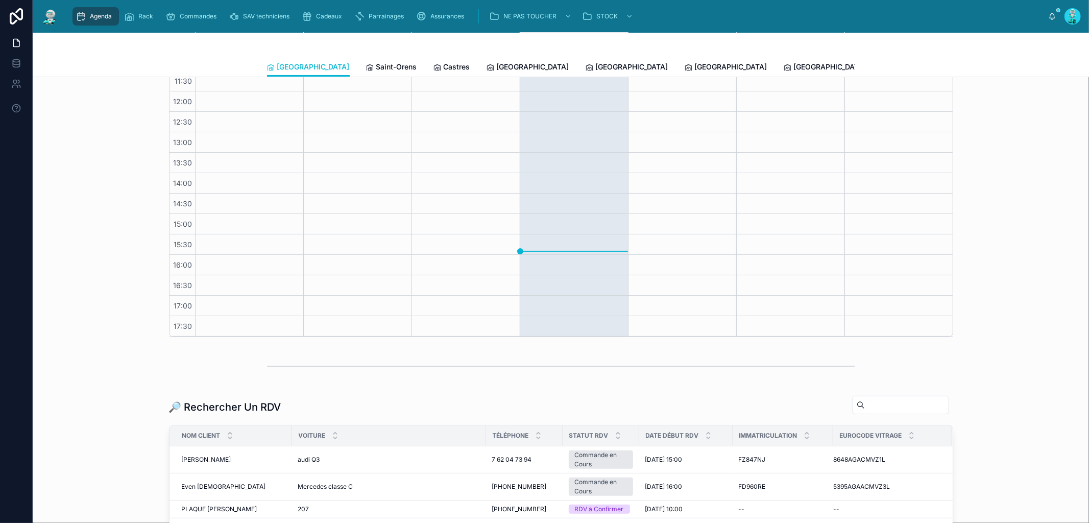
scroll to position [290, 0]
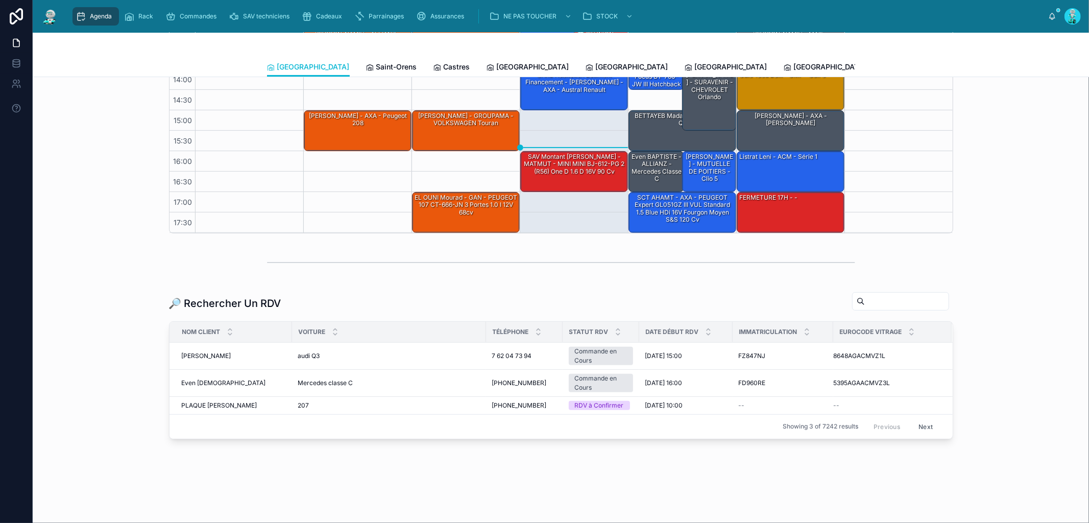
click at [816, 303] on input "text" at bounding box center [907, 301] width 84 height 14
type input "******"
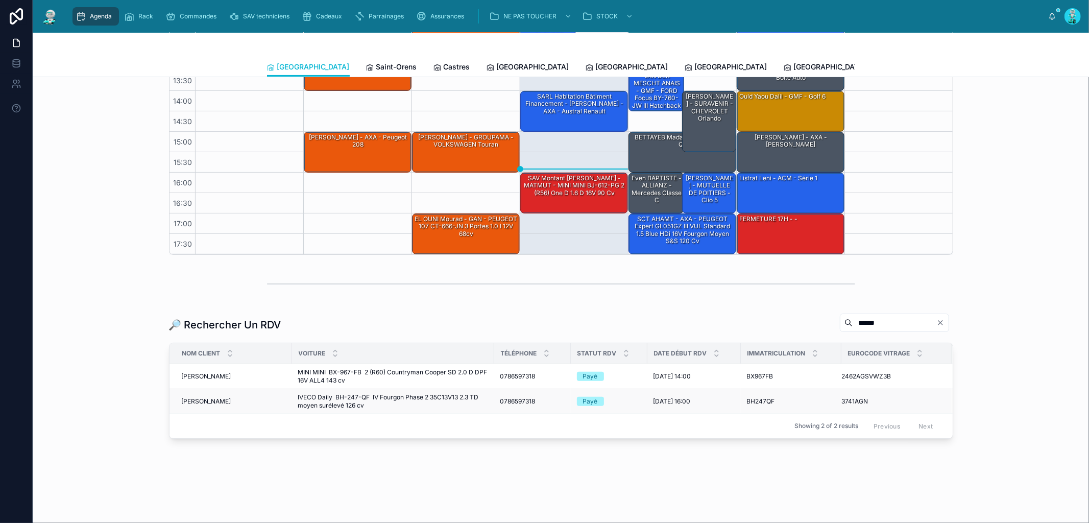
scroll to position [268, 0]
click at [229, 376] on div "GAUNET Laurent GAUNET Laurent" at bounding box center [234, 377] width 104 height 8
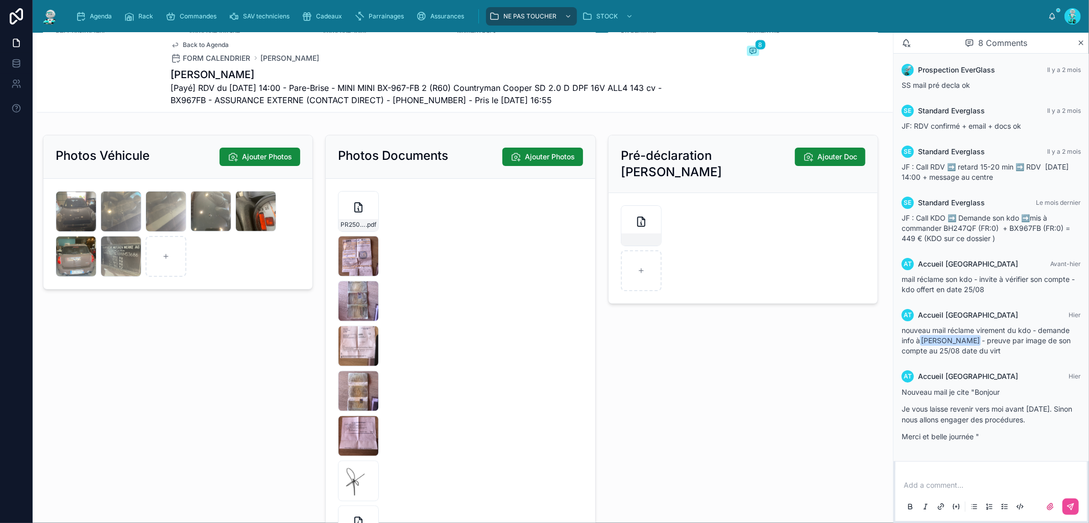
scroll to position [1624, 0]
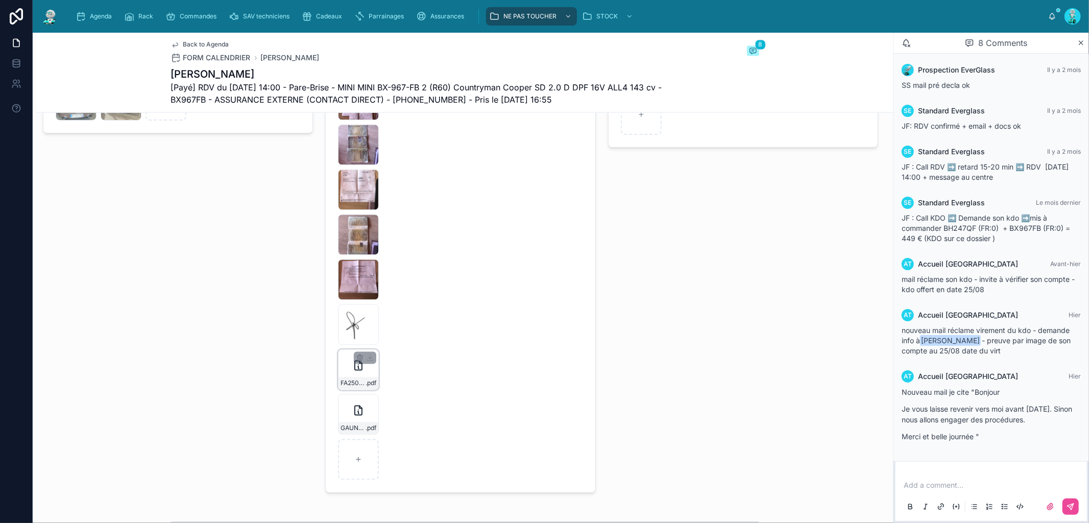
click at [355, 370] on icon at bounding box center [358, 365] width 7 height 9
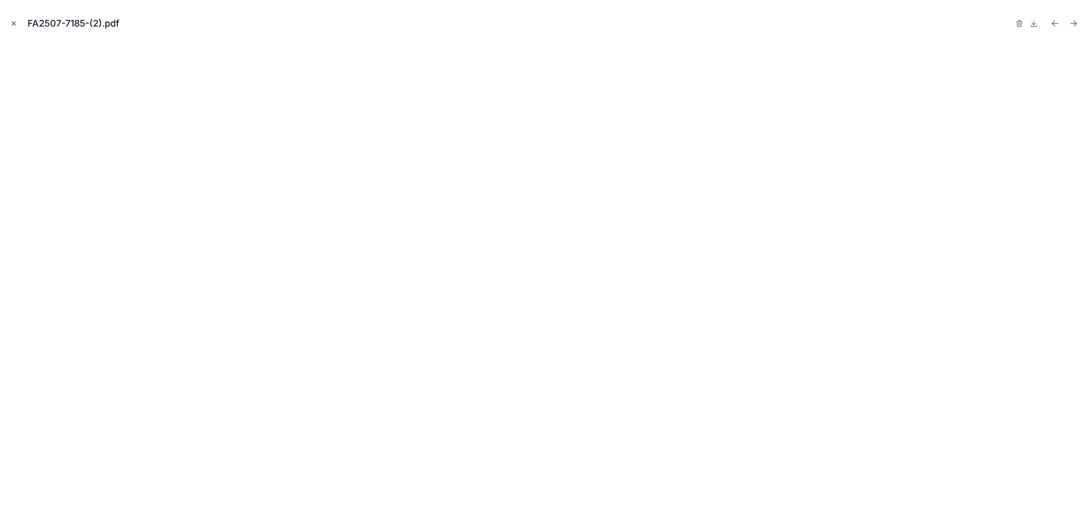
click at [16, 23] on icon "Close modal" at bounding box center [13, 23] width 7 height 7
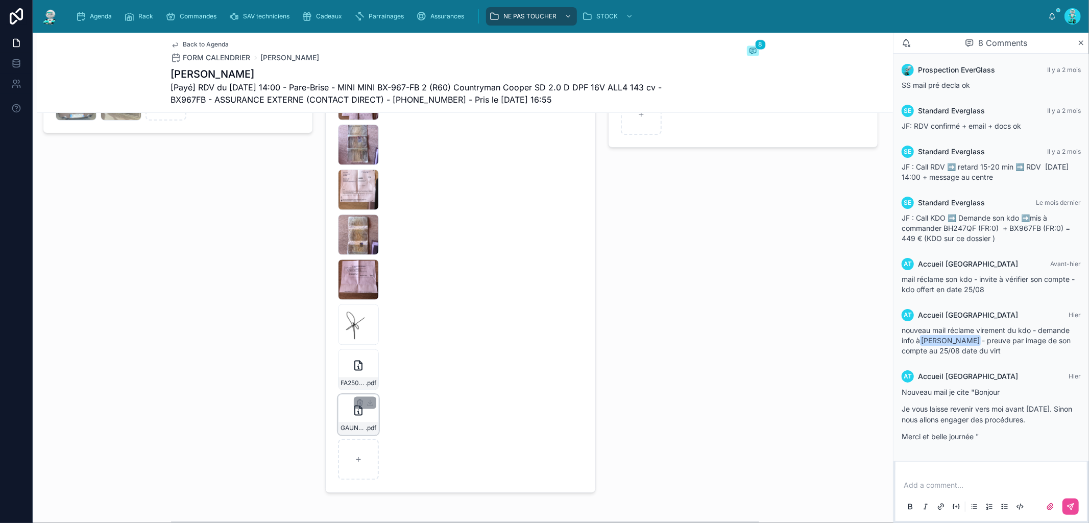
click at [349, 424] on div "GAUNET-LAURENT-FA2507-7185 .pdf" at bounding box center [358, 414] width 41 height 41
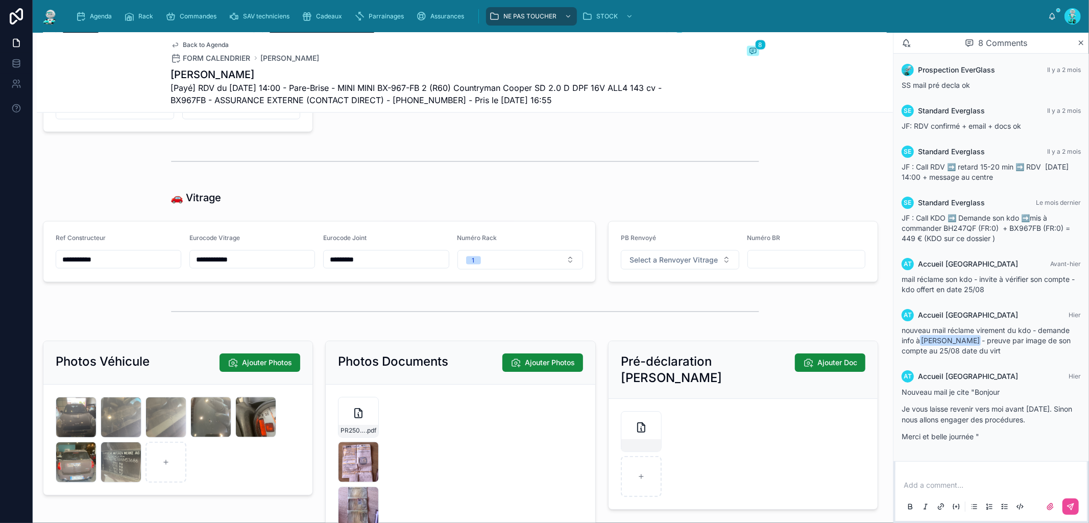
scroll to position [1365, 0]
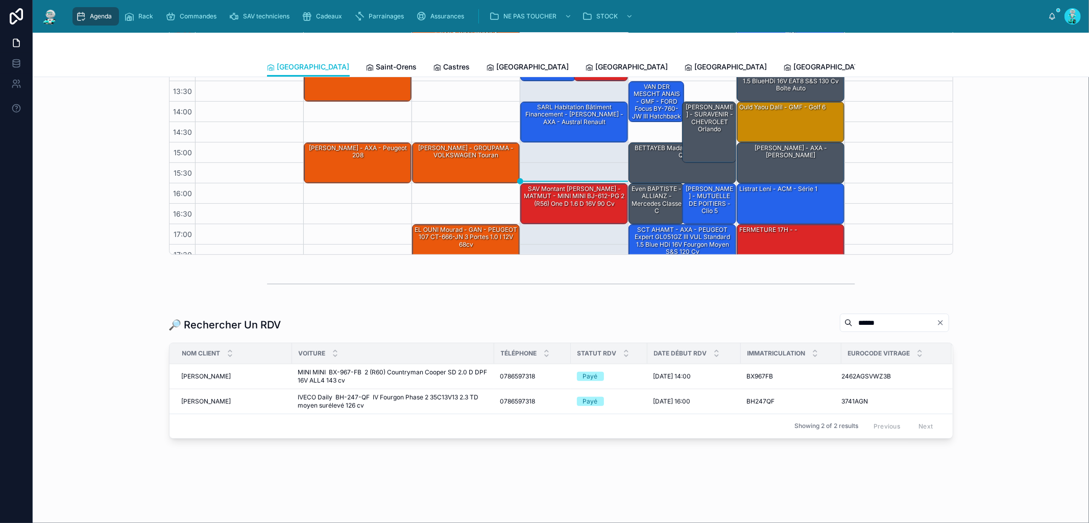
scroll to position [11, 0]
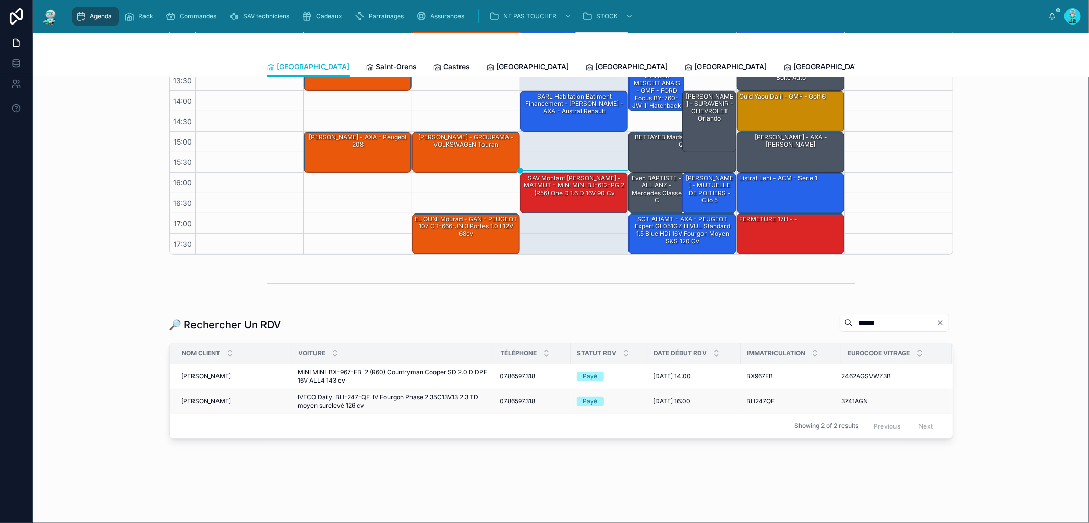
click at [381, 398] on span "IVECO Daily BH-247-QF IV Fourgon Phase 2 35C13V13 2.3 TD moyen surélevé 126 cv" at bounding box center [393, 401] width 190 height 16
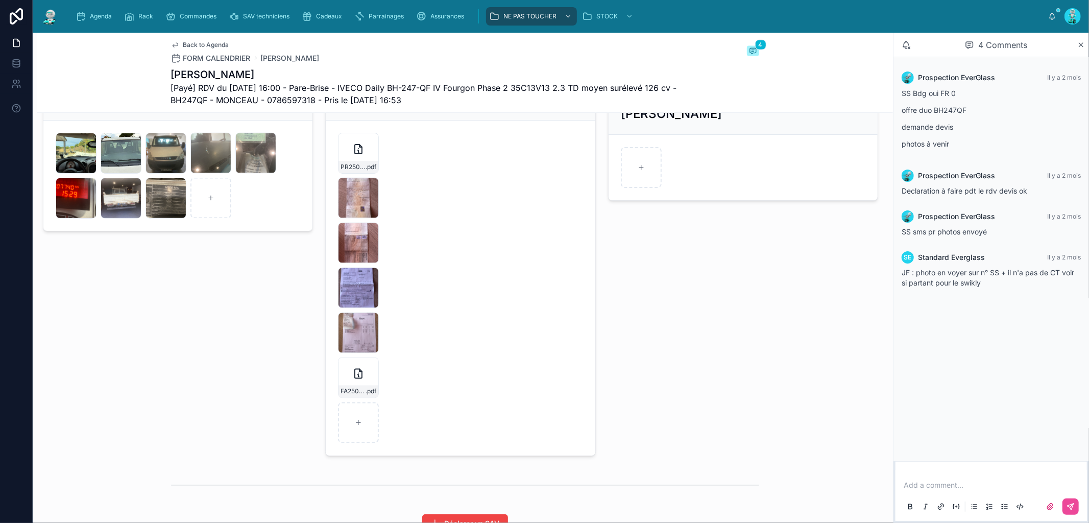
scroll to position [1222, 0]
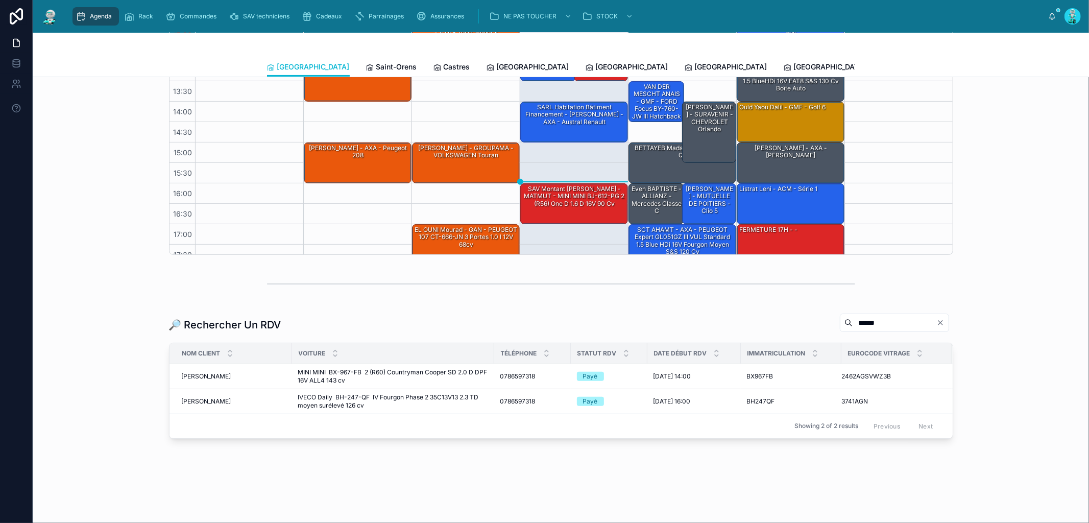
scroll to position [11, 0]
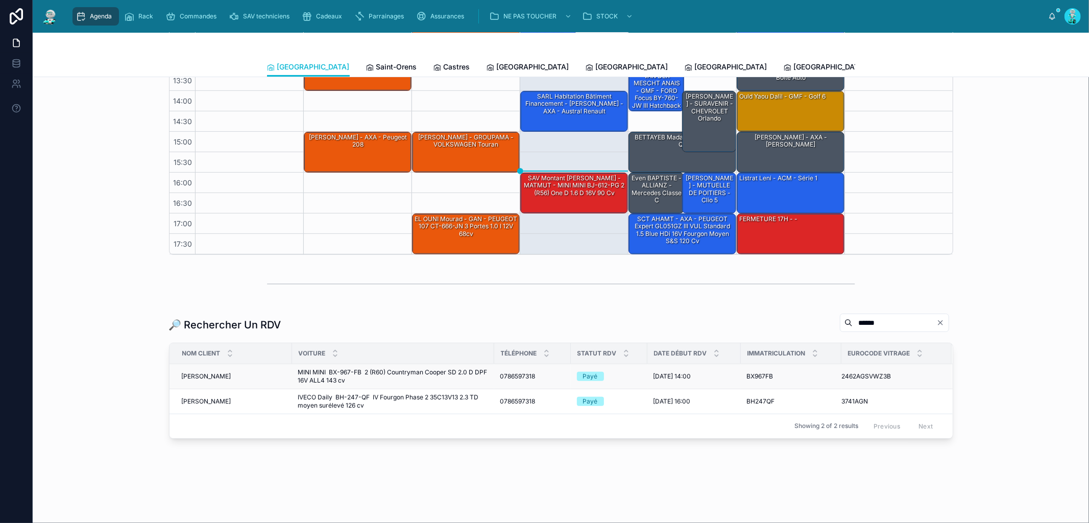
click at [341, 371] on span "MINI MINI BX-967-FB 2 (R60) Countryman Cooper SD 2.0 D DPF 16V ALL4 143 cv" at bounding box center [393, 376] width 190 height 16
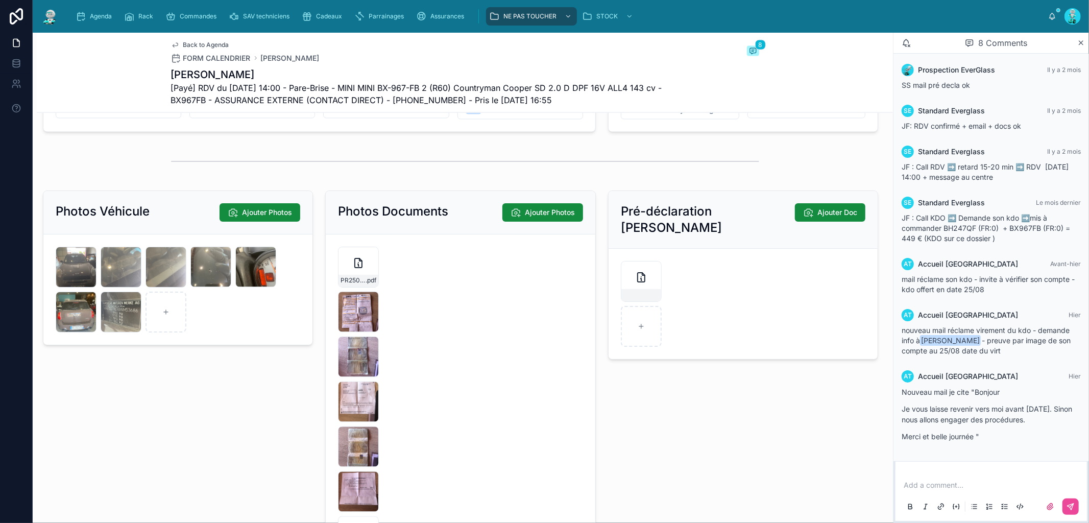
scroll to position [1548, 0]
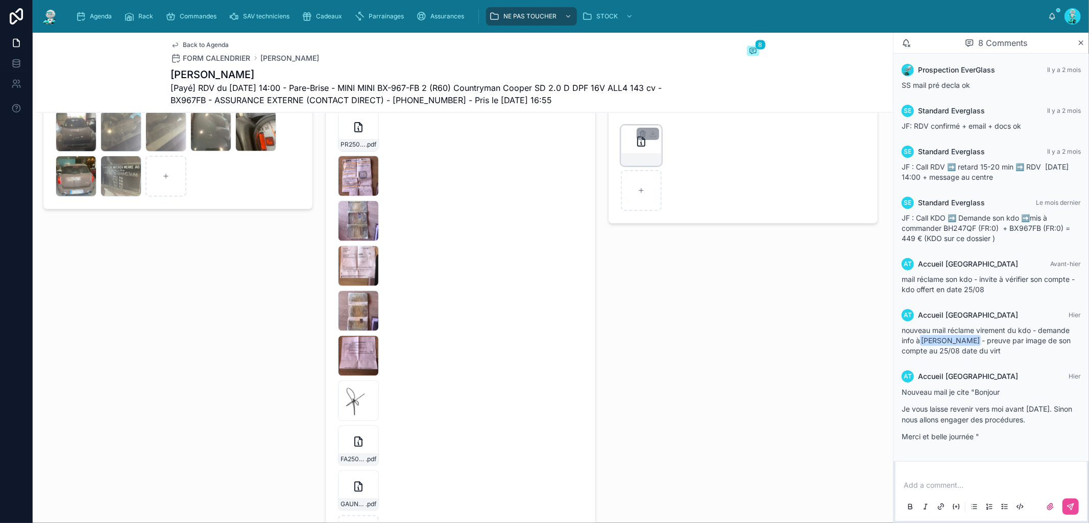
click at [638, 146] on icon at bounding box center [641, 141] width 7 height 9
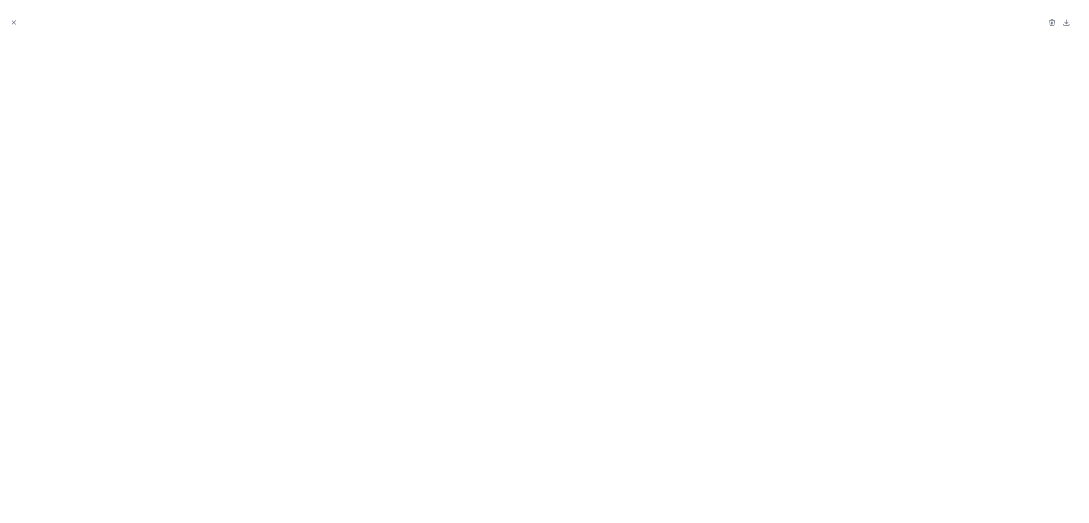
drag, startPoint x: 13, startPoint y: 22, endPoint x: 30, endPoint y: 38, distance: 23.5
click at [13, 22] on icon "Close modal" at bounding box center [14, 23] width 4 height 4
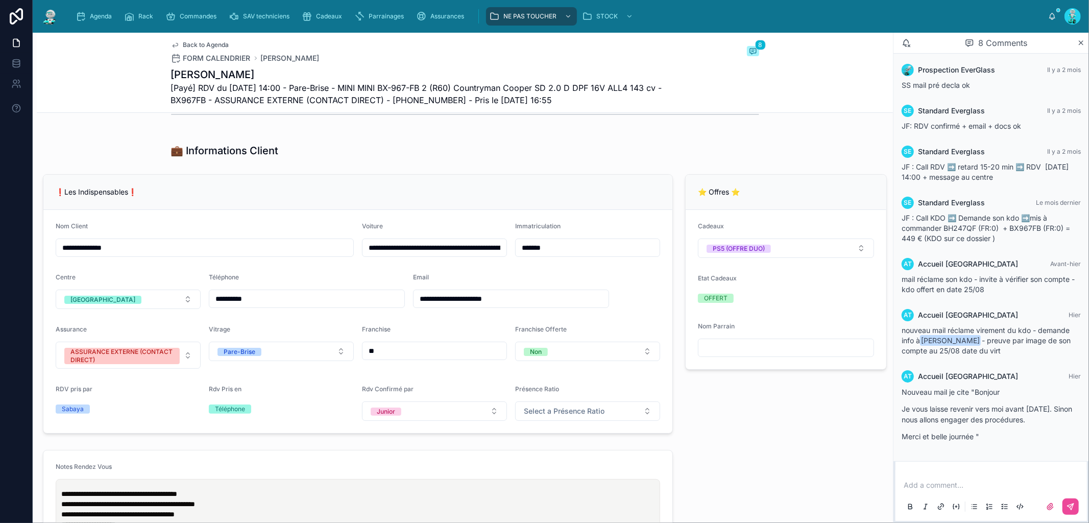
scroll to position [154, 0]
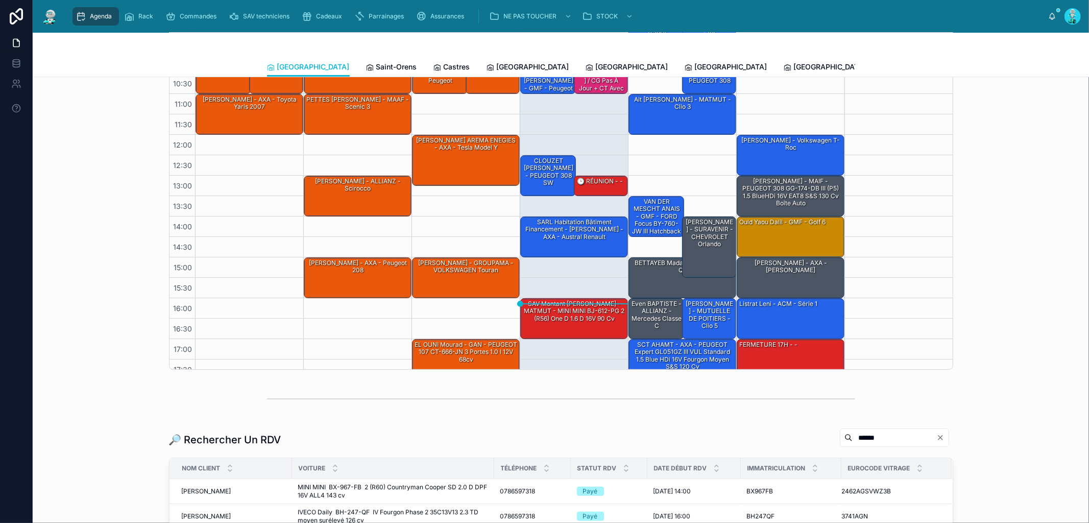
scroll to position [11, 0]
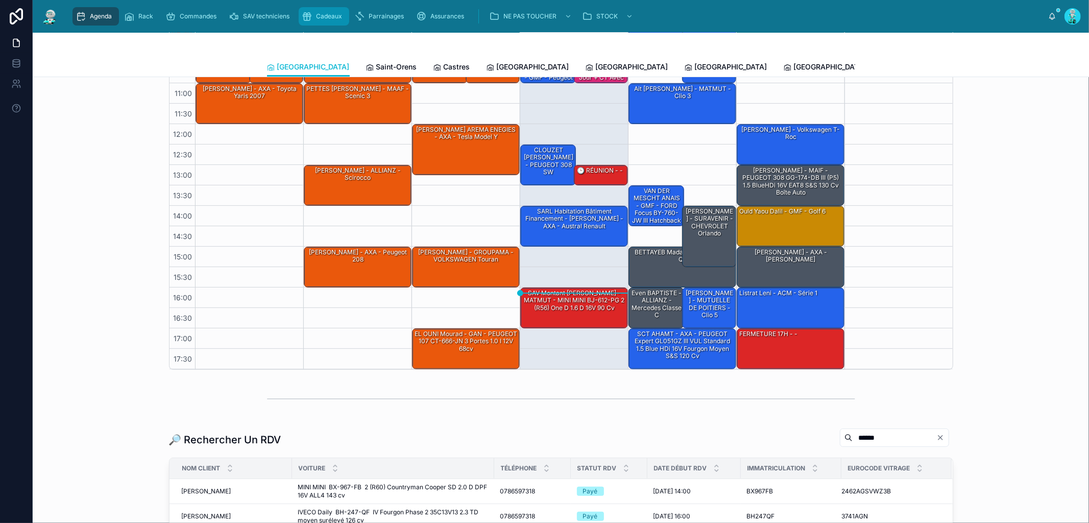
click at [342, 23] on div "Cadeaux" at bounding box center [324, 16] width 44 height 16
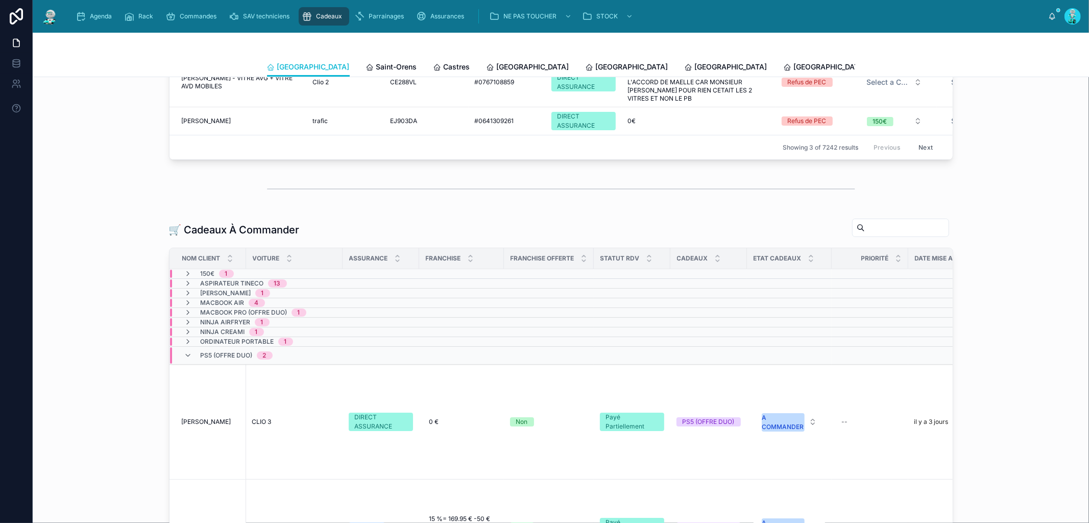
scroll to position [111, 0]
click at [177, 271] on div "150€ 1" at bounding box center [209, 273] width 74 height 8
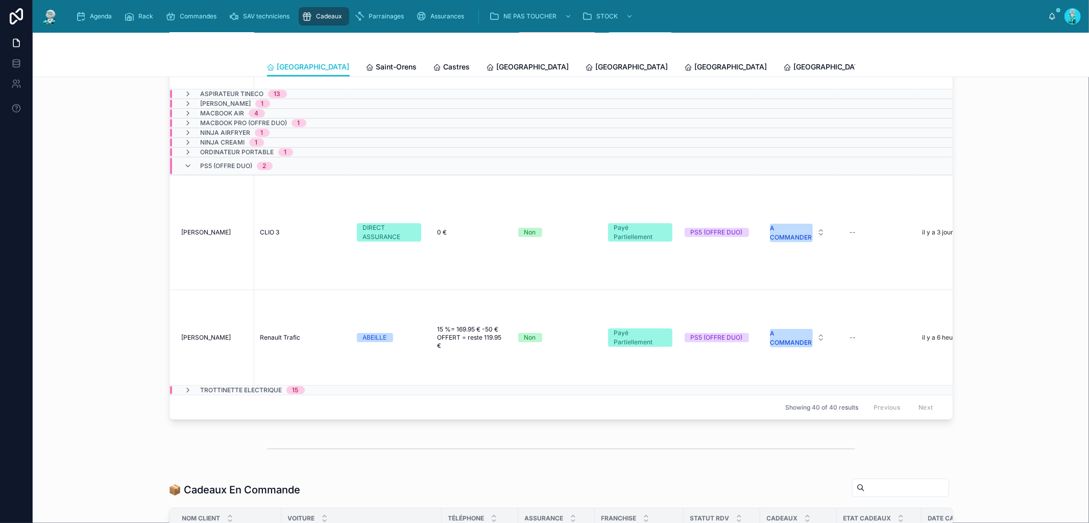
scroll to position [273, 0]
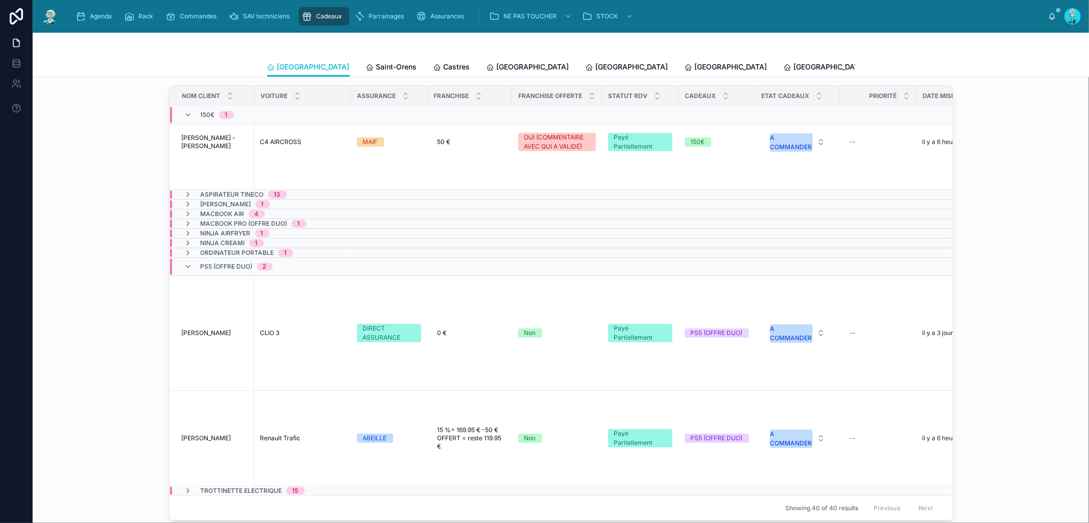
click at [178, 258] on div "PS5 (OFFRE DUO) 2" at bounding box center [228, 266] width 113 height 16
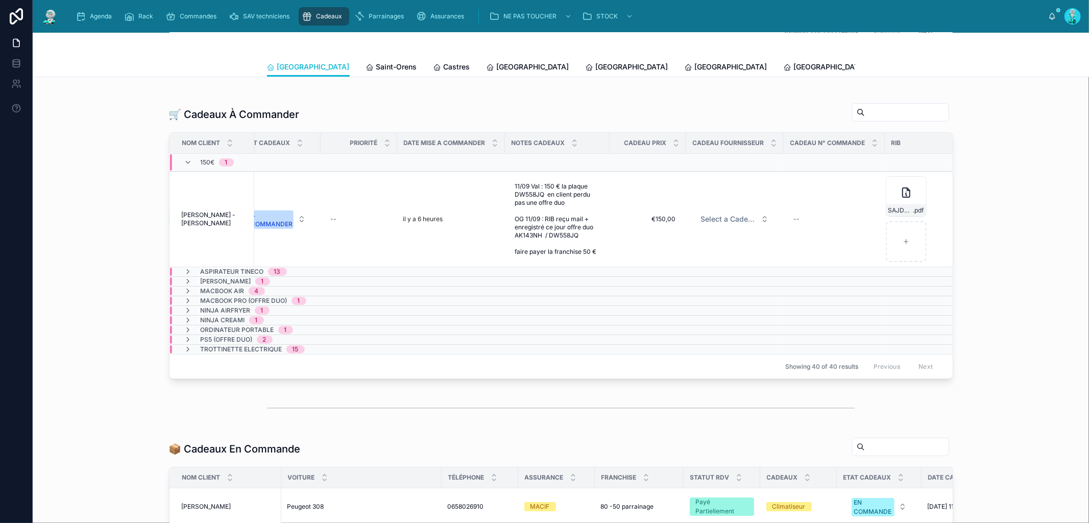
scroll to position [0, 521]
click at [715, 214] on span "Select a Cadeau Fournisseur" at bounding box center [719, 219] width 56 height 10
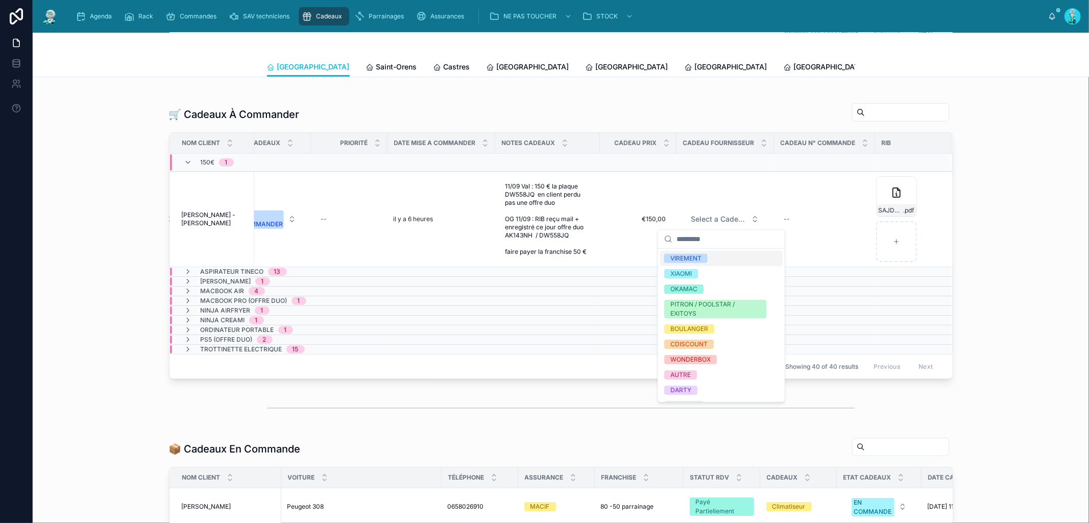
click at [700, 259] on div "VIREMENT" at bounding box center [685, 258] width 31 height 9
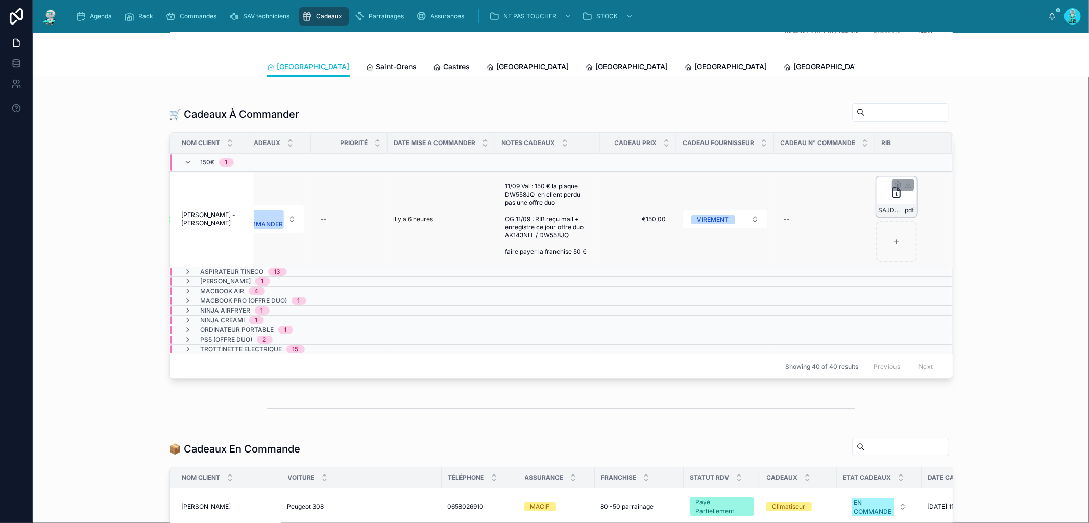
click at [816, 195] on div "SAJDAK-RIB .pdf" at bounding box center [896, 196] width 41 height 41
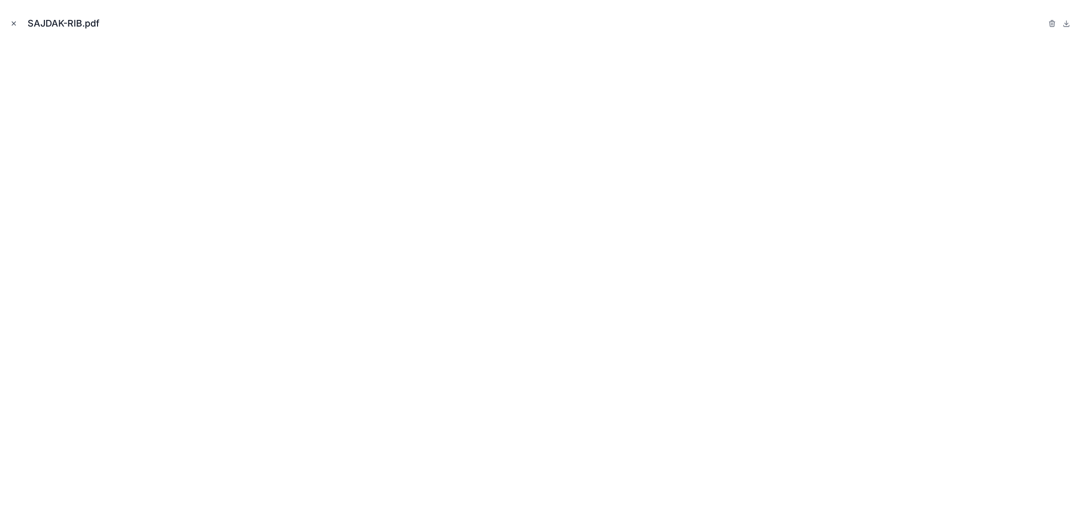
click at [11, 20] on icon "Close modal" at bounding box center [13, 23] width 7 height 7
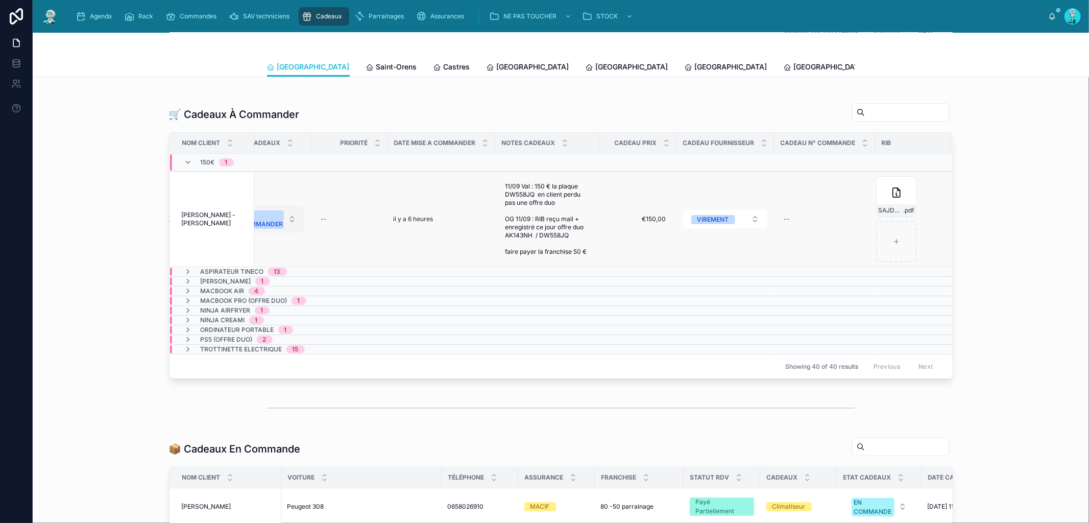
click at [270, 220] on div "A COMMANDER" at bounding box center [262, 219] width 42 height 18
click at [281, 320] on div "OFFERT" at bounding box center [264, 323] width 123 height 15
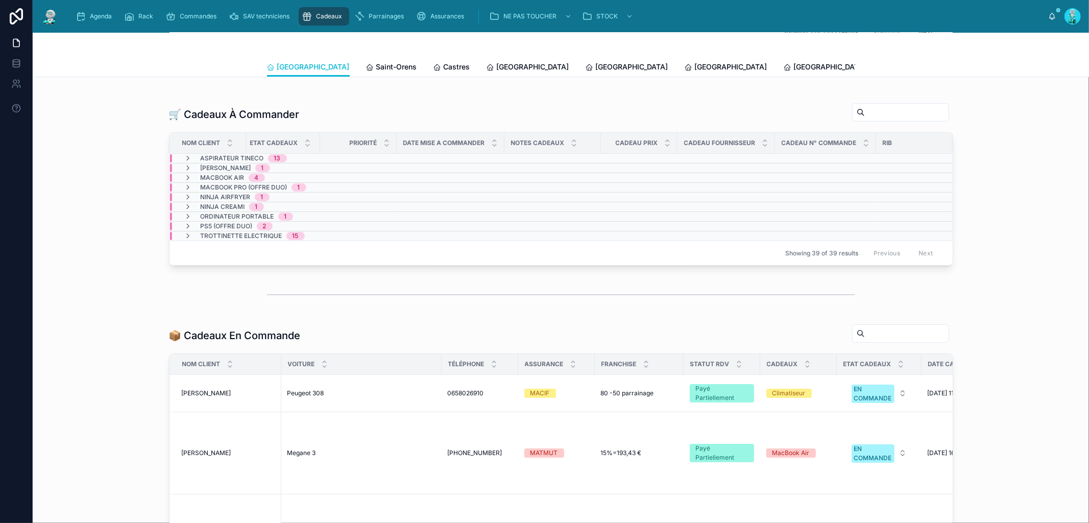
scroll to position [0, 495]
click at [184, 225] on icon at bounding box center [188, 226] width 8 height 8
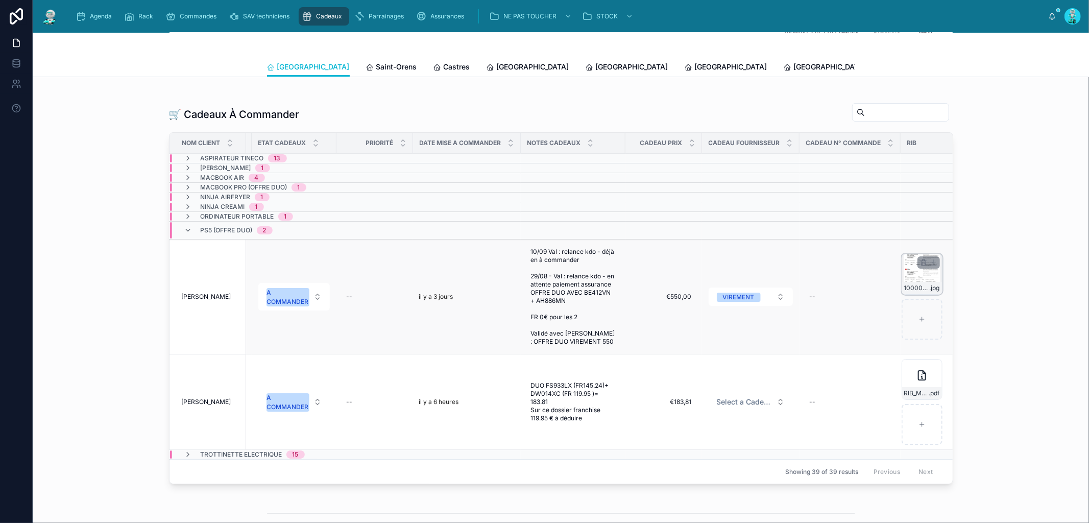
click at [816, 277] on div "1000017714-(1) .jpg" at bounding box center [921, 274] width 41 height 41
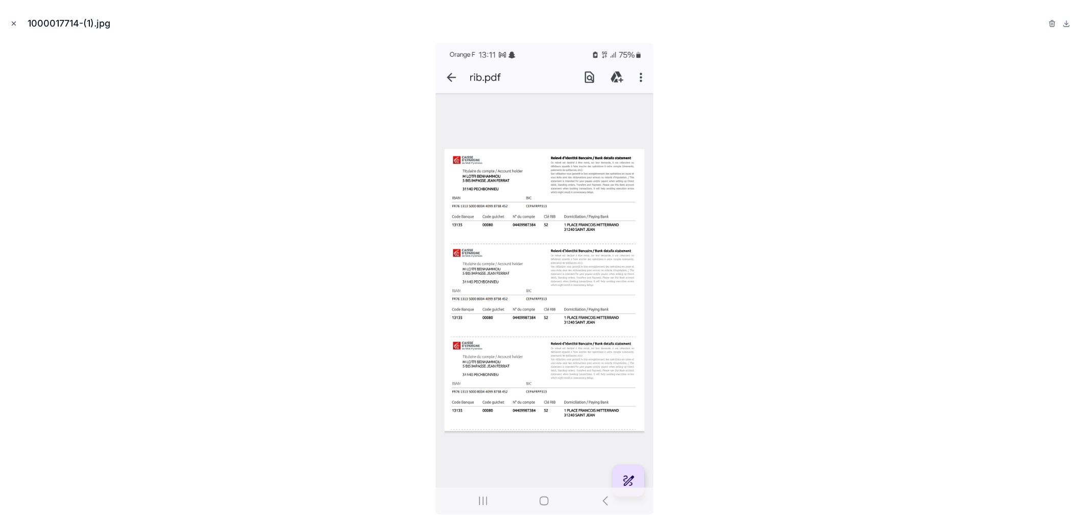
click at [12, 22] on icon "Close modal" at bounding box center [13, 23] width 7 height 7
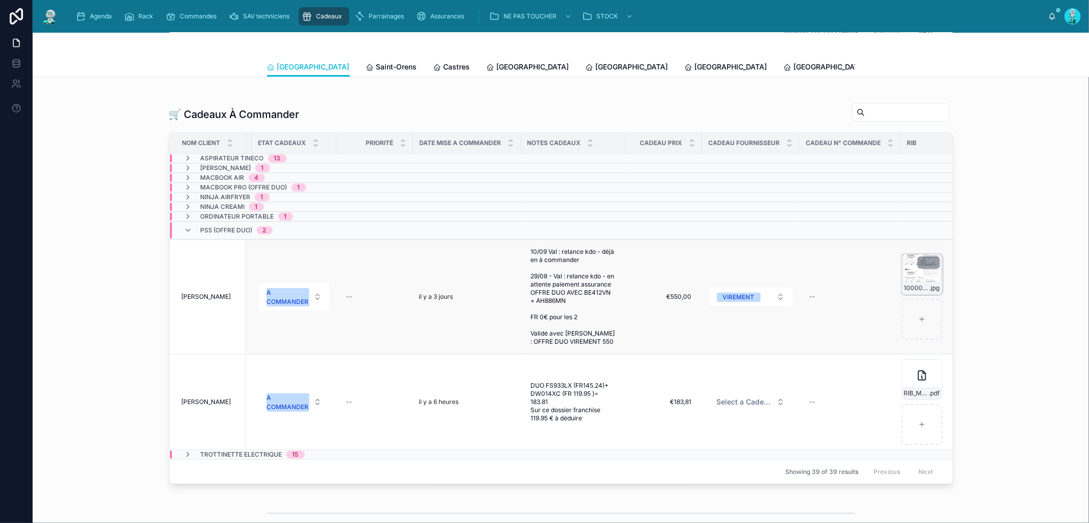
click at [816, 278] on div "1000017714-(1) .jpg" at bounding box center [921, 274] width 41 height 41
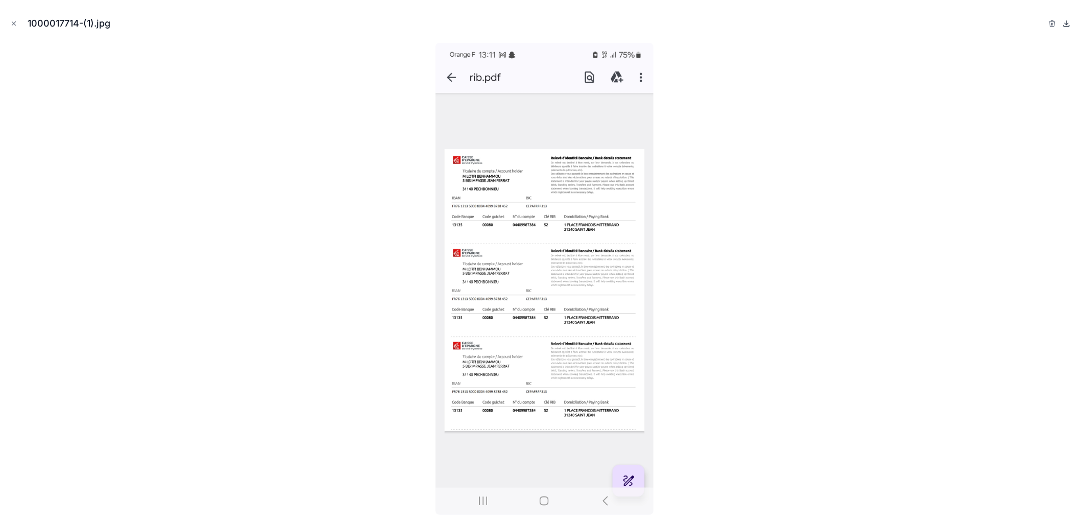
click at [816, 22] on icon at bounding box center [1066, 23] width 8 height 8
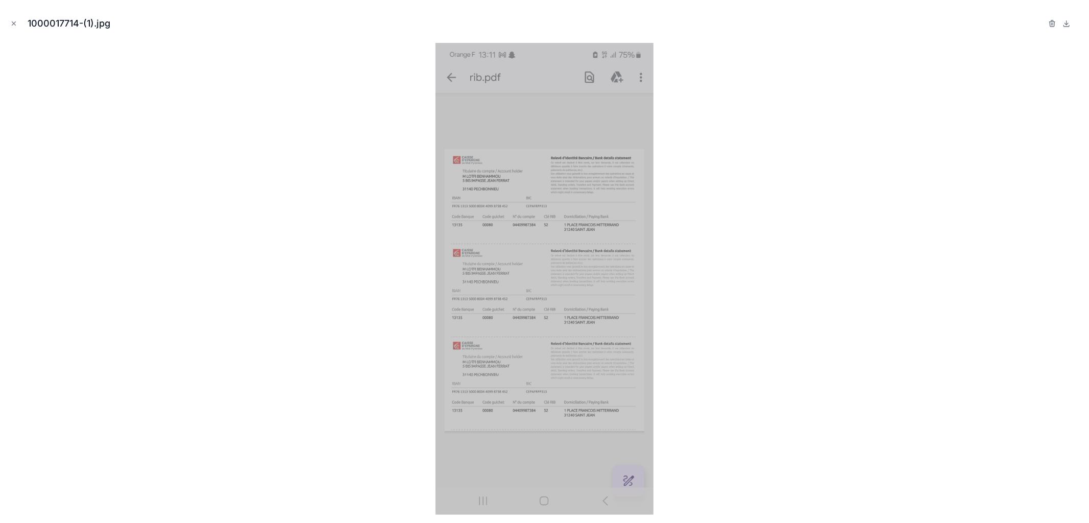
click at [816, 1] on div "1000017714-(1).jpg" at bounding box center [544, 261] width 1089 height 523
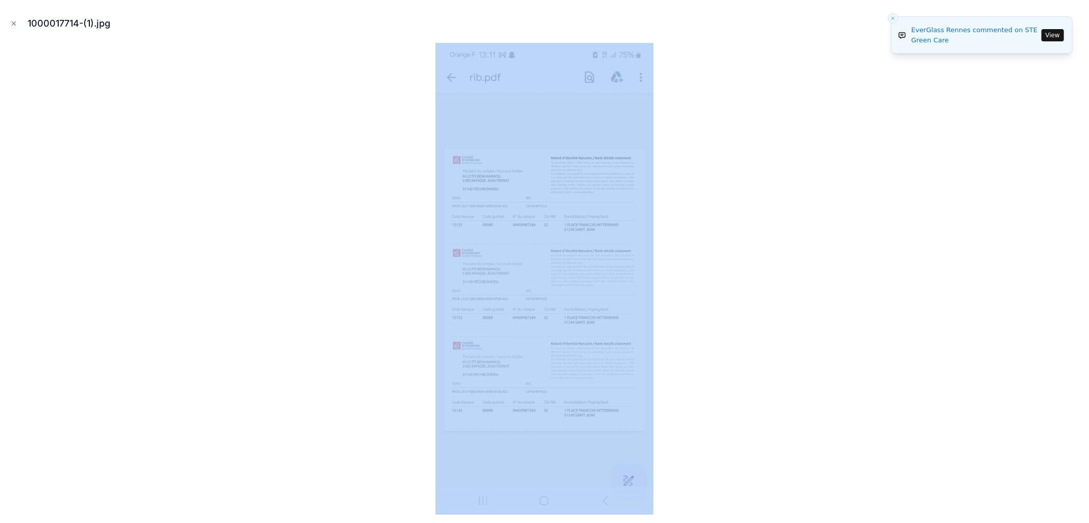
drag, startPoint x: 15, startPoint y: 23, endPoint x: 120, endPoint y: 91, distance: 125.2
click at [15, 23] on icon "Close modal" at bounding box center [13, 23] width 7 height 7
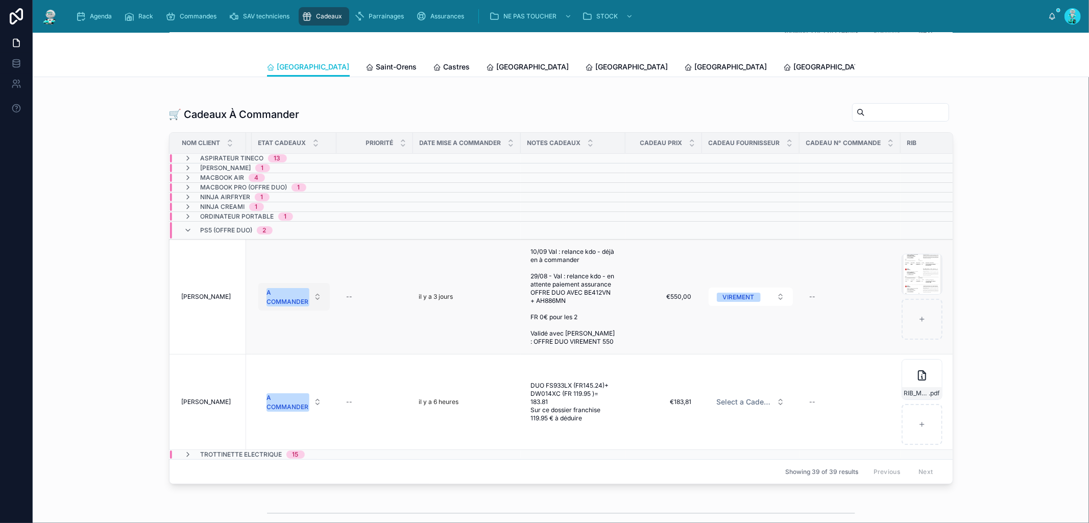
click at [279, 298] on div "A COMMANDER" at bounding box center [288, 297] width 42 height 18
click at [281, 408] on div "OFFERT" at bounding box center [290, 406] width 123 height 15
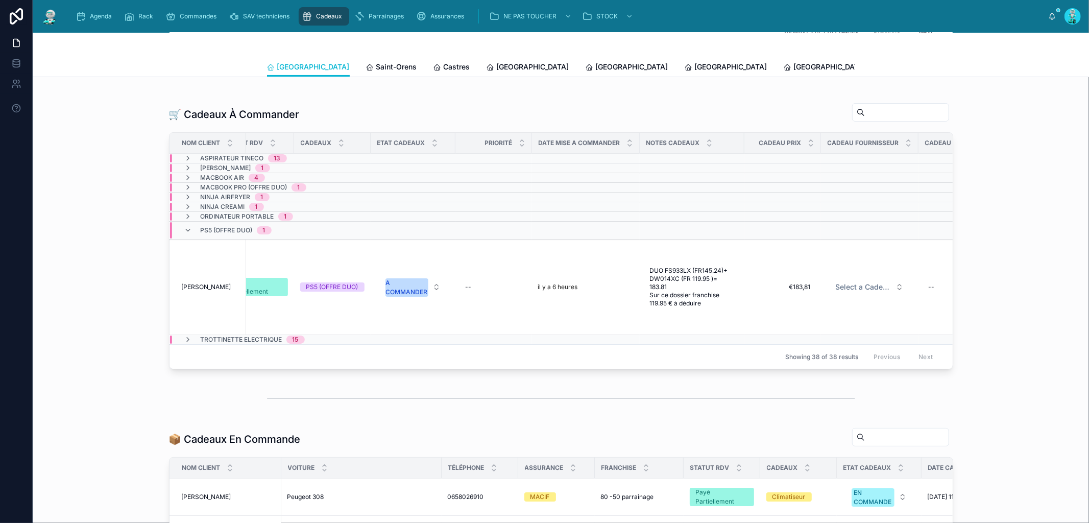
scroll to position [0, 521]
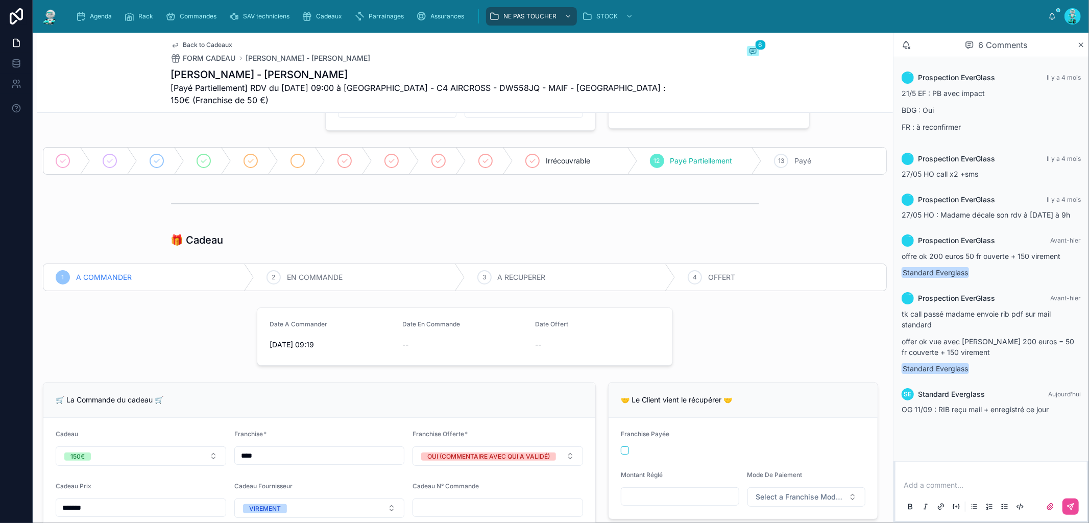
scroll to position [59, 0]
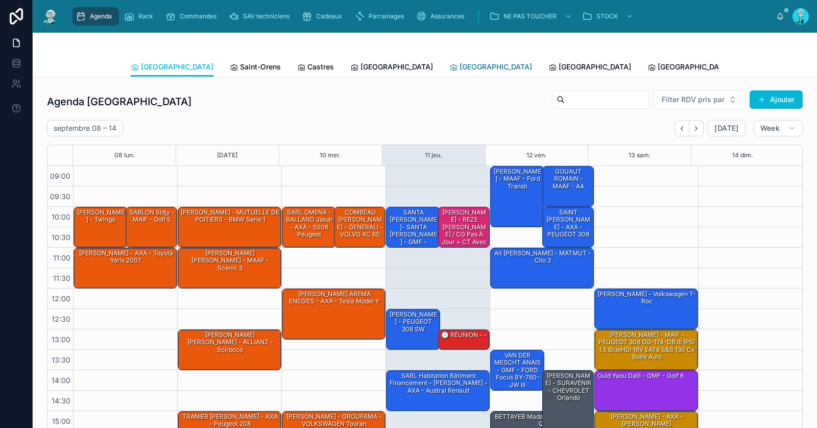
scroll to position [88, 0]
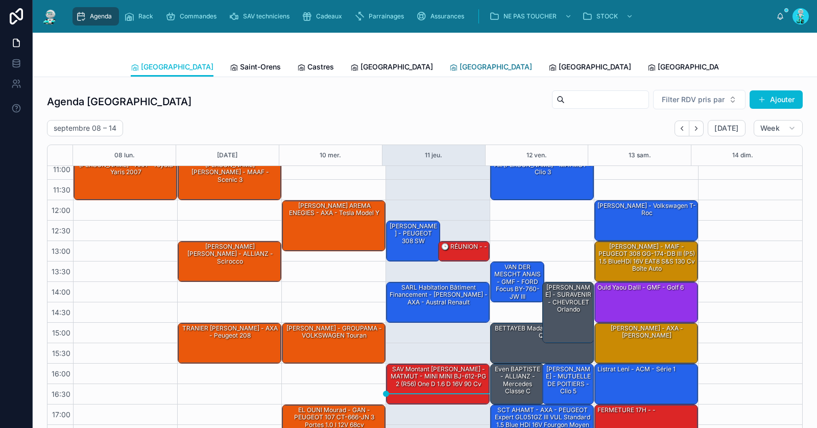
click at [459, 71] on span "[GEOGRAPHIC_DATA]" at bounding box center [495, 67] width 72 height 10
